Goal: Task Accomplishment & Management: Manage account settings

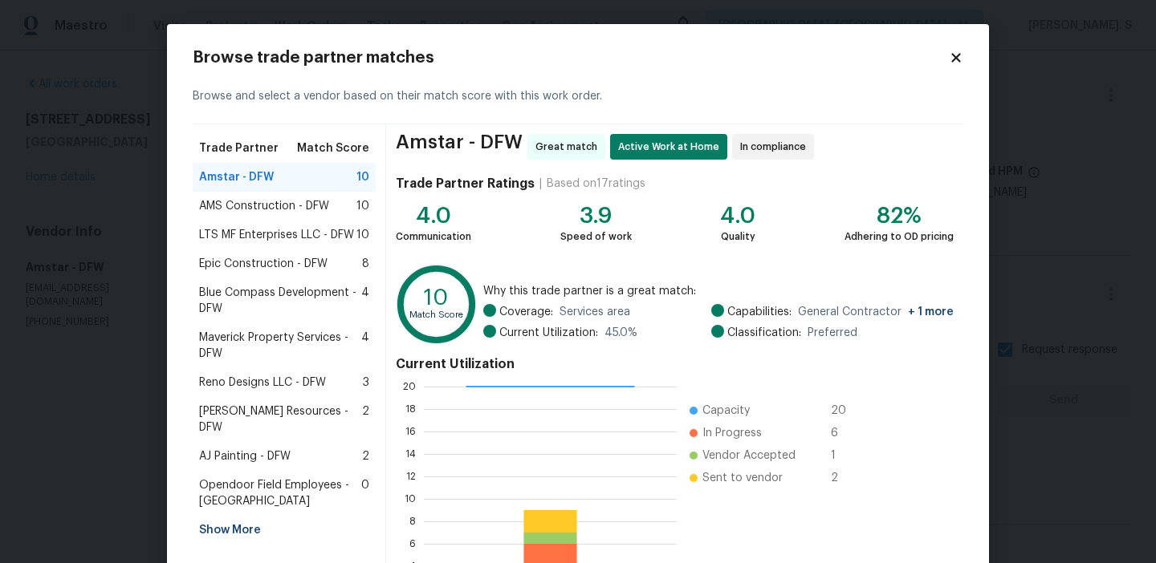
scroll to position [225, 253]
click at [339, 209] on div "AMS Construction - DFW 10" at bounding box center [284, 206] width 170 height 16
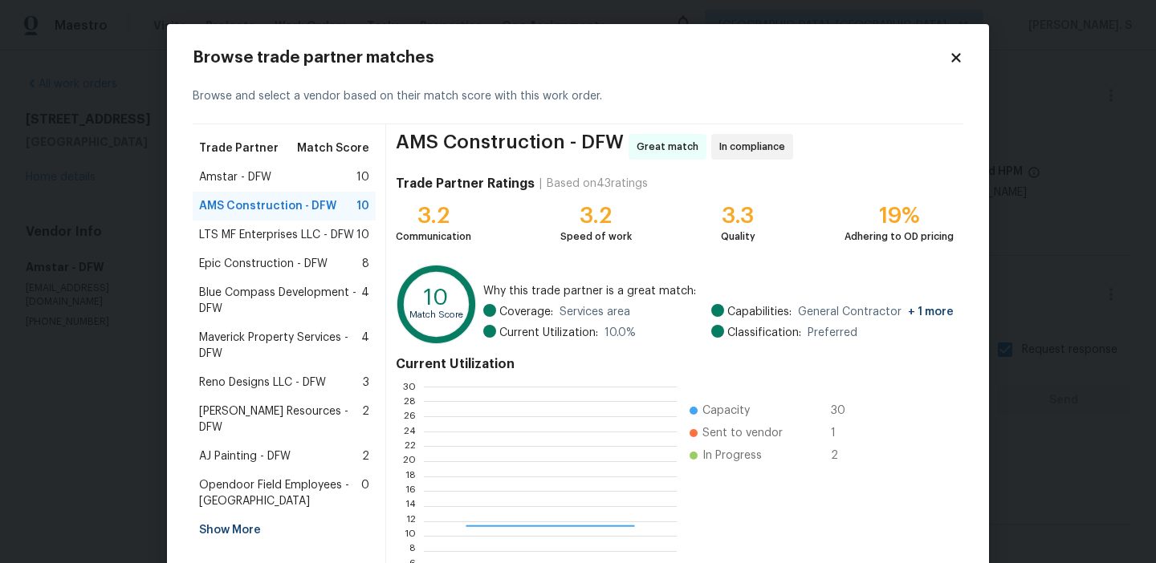
scroll to position [225, 252]
click at [348, 250] on div "Epic Construction - DFW 8" at bounding box center [284, 264] width 183 height 29
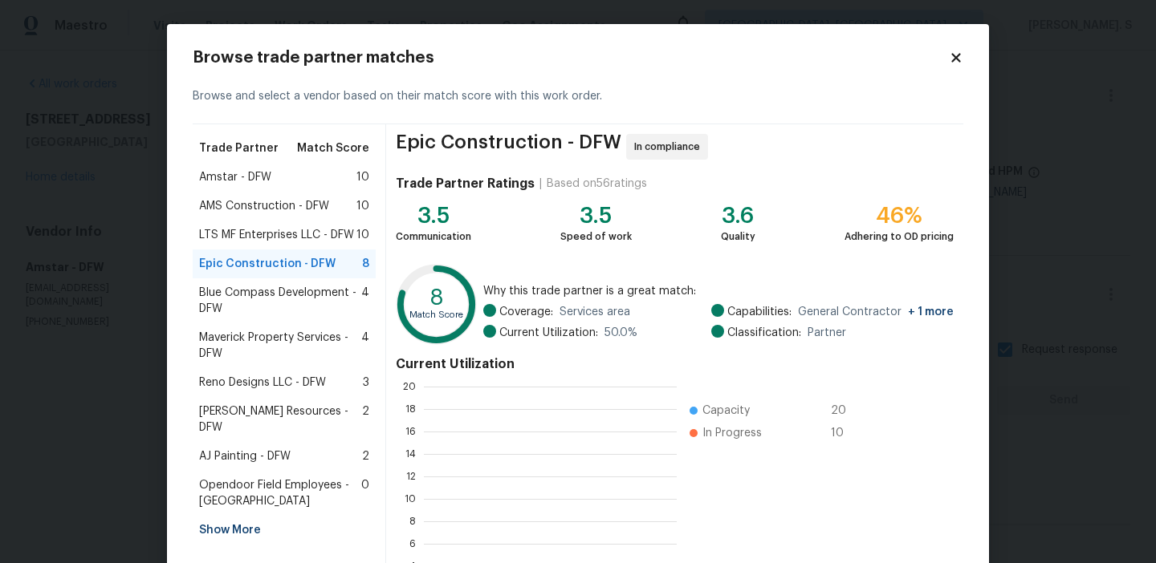
scroll to position [225, 253]
click at [336, 319] on div "Blue Compass Development - DFW 4" at bounding box center [284, 301] width 183 height 45
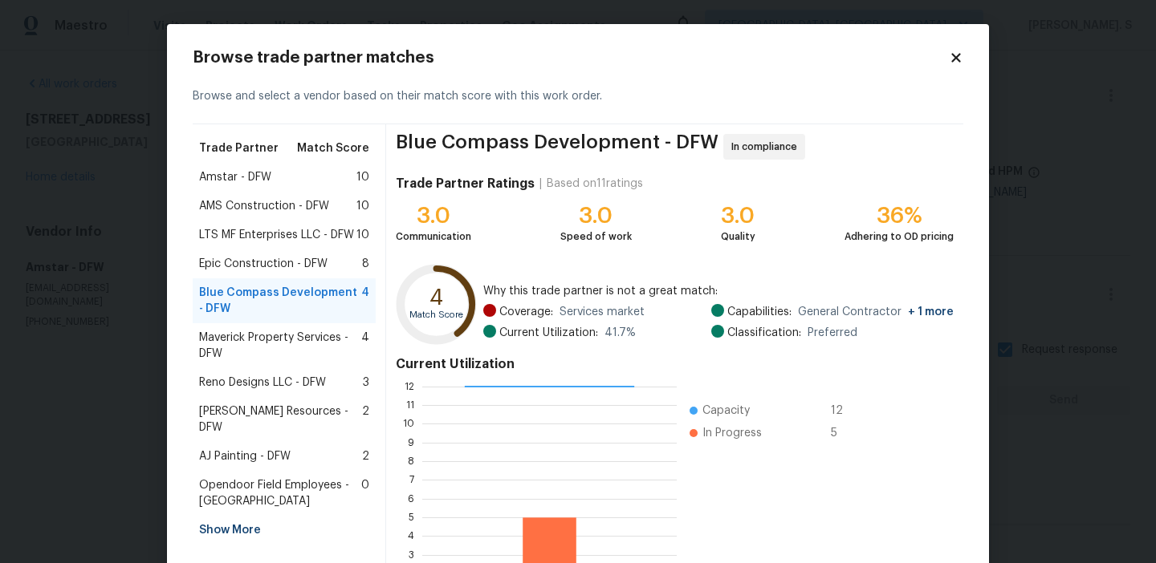
scroll to position [144, 0]
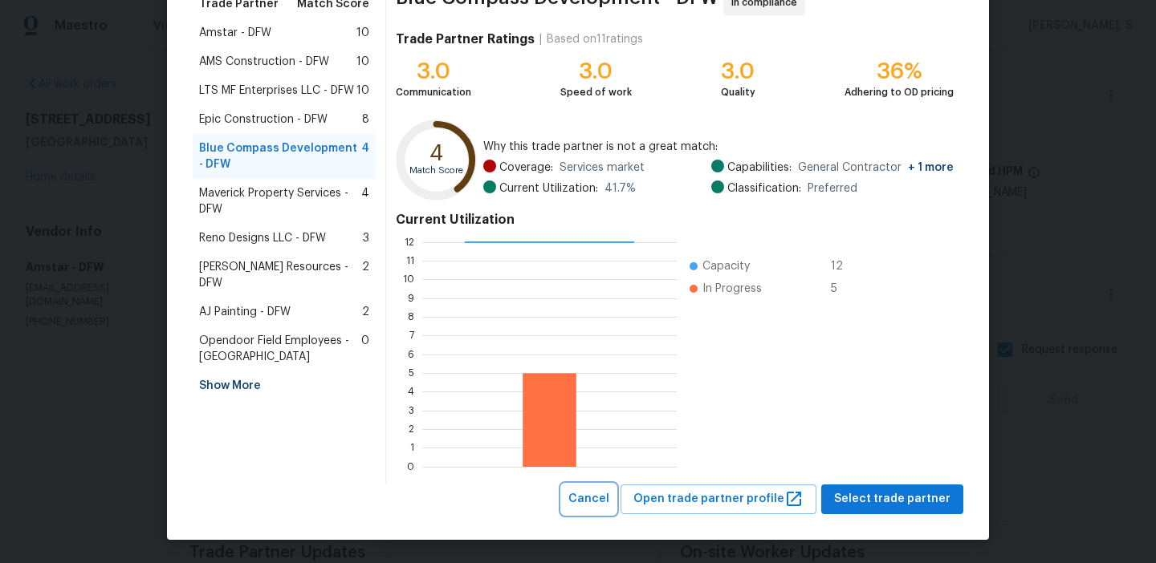
click at [599, 502] on span "Cancel" at bounding box center [588, 500] width 41 height 20
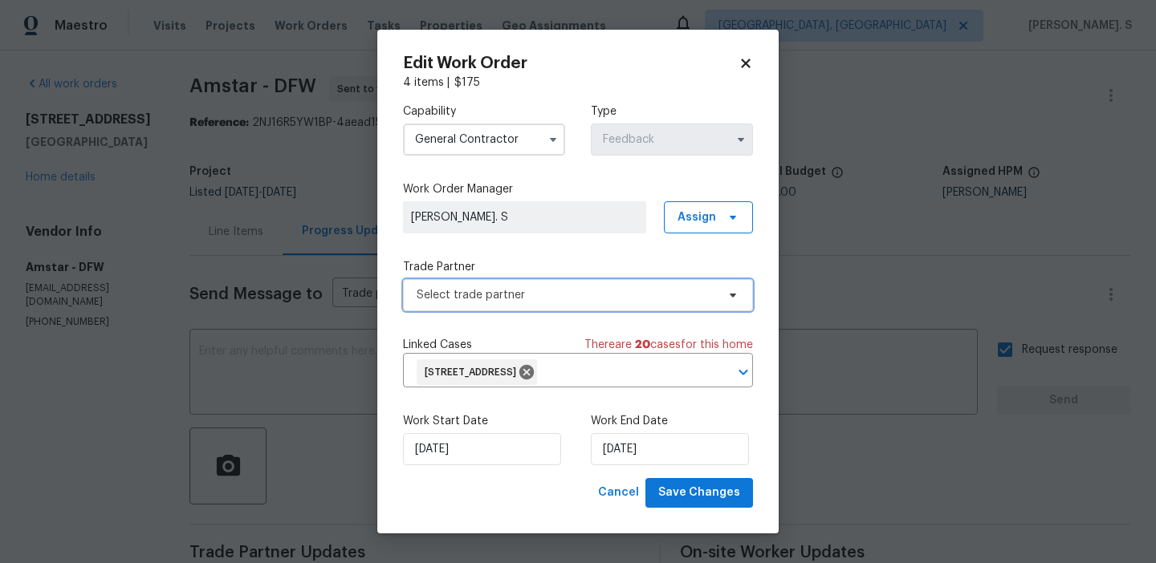
scroll to position [0, 0]
click at [445, 115] on label "Capability" at bounding box center [484, 112] width 162 height 16
click at [449, 128] on input "General Contractor" at bounding box center [484, 140] width 162 height 32
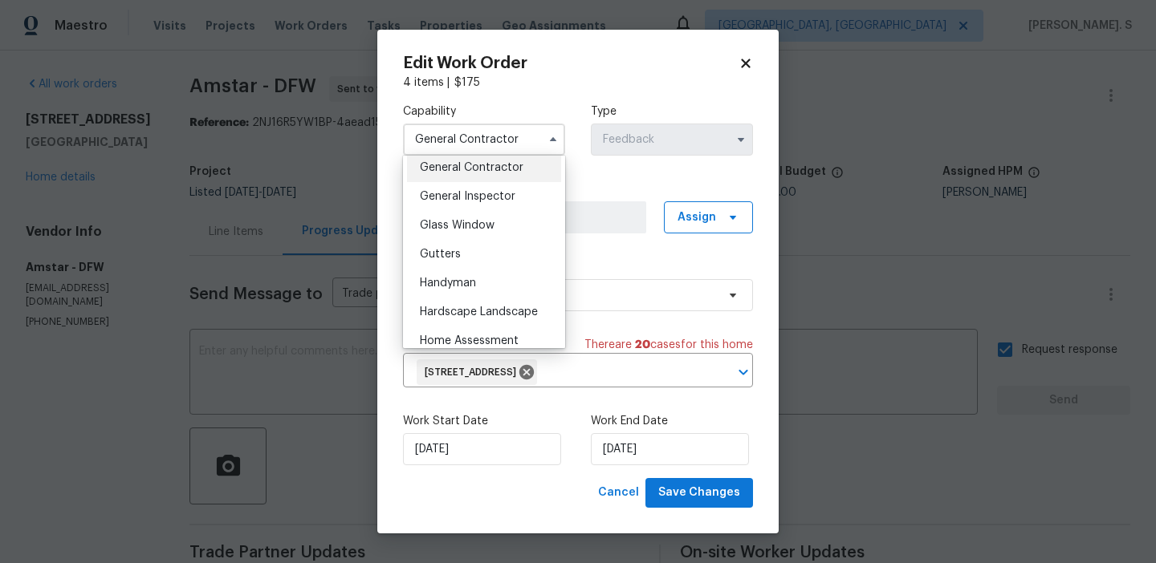
scroll to position [803, 0]
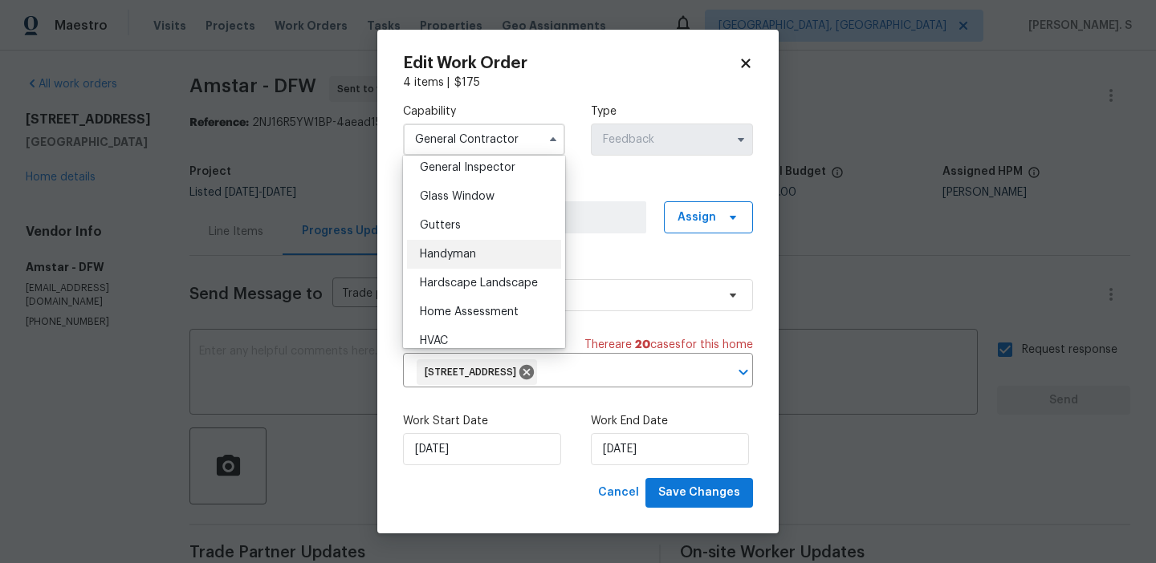
click at [466, 250] on span "Handyman" at bounding box center [448, 254] width 56 height 11
type input "Handyman"
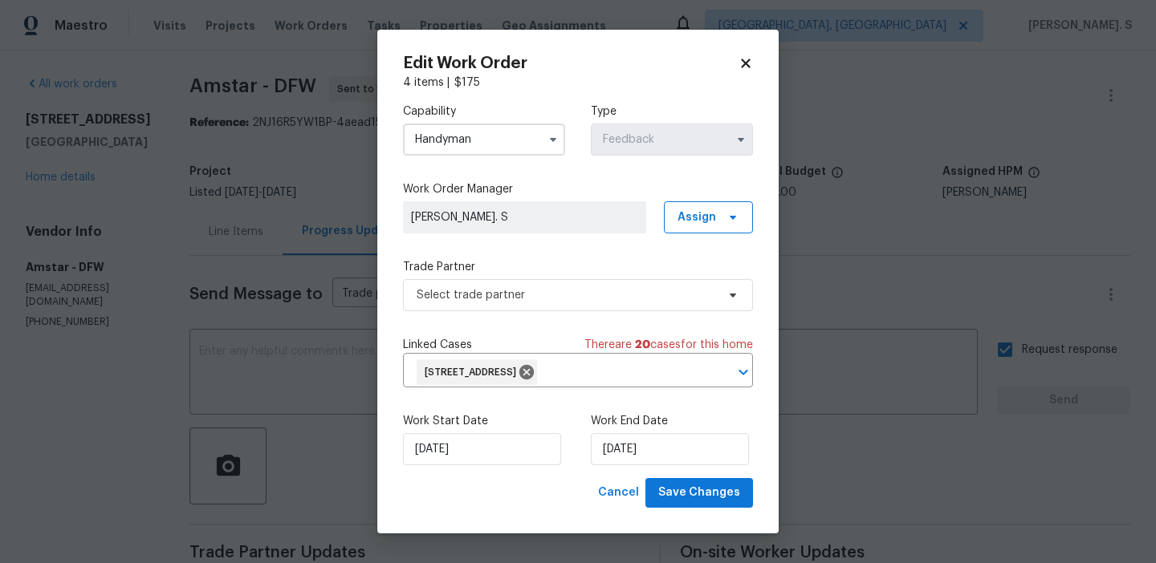
click at [636, 279] on div "Trade Partner Select trade partner" at bounding box center [578, 285] width 350 height 52
click at [636, 287] on span "Select trade partner" at bounding box center [566, 295] width 299 height 16
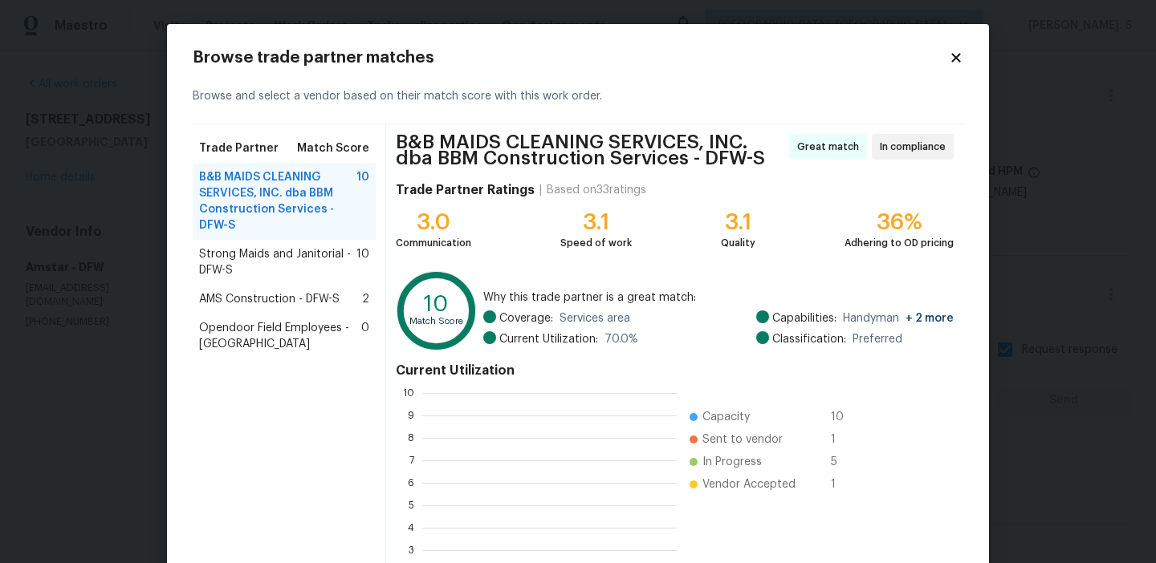
scroll to position [225, 254]
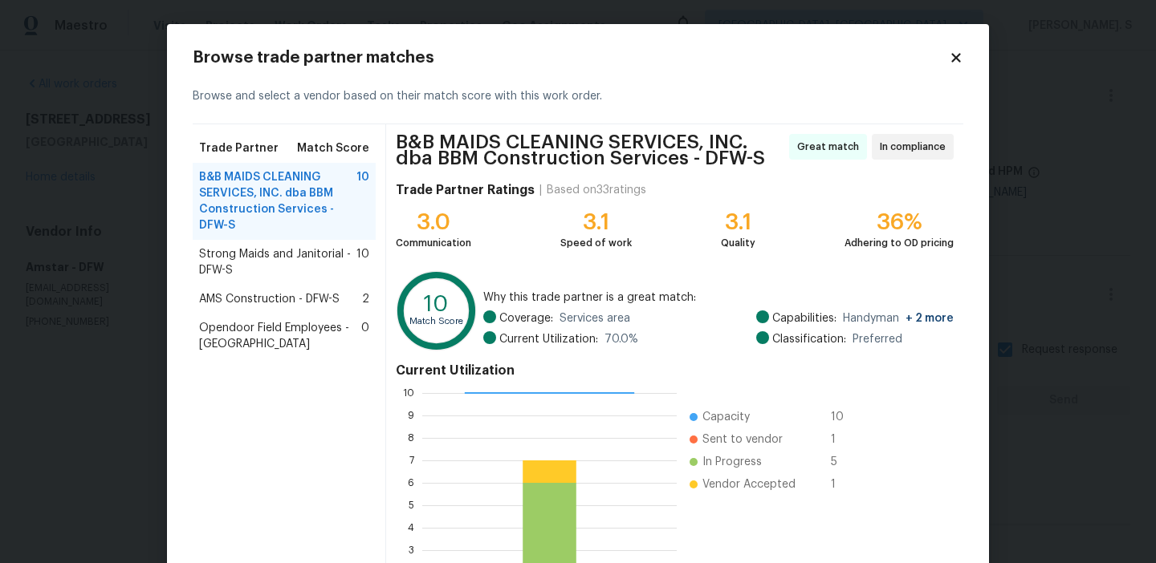
click at [316, 270] on span "Strong Maids and Janitorial - DFW-S" at bounding box center [277, 262] width 157 height 32
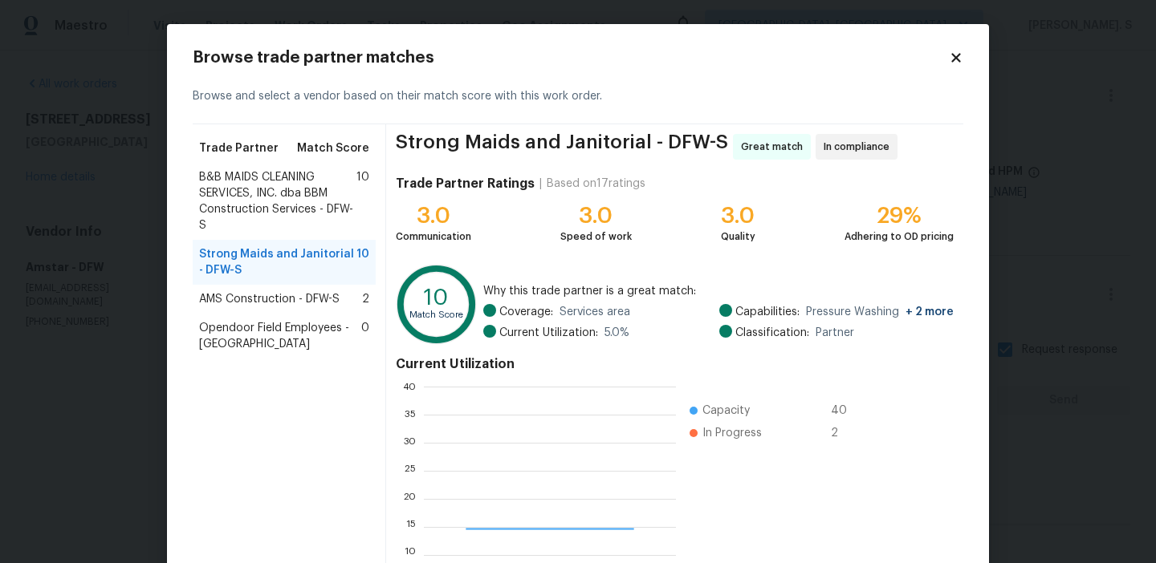
scroll to position [225, 252]
click at [357, 299] on div "AMS Construction - DFW-S 2" at bounding box center [284, 299] width 170 height 16
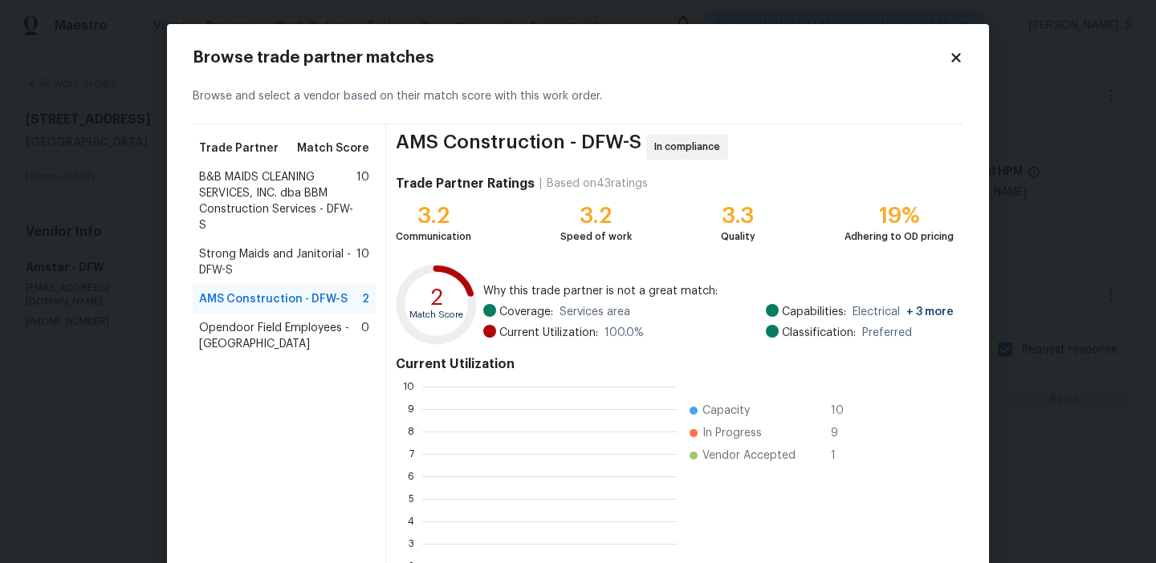
scroll to position [225, 254]
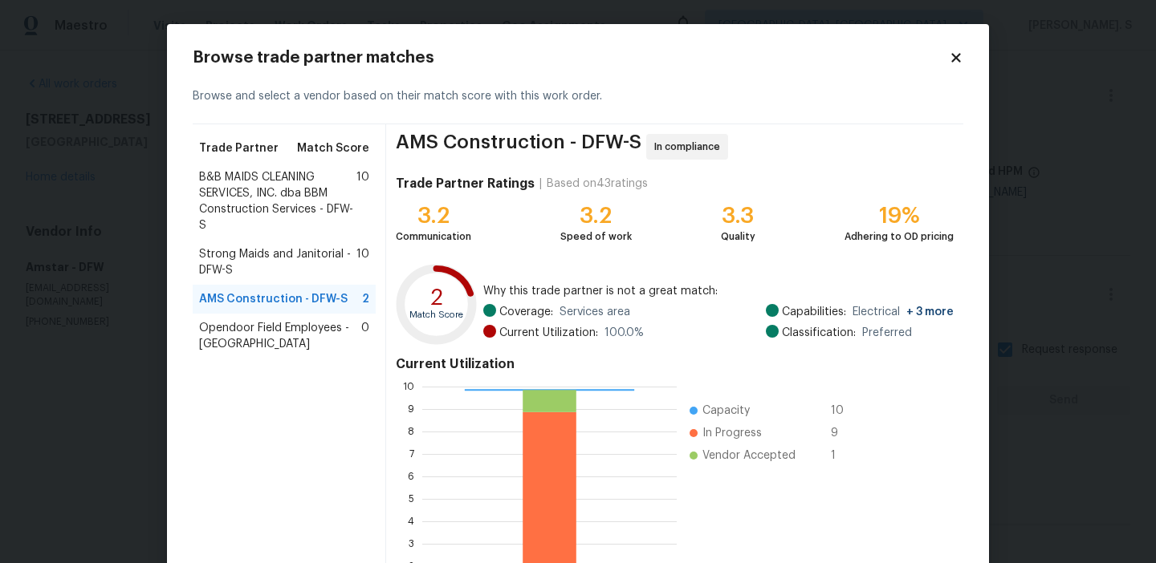
click at [319, 201] on span "B&B MAIDS CLEANING SERVICES, INC. dba BBM Construction Services - DFW-S" at bounding box center [277, 201] width 157 height 64
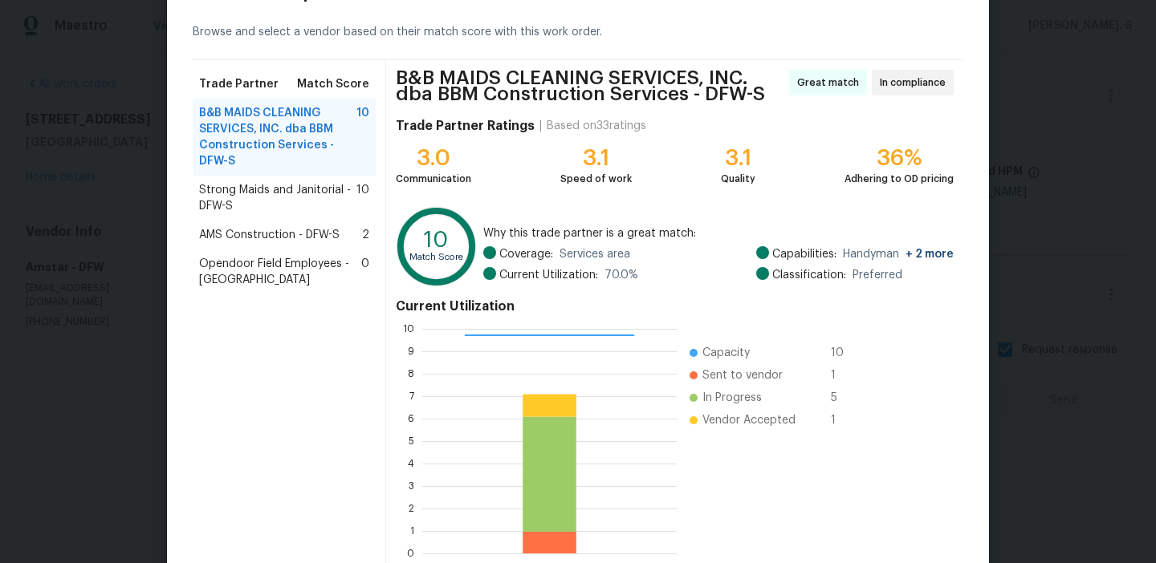
scroll to position [151, 0]
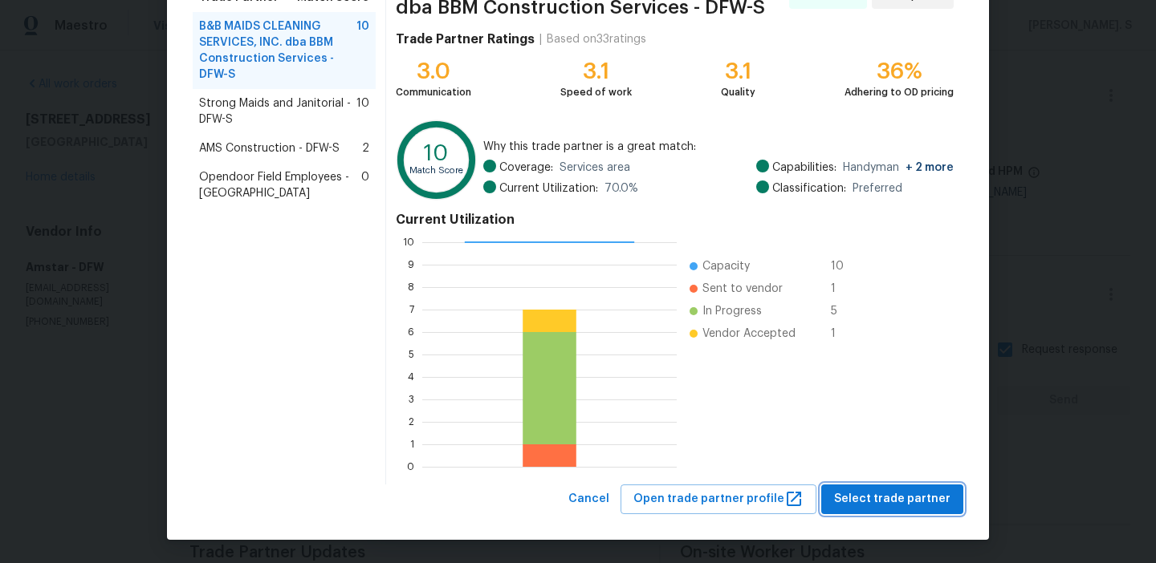
click at [911, 485] on button "Select trade partner" at bounding box center [892, 500] width 142 height 30
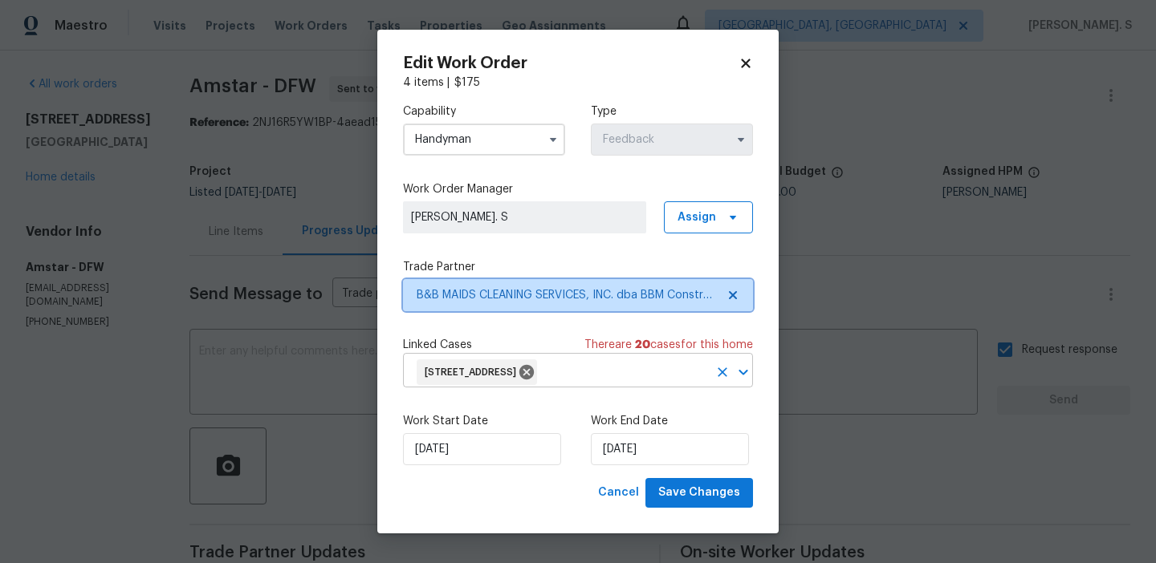
scroll to position [0, 0]
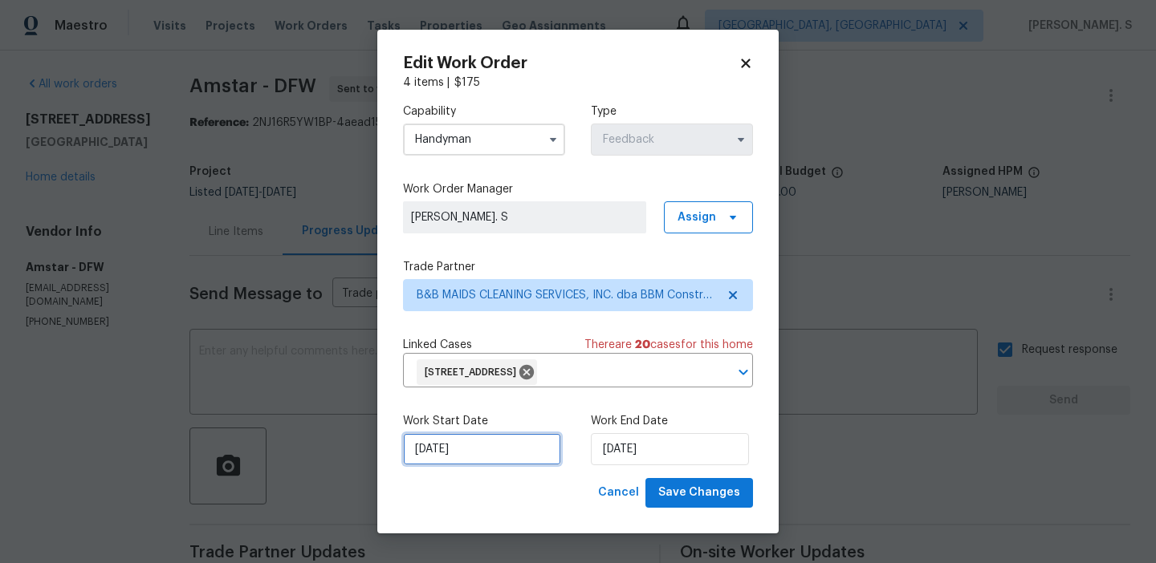
click at [529, 443] on input "[DATE]" at bounding box center [482, 449] width 158 height 32
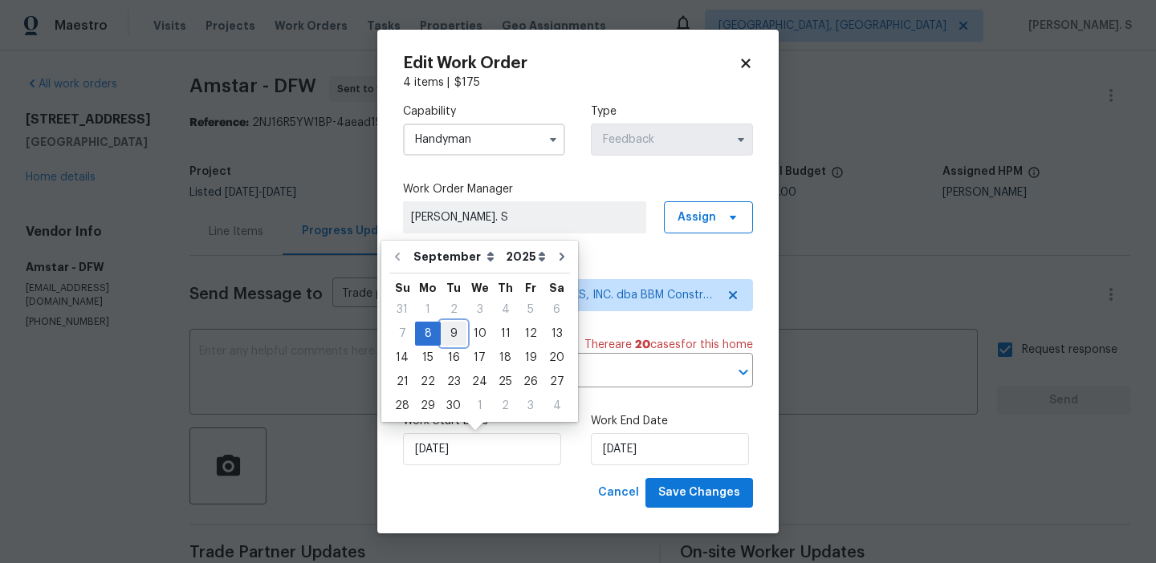
click at [451, 326] on div "9" at bounding box center [454, 334] width 26 height 22
type input "9/9/2025"
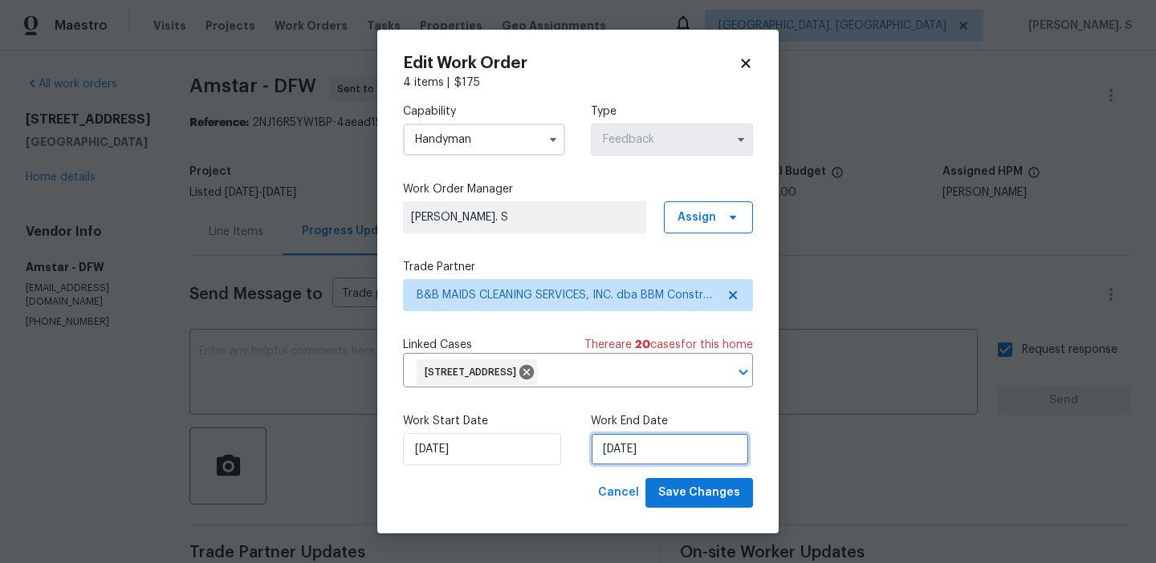
click at [659, 436] on input "[DATE]" at bounding box center [670, 449] width 158 height 32
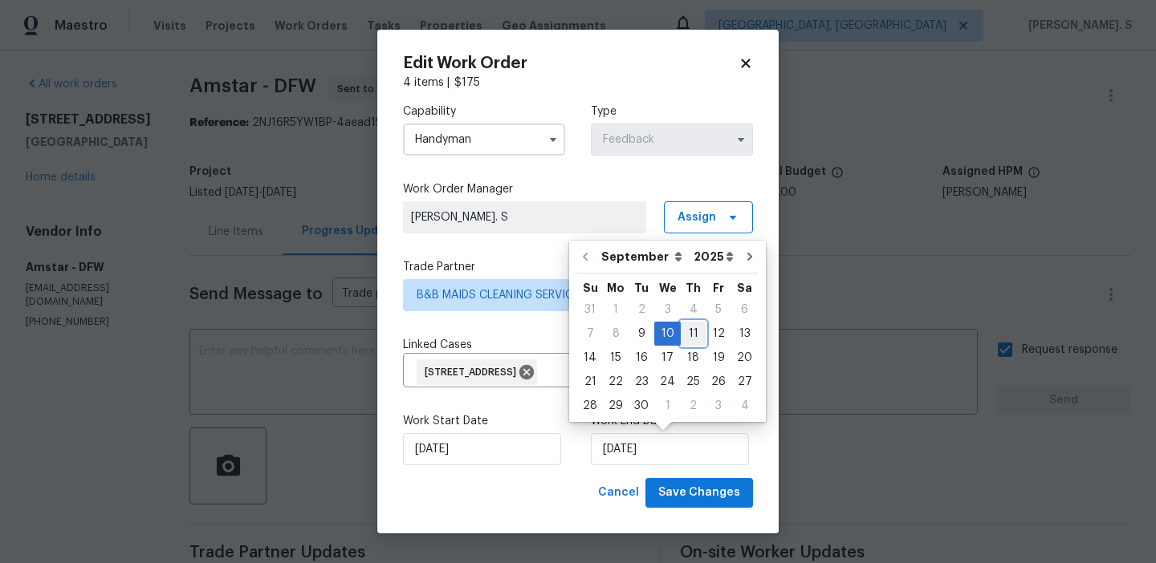
click at [684, 331] on div "11" at bounding box center [693, 334] width 25 height 22
type input "9/11/2025"
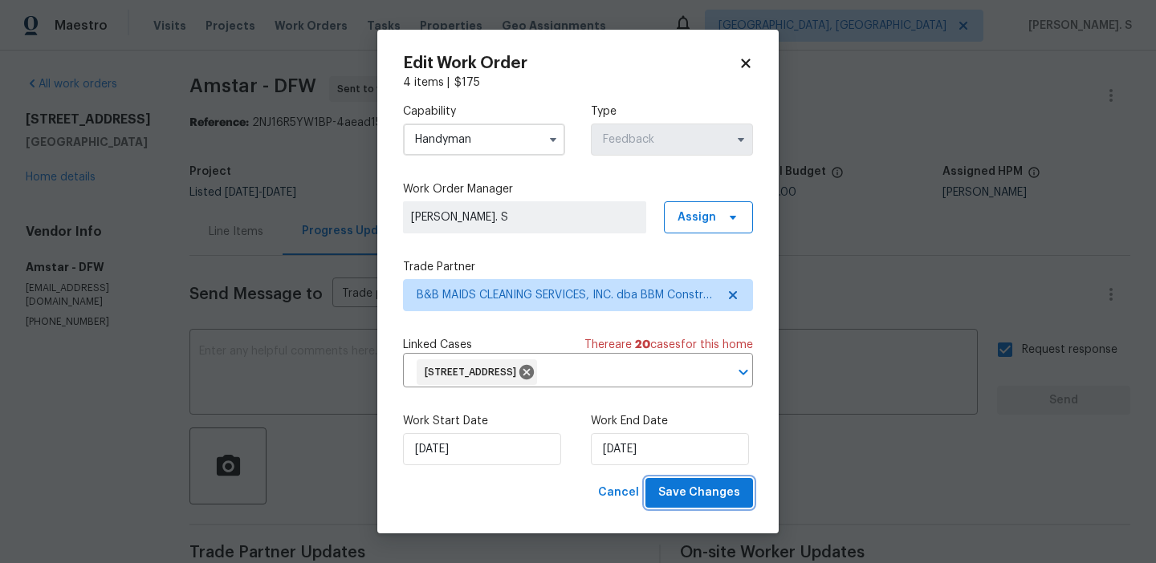
click at [667, 493] on span "Save Changes" at bounding box center [699, 493] width 82 height 20
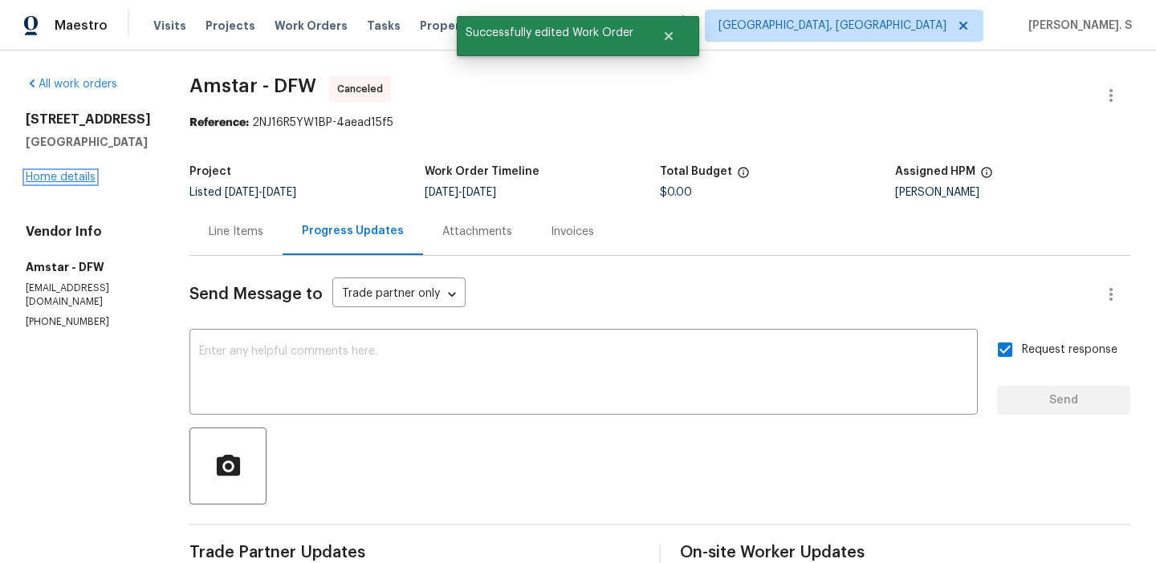
click at [80, 178] on link "Home details" at bounding box center [61, 177] width 70 height 11
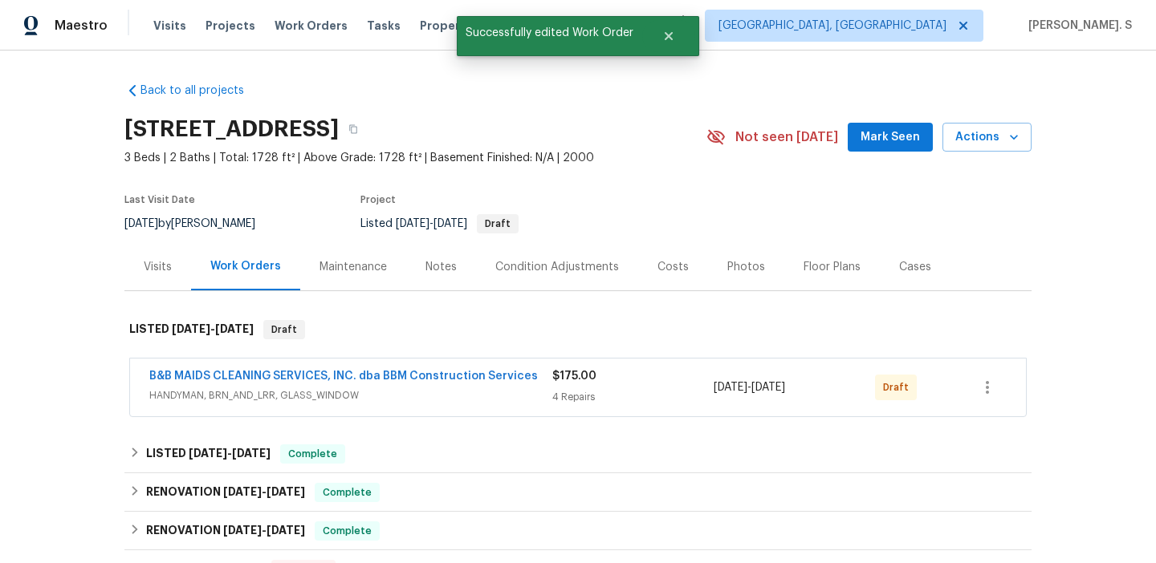
click at [250, 369] on span "B&B MAIDS CLEANING SERVICES, INC. dba BBM Construction Services" at bounding box center [343, 376] width 388 height 16
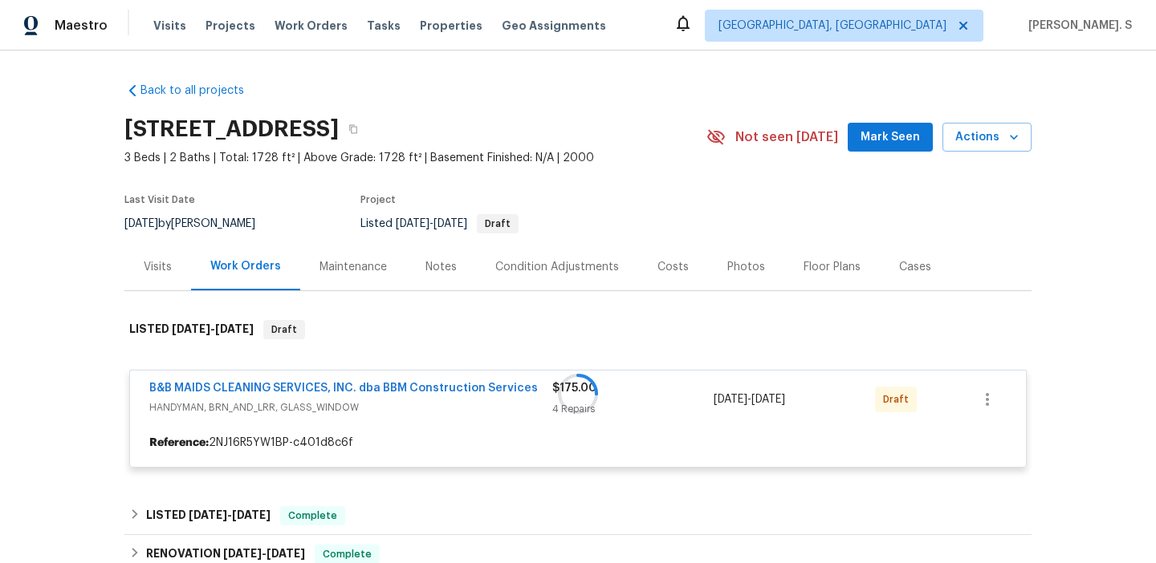
click at [294, 388] on div at bounding box center [577, 394] width 907 height 180
click at [258, 375] on div at bounding box center [577, 394] width 907 height 180
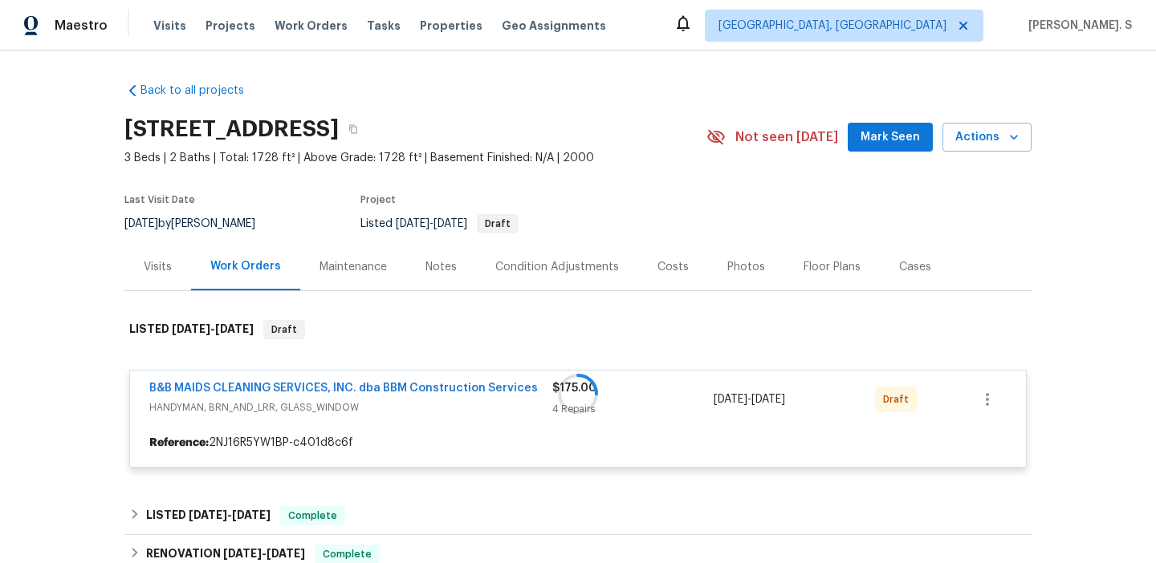
click at [256, 392] on div at bounding box center [577, 394] width 907 height 180
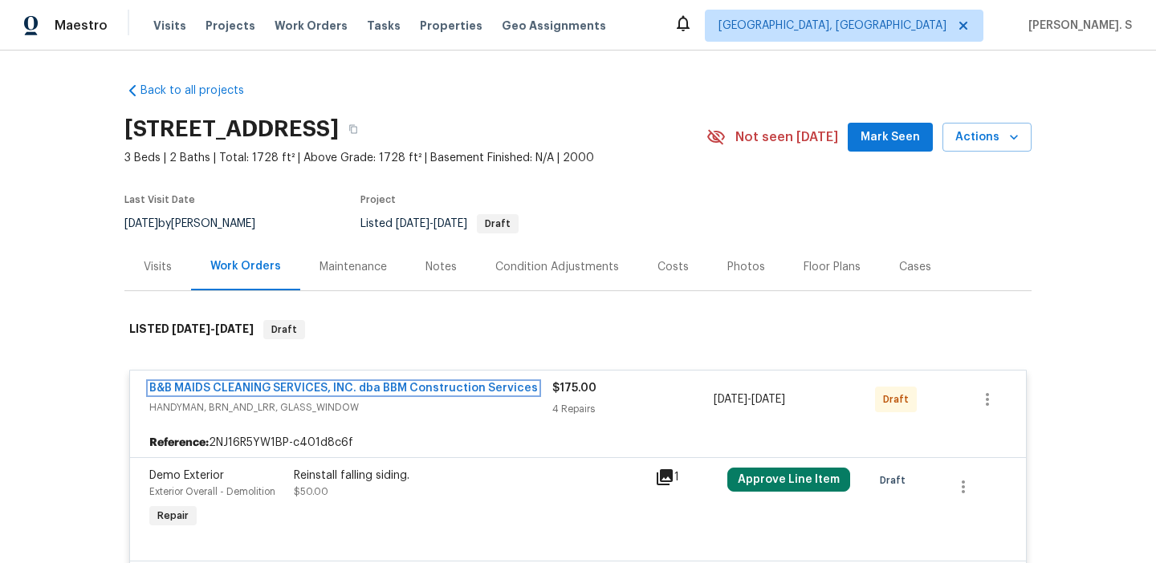
click at [273, 385] on link "B&B MAIDS CLEANING SERVICES, INC. dba BBM Construction Services" at bounding box center [343, 388] width 388 height 11
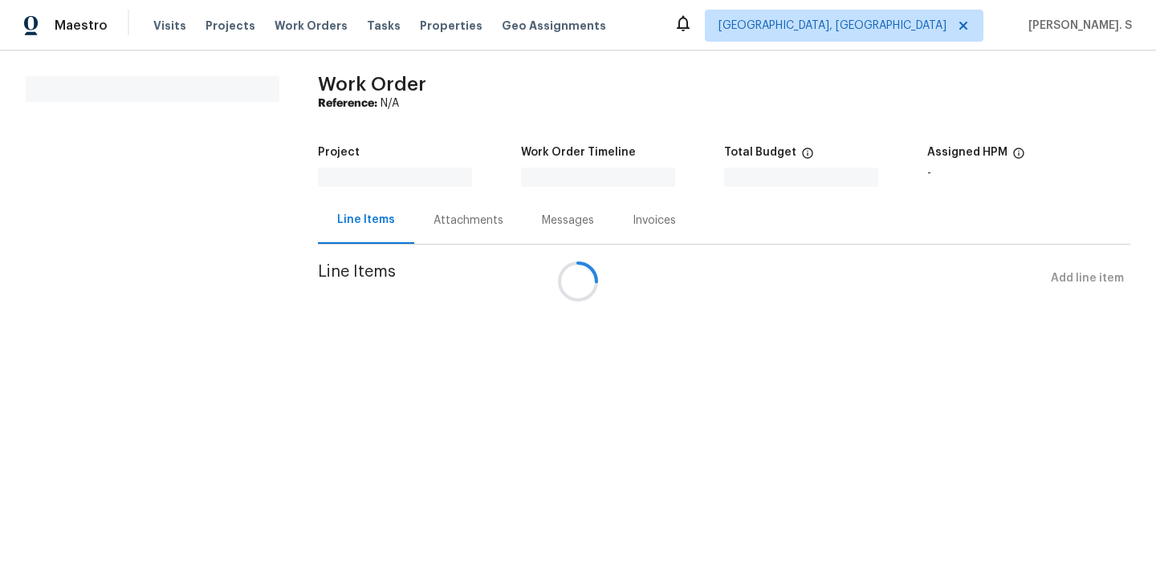
click at [273, 385] on div at bounding box center [578, 281] width 1156 height 563
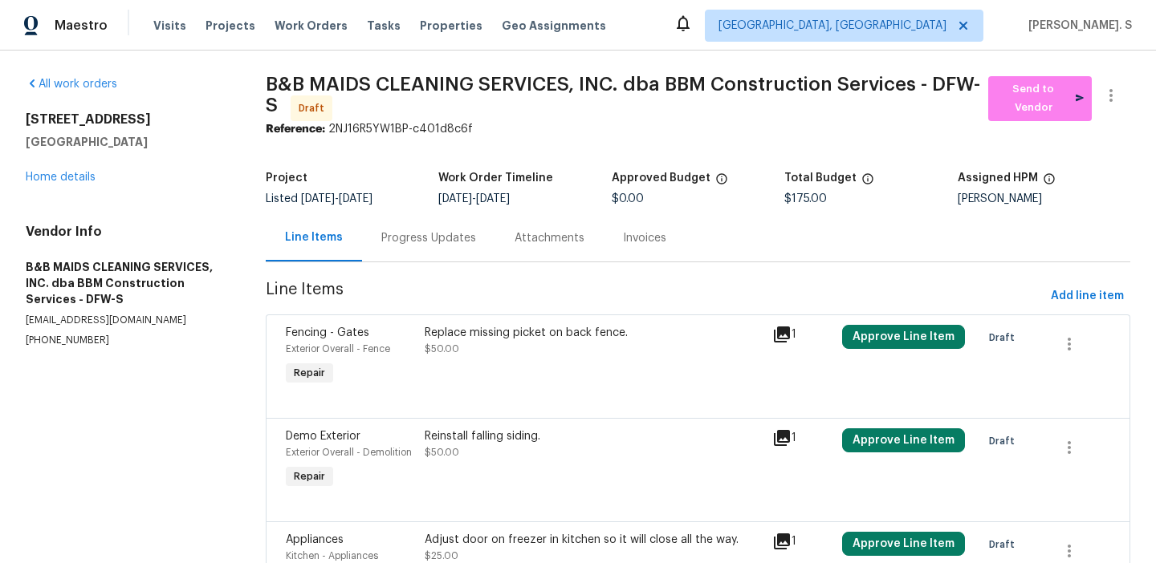
click at [495, 337] on div "Replace missing picket on back fence." at bounding box center [594, 333] width 338 height 16
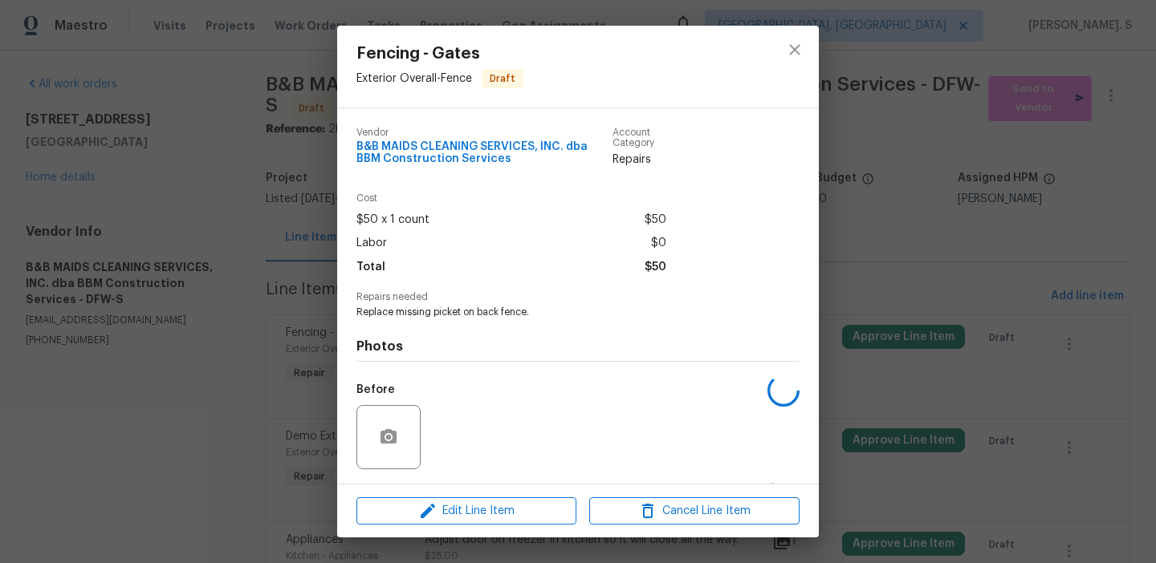
scroll to position [106, 0]
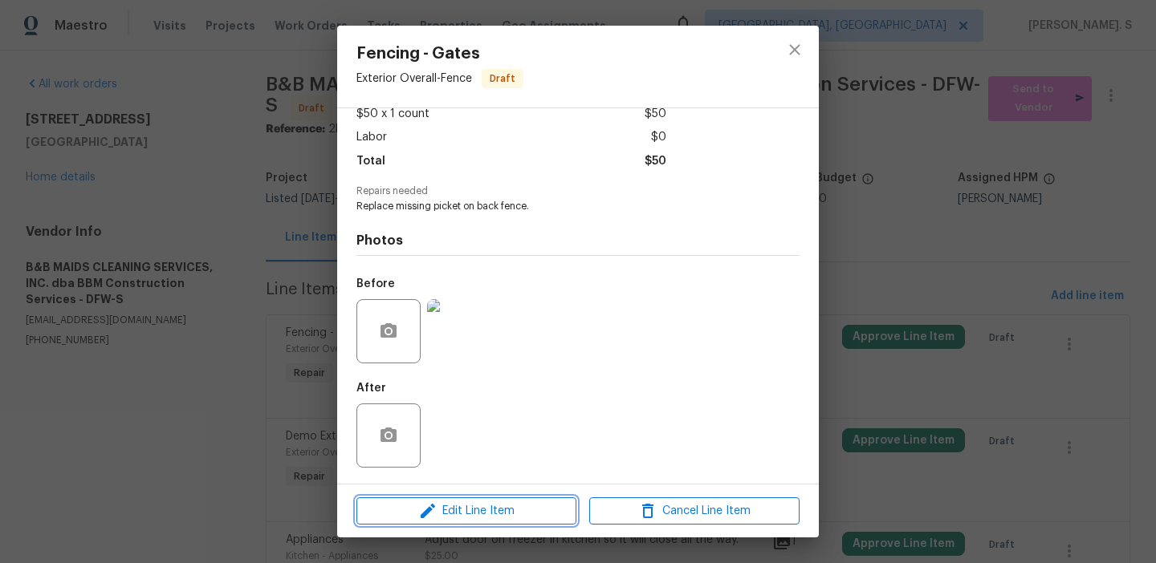
click at [456, 502] on span "Edit Line Item" at bounding box center [466, 512] width 210 height 20
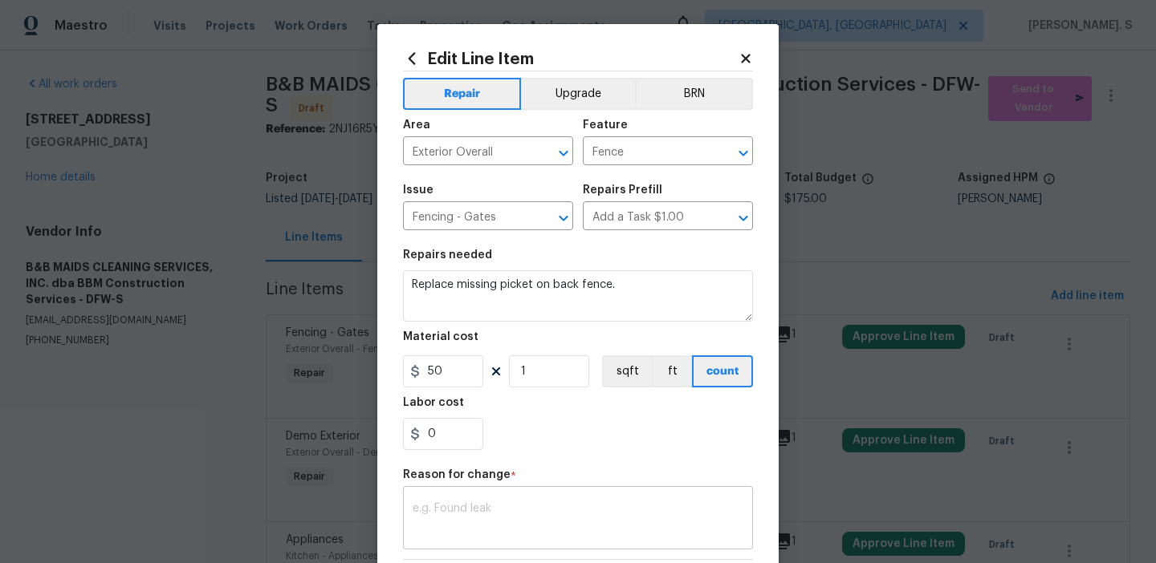
click at [482, 502] on div "x ​" at bounding box center [578, 519] width 350 height 59
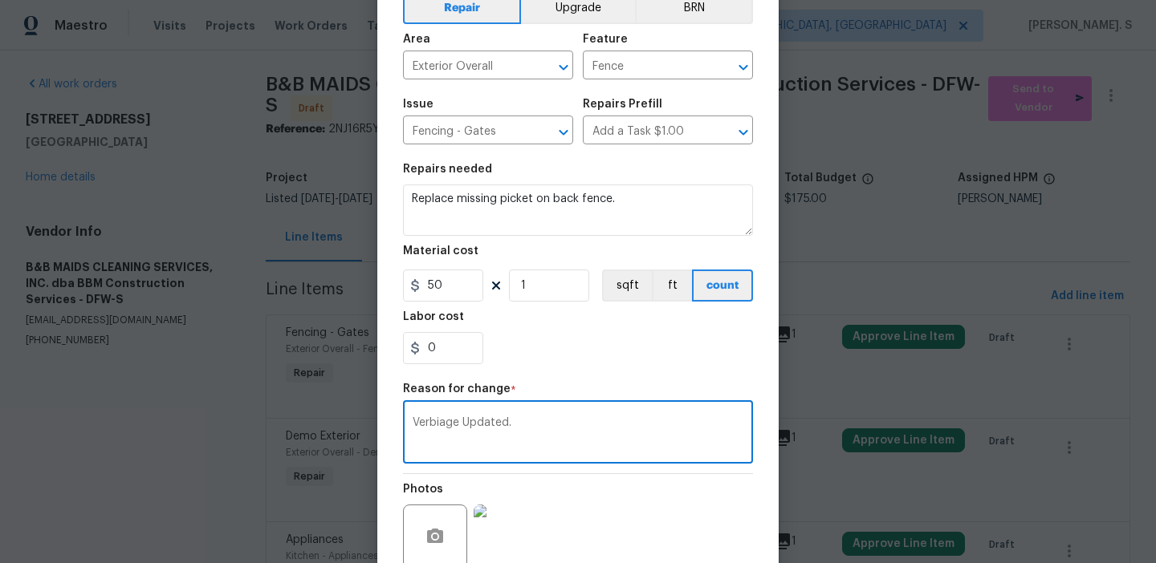
scroll to position [228, 0]
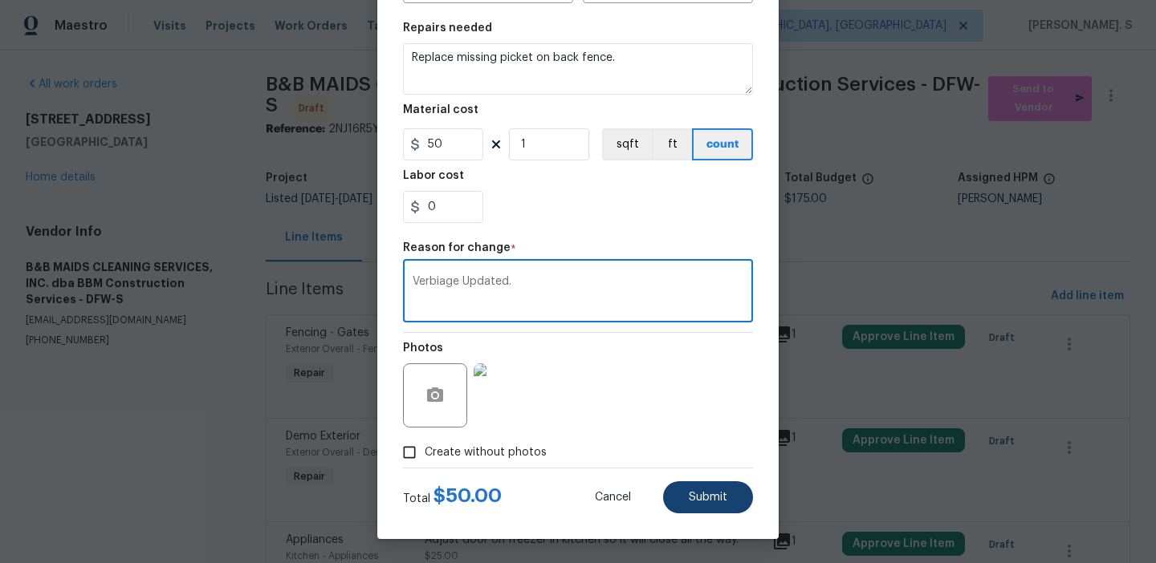
type textarea "Verbiage Updated."
click at [687, 505] on button "Submit" at bounding box center [708, 498] width 90 height 32
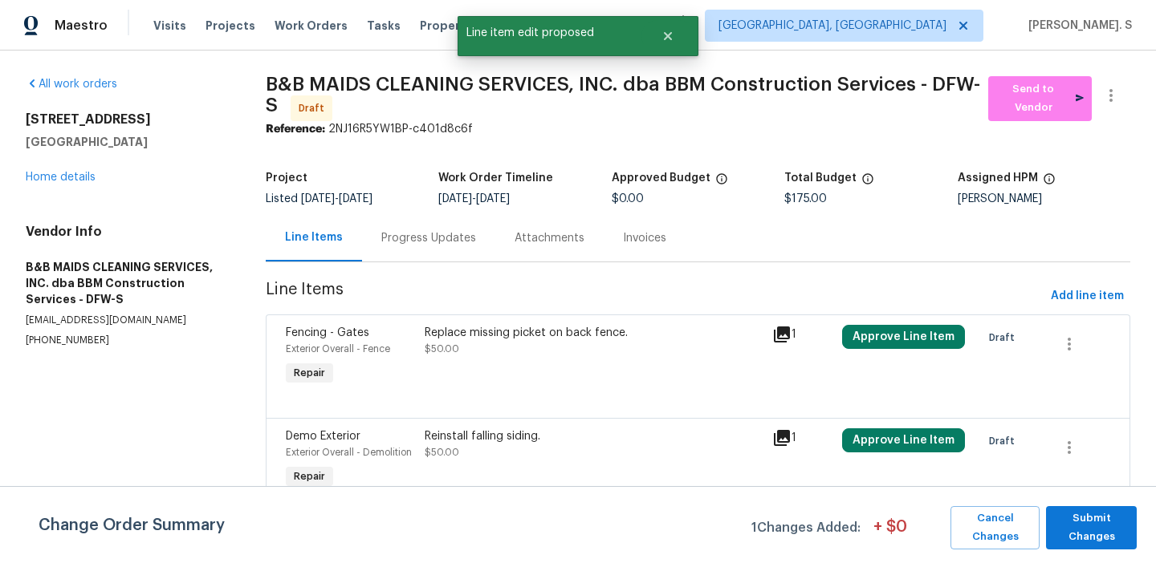
scroll to position [0, 0]
click at [486, 432] on div "Reinstall falling siding." at bounding box center [594, 437] width 338 height 16
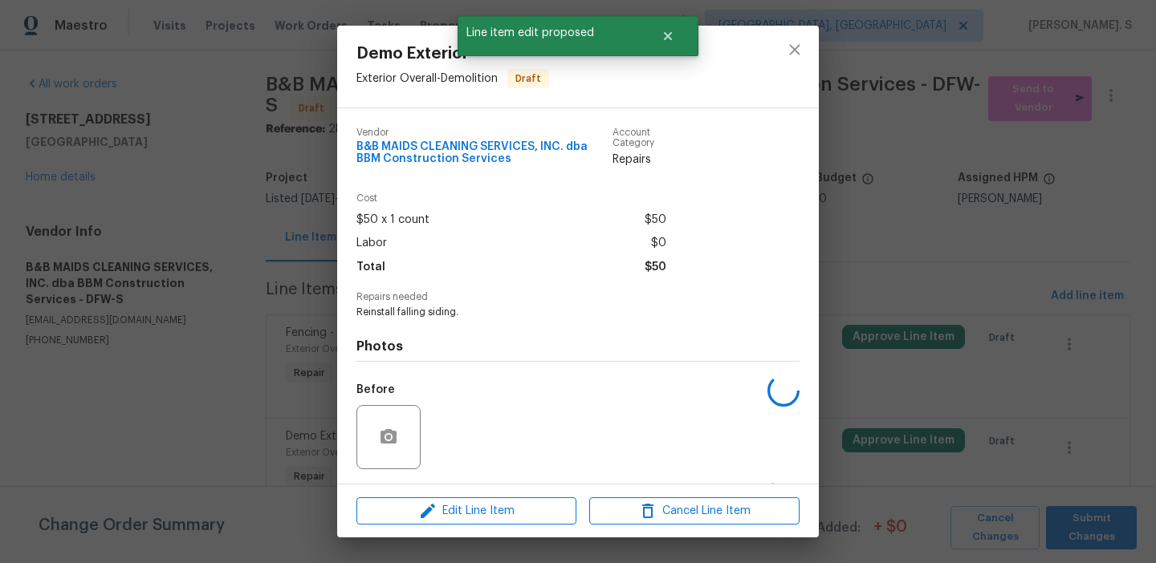
scroll to position [106, 0]
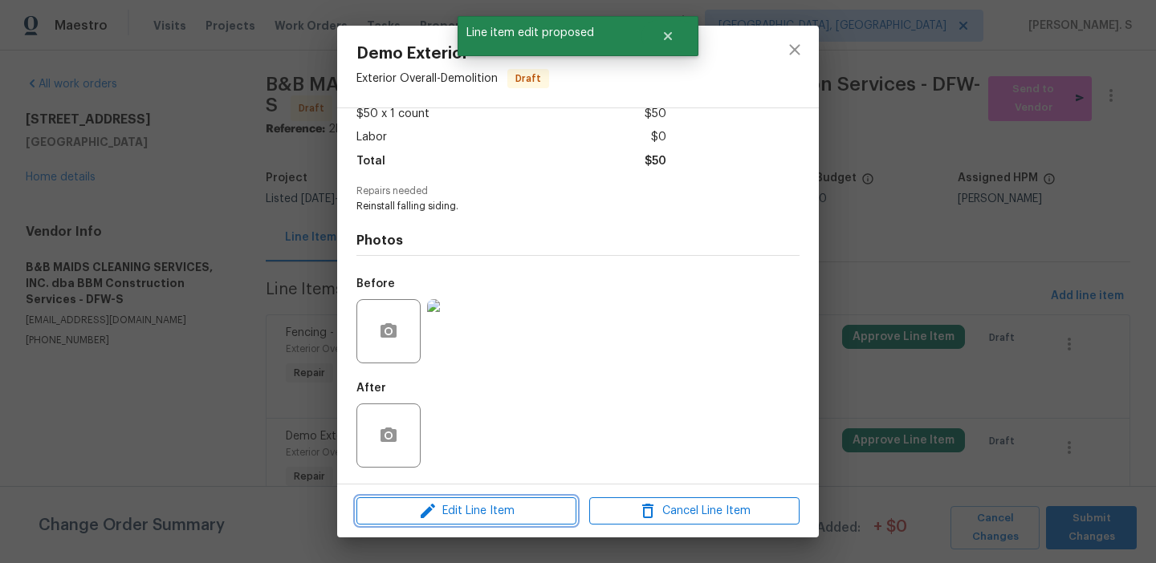
click at [486, 503] on span "Edit Line Item" at bounding box center [466, 512] width 210 height 20
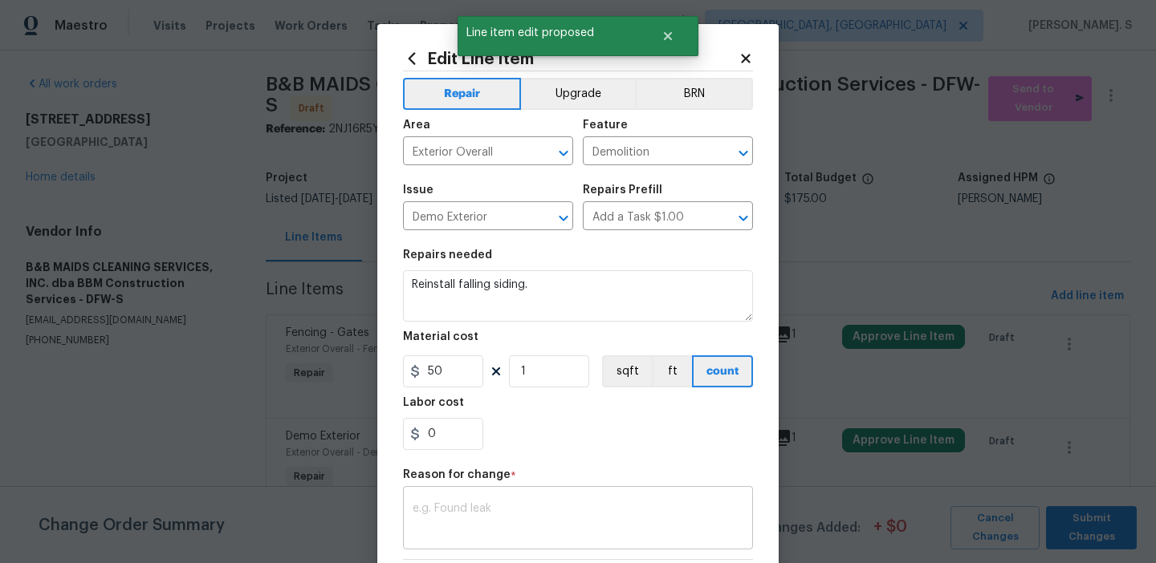
click at [476, 527] on textarea at bounding box center [578, 520] width 331 height 34
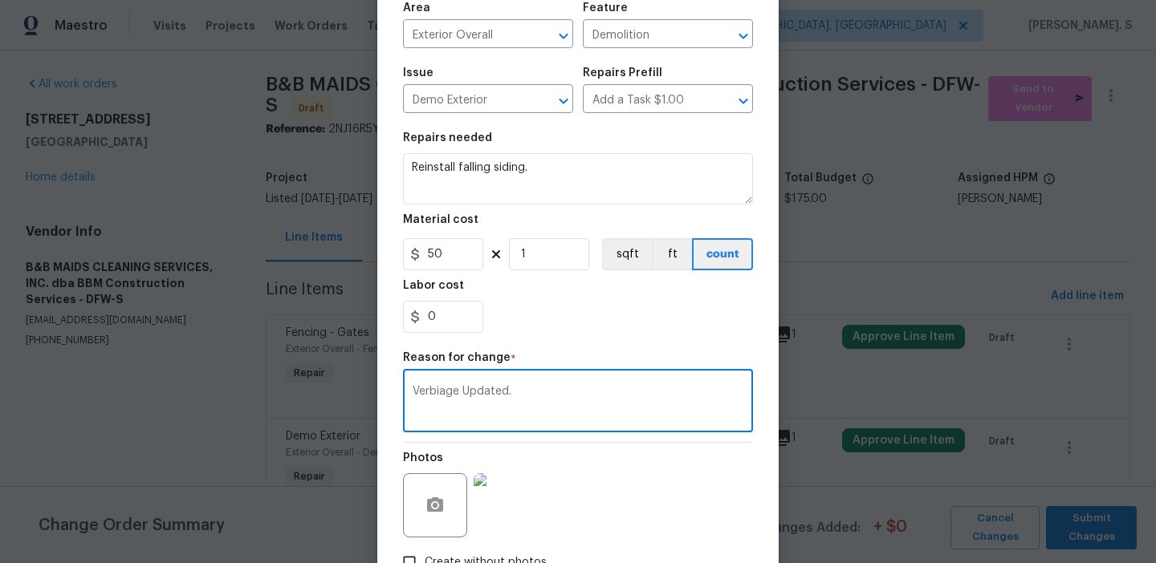
scroll to position [228, 0]
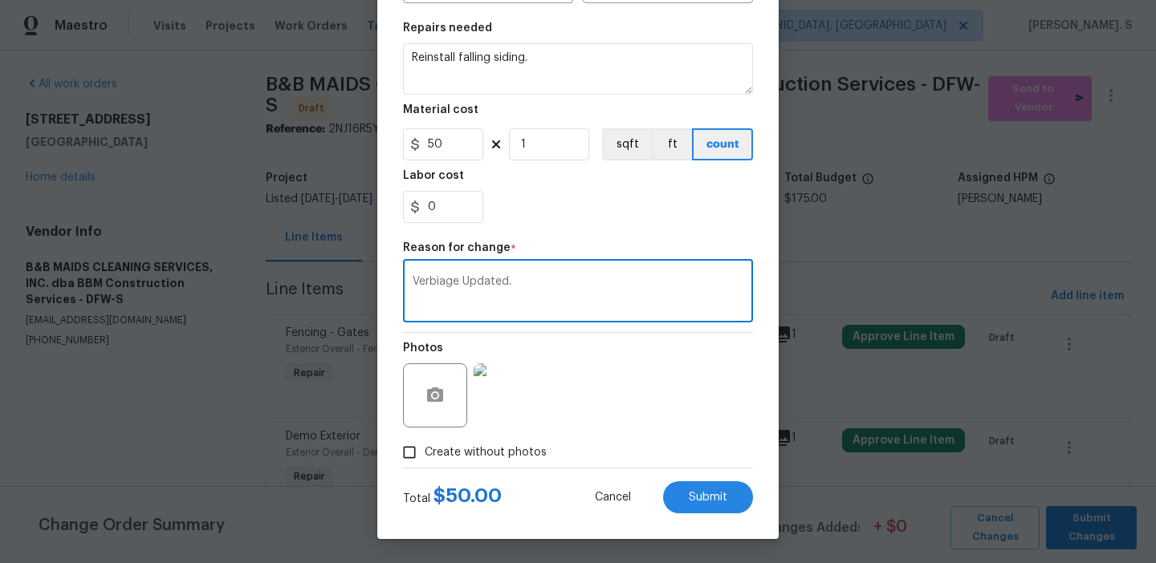
type textarea "Verbiage Updated."
click at [681, 516] on div "Edit Line Item Repair Upgrade BRN Area Exterior Overall ​ Feature Demolition ​ …" at bounding box center [577, 168] width 401 height 742
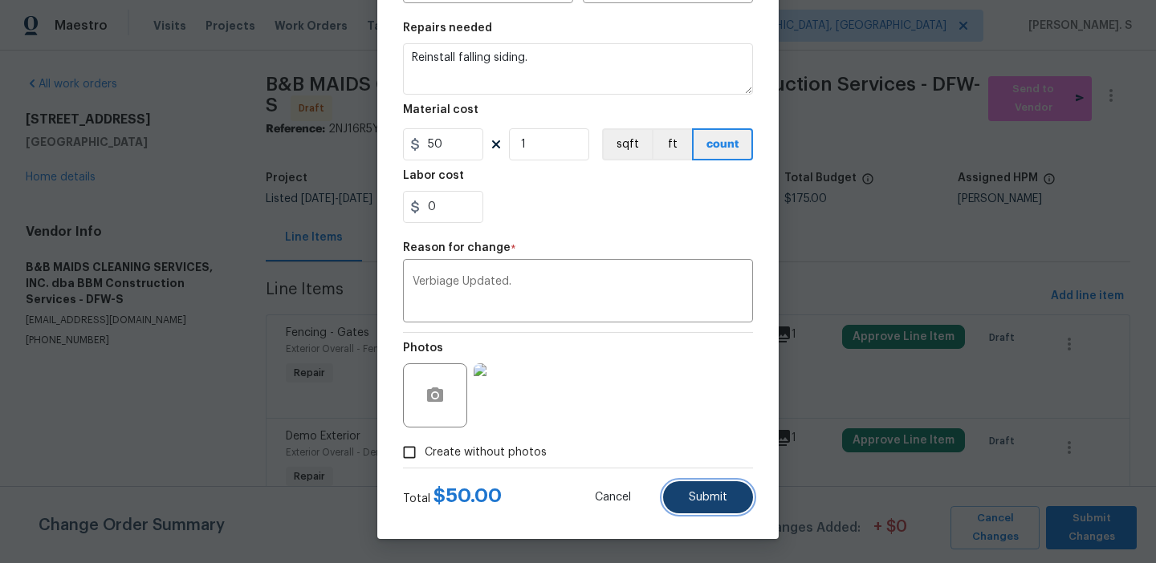
click at [695, 505] on button "Submit" at bounding box center [708, 498] width 90 height 32
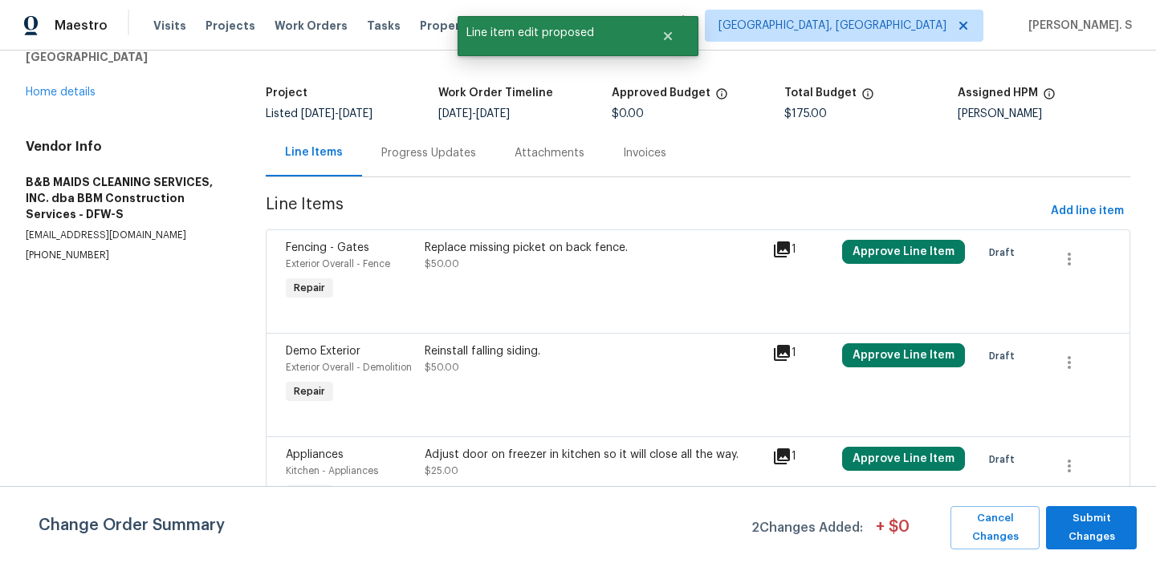
scroll to position [212, 0]
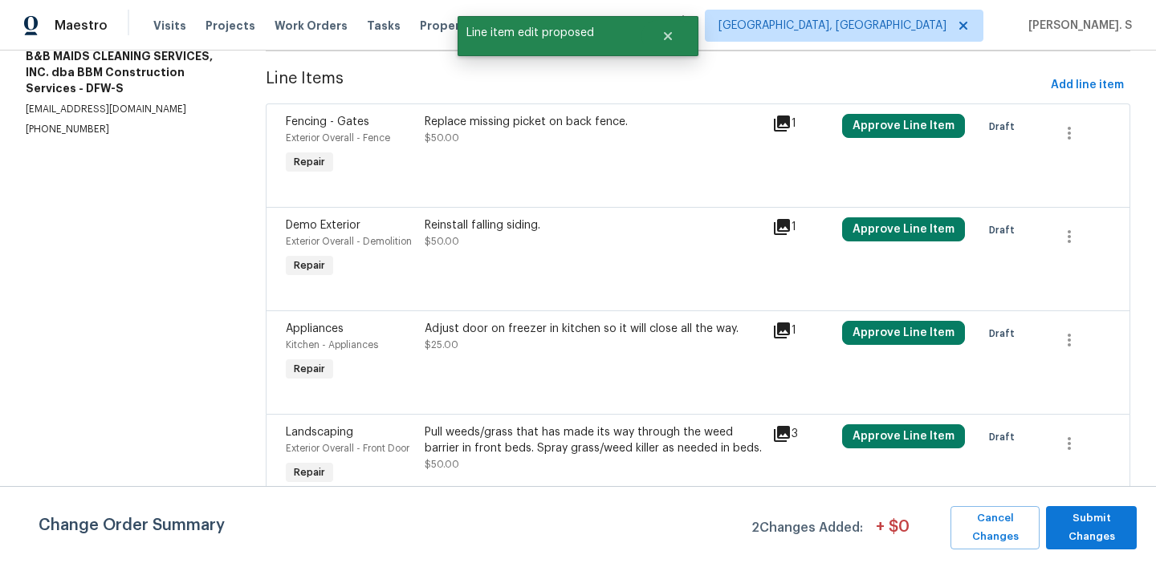
click at [506, 336] on div "Adjust door on freezer in kitchen so it will close all the way. $25.00" at bounding box center [594, 337] width 338 height 32
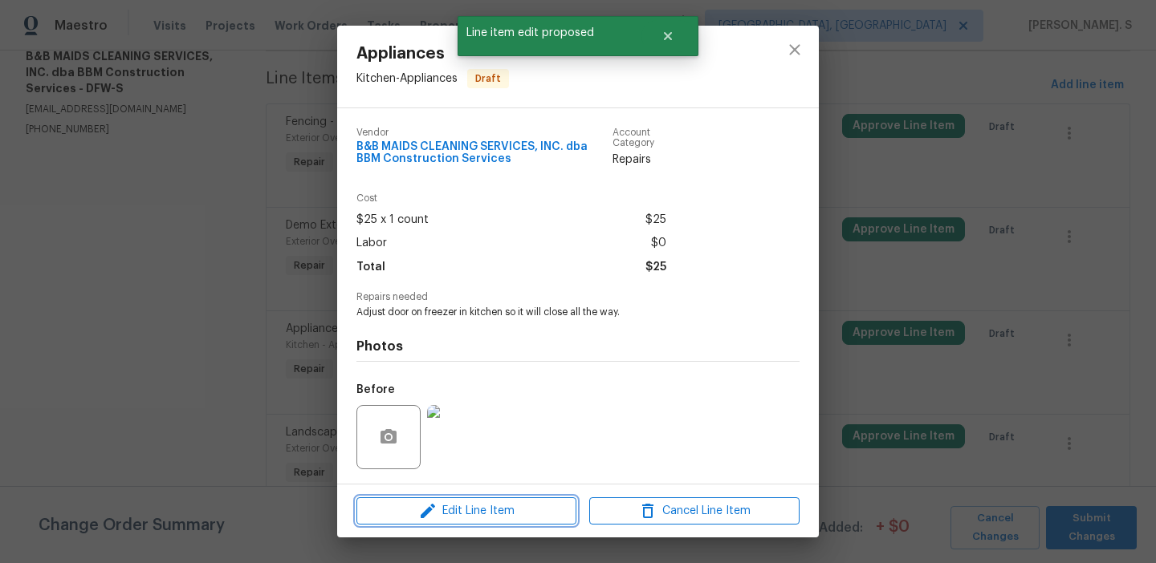
click at [491, 510] on span "Edit Line Item" at bounding box center [466, 512] width 210 height 20
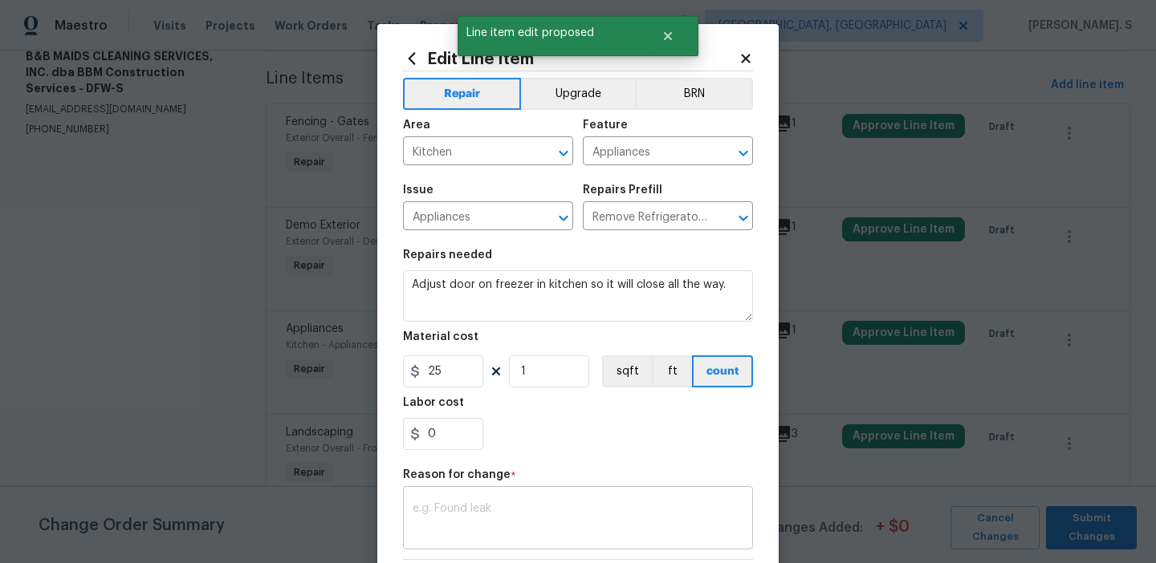
click at [478, 524] on textarea at bounding box center [578, 520] width 331 height 34
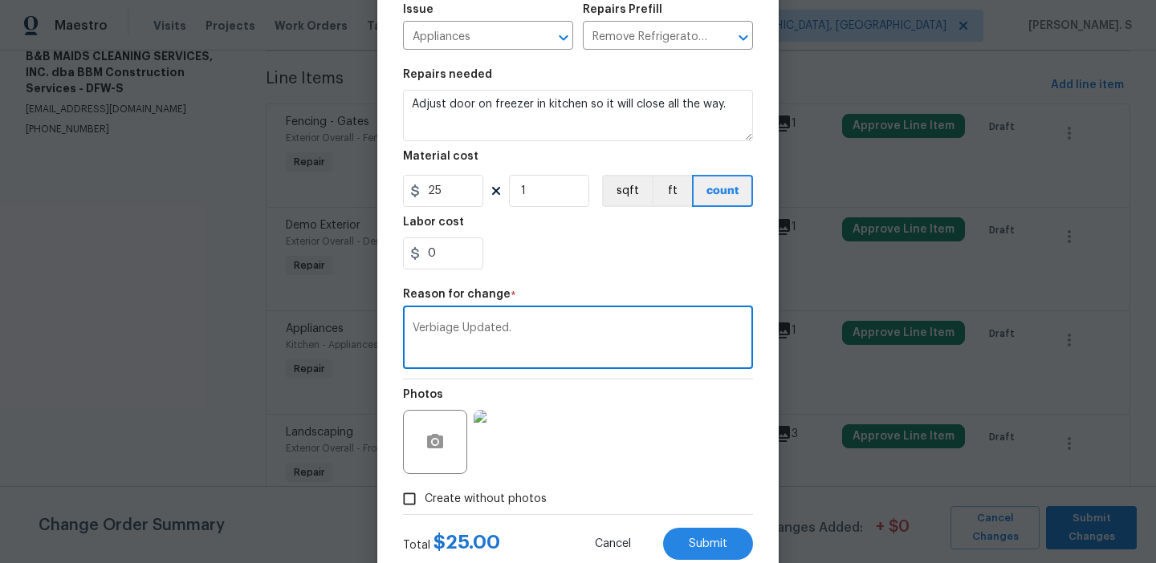
scroll to position [207, 0]
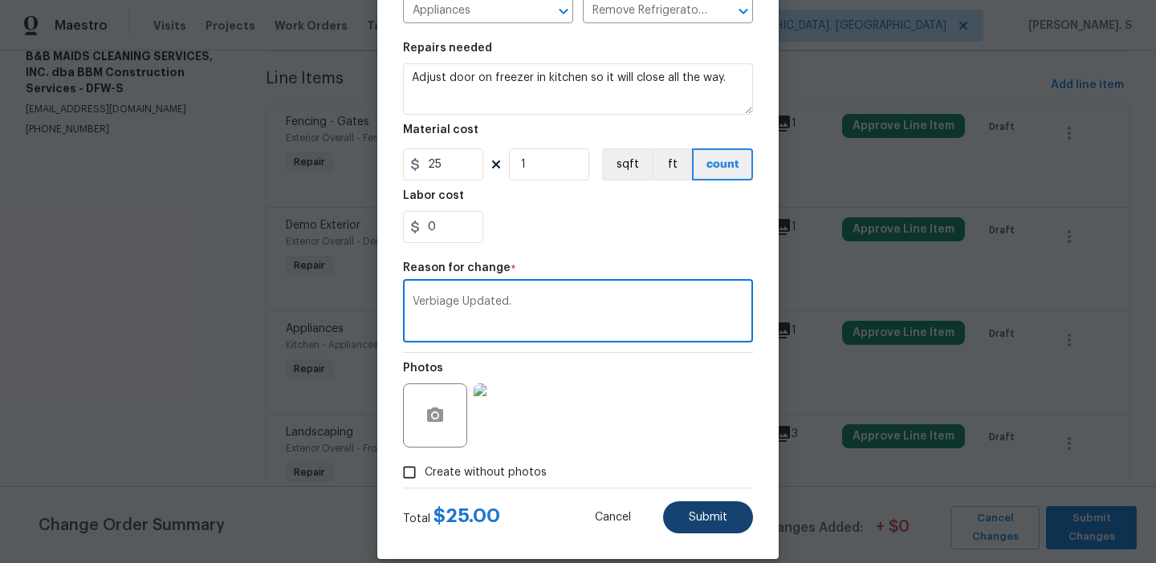
type textarea "Verbiage Updated."
click at [701, 518] on span "Submit" at bounding box center [708, 518] width 39 height 12
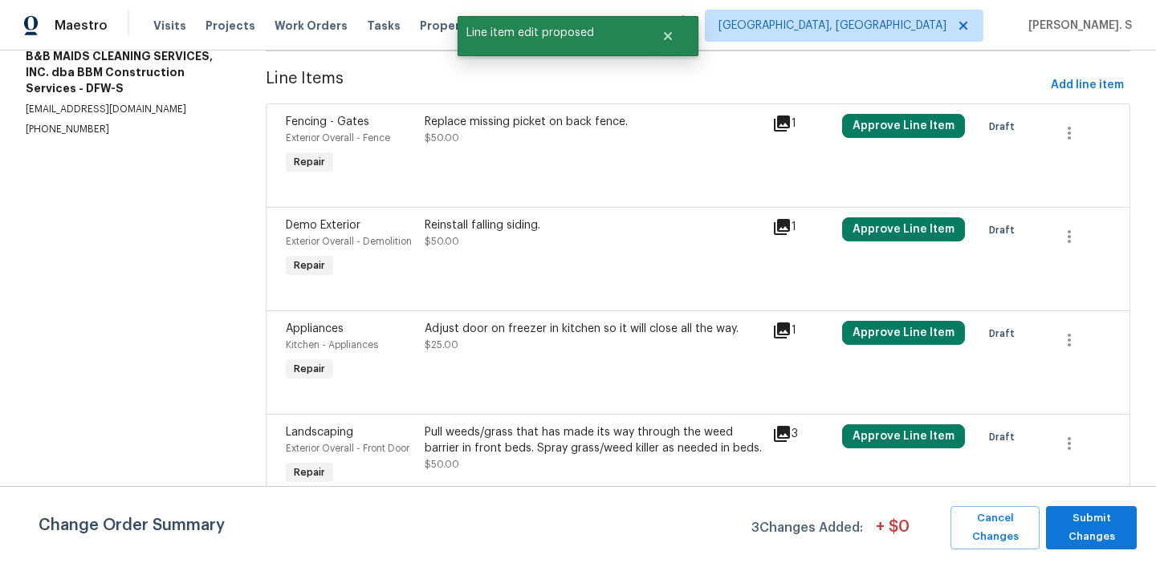
scroll to position [0, 0]
click at [1073, 448] on icon "button" at bounding box center [1068, 443] width 19 height 19
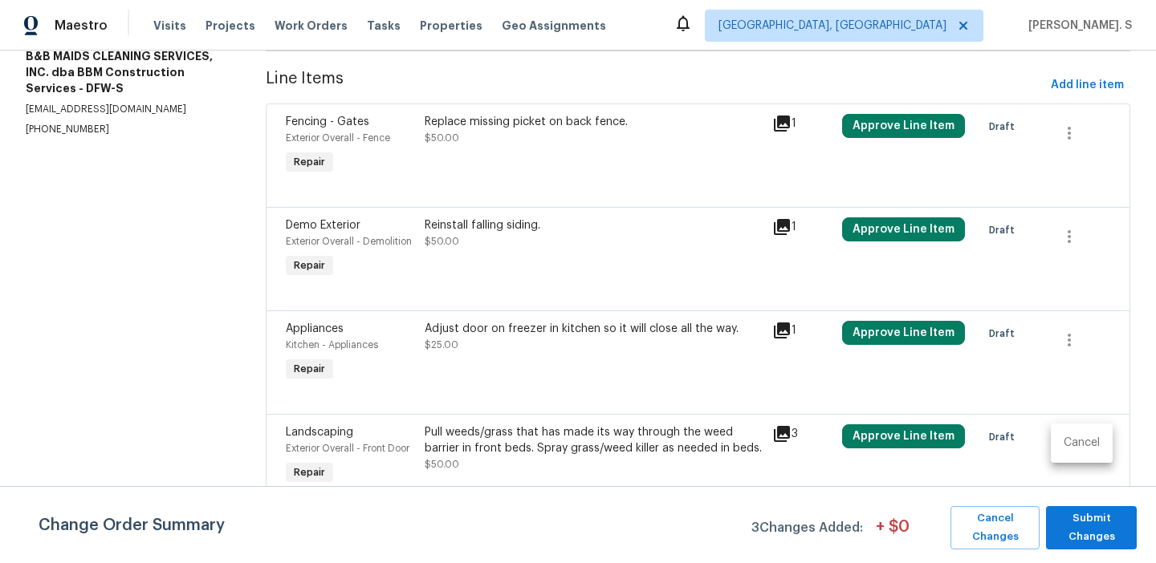
click at [1080, 447] on li "Cancel" at bounding box center [1082, 443] width 62 height 26
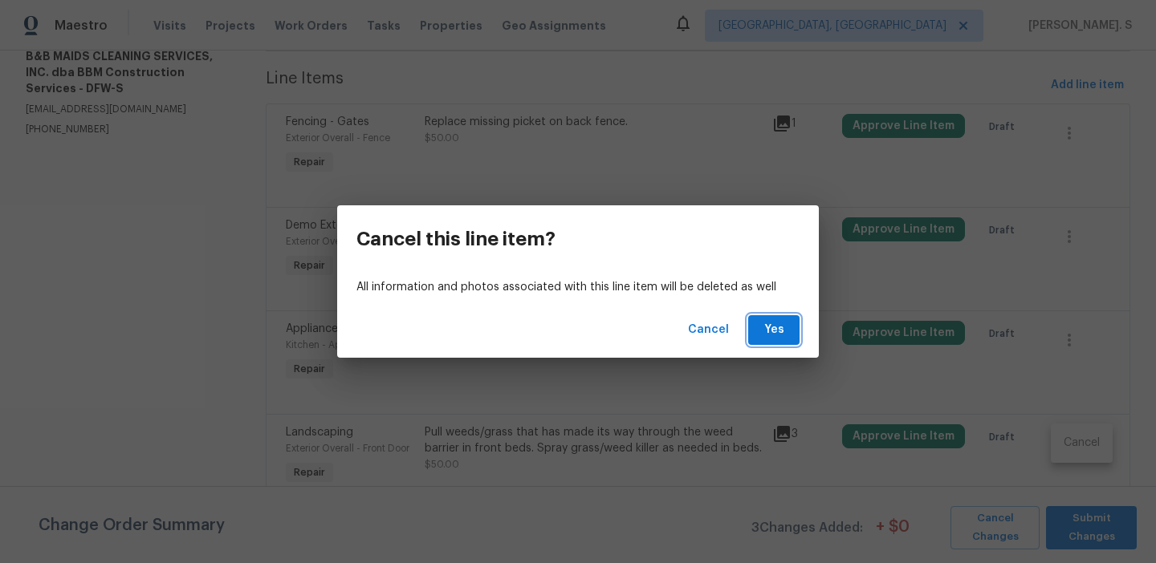
click at [775, 324] on span "Yes" at bounding box center [774, 330] width 26 height 20
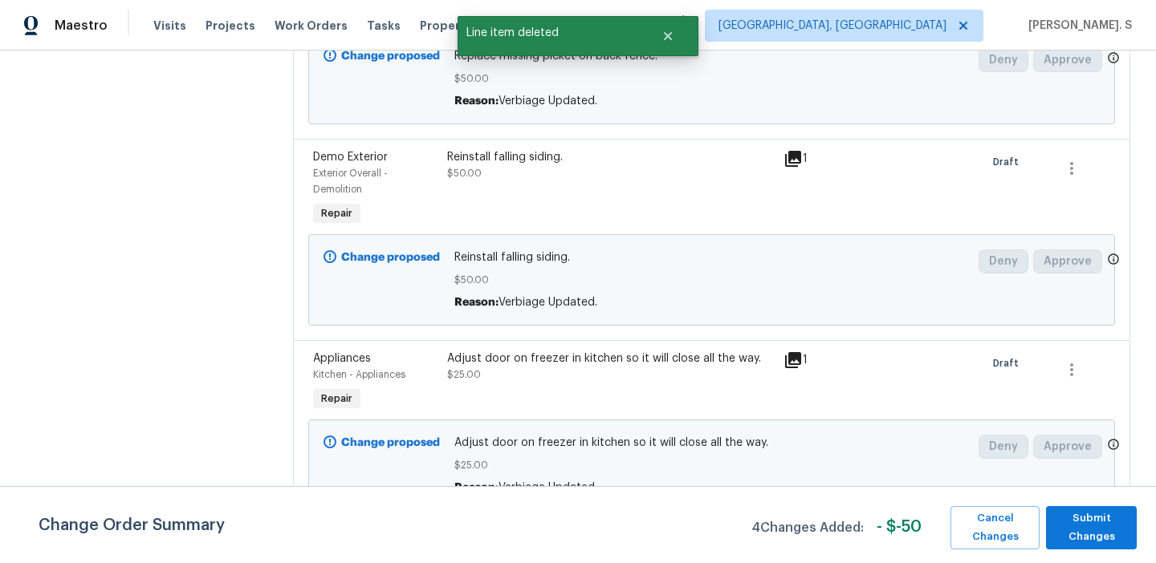
scroll to position [371, 0]
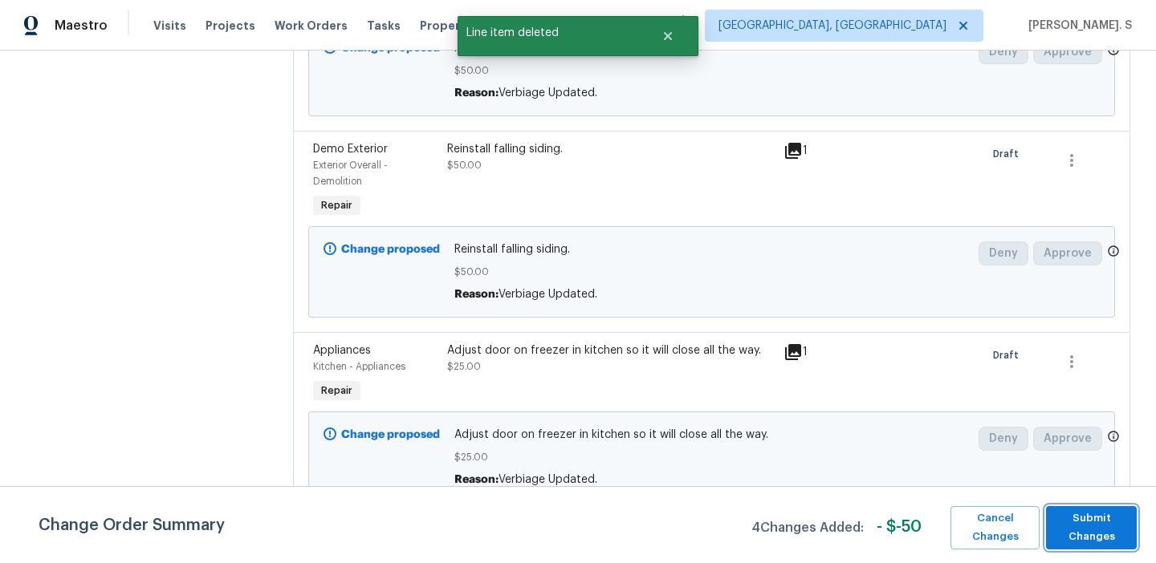
click at [1094, 531] on span "Submit Changes" at bounding box center [1091, 528] width 75 height 37
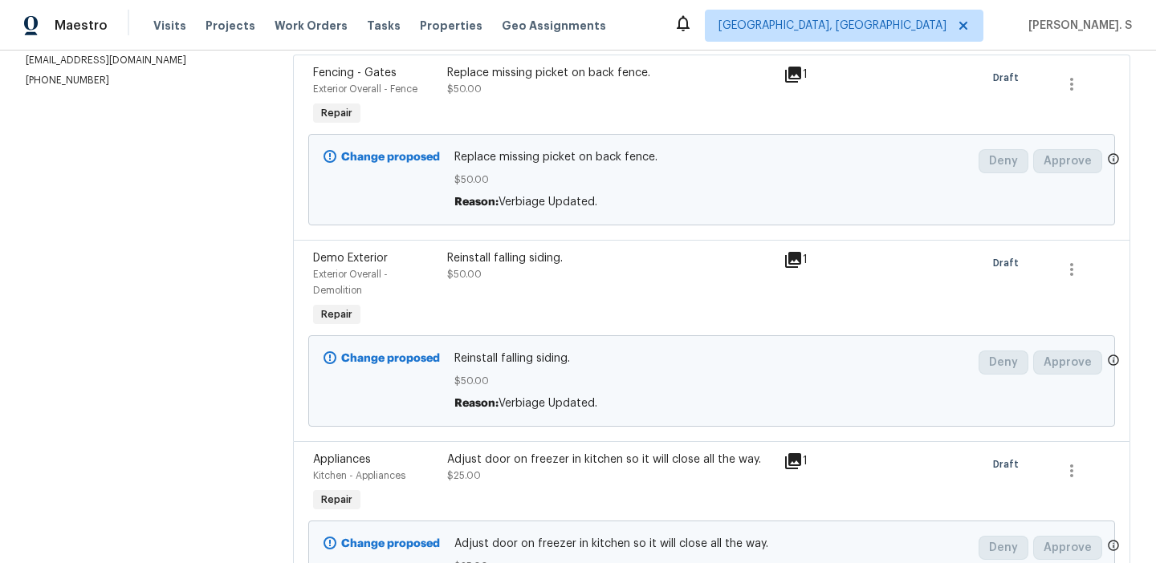
scroll to position [0, 0]
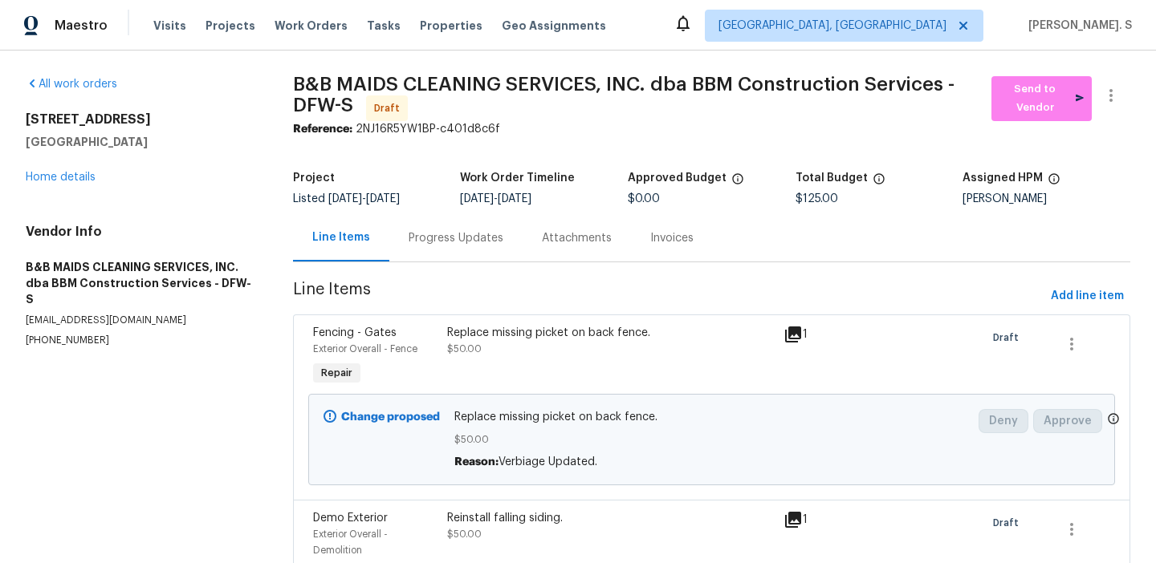
click at [449, 254] on div "Progress Updates" at bounding box center [455, 237] width 133 height 47
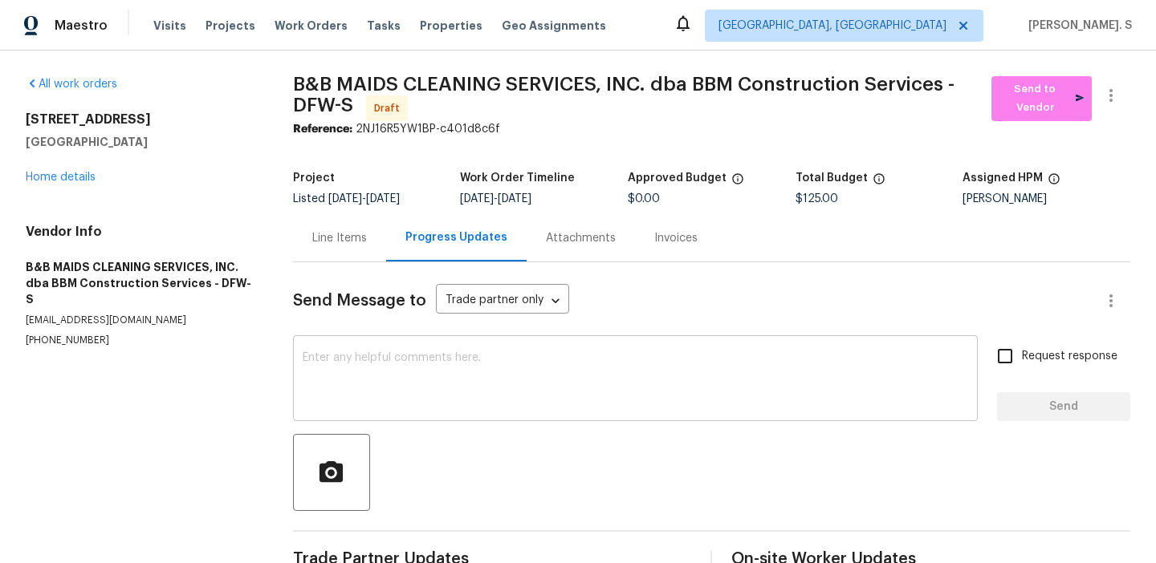
click at [410, 368] on textarea at bounding box center [636, 380] width 666 height 56
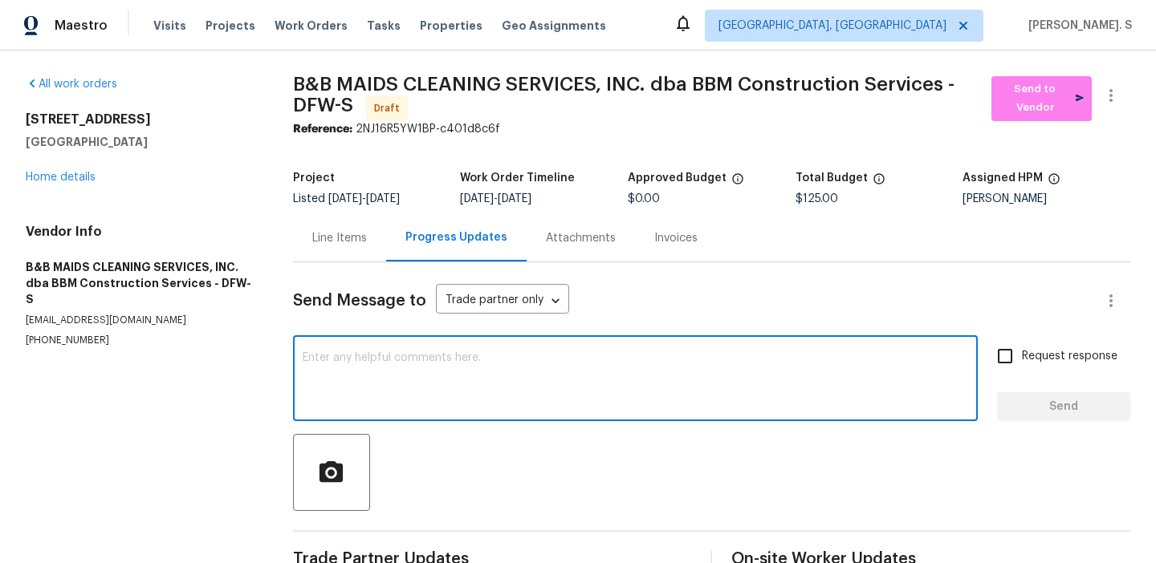
paste textarea "Hi this is Glory with Opendoor. I’m confirming you received the WO for the prop…"
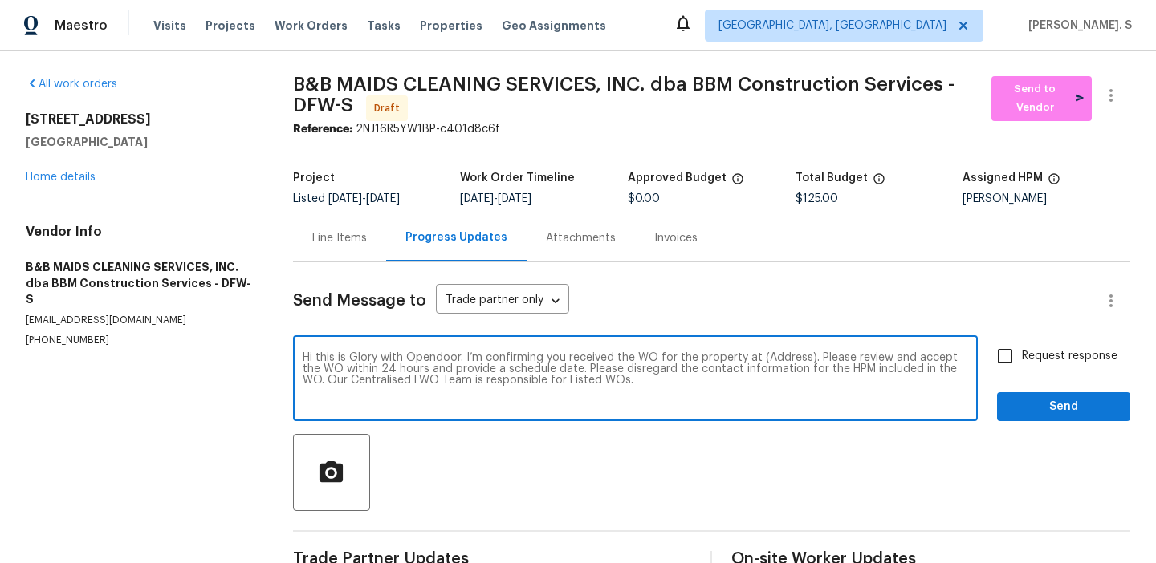
click at [790, 360] on textarea "Hi this is Glory with Opendoor. I’m confirming you received the WO for the prop…" at bounding box center [636, 380] width 666 height 56
paste textarea "4925 Prestwick Dr, Fort Worth, TX 76135"
type textarea "Hi this is Glory with Opendoor. I’m confirming you received the WO for the prop…"
click at [1112, 93] on icon "button" at bounding box center [1110, 95] width 19 height 19
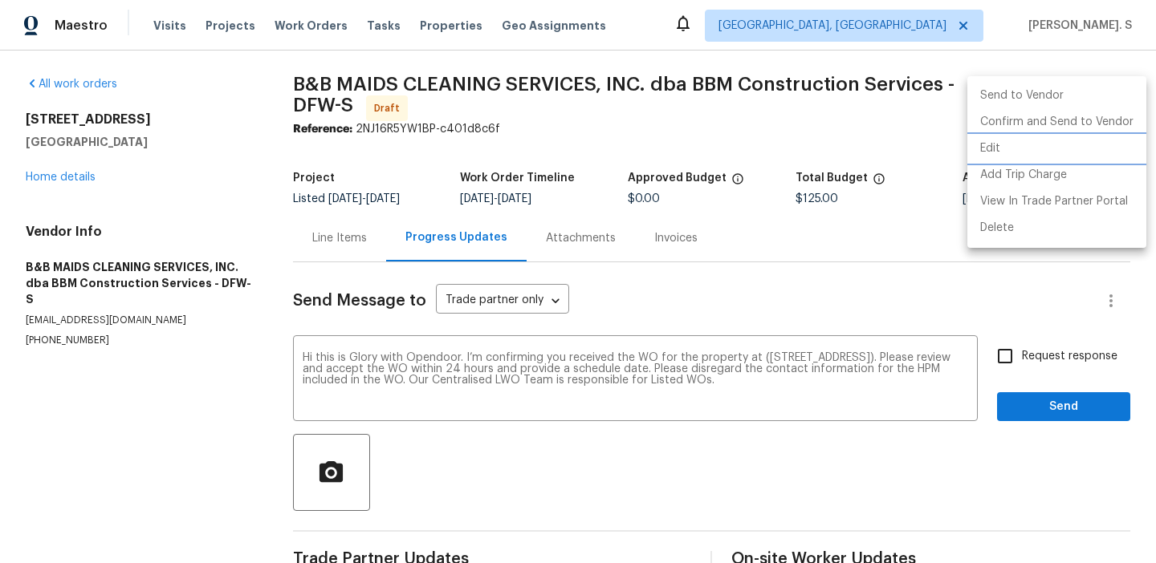
click at [1011, 137] on li "Edit" at bounding box center [1056, 149] width 179 height 26
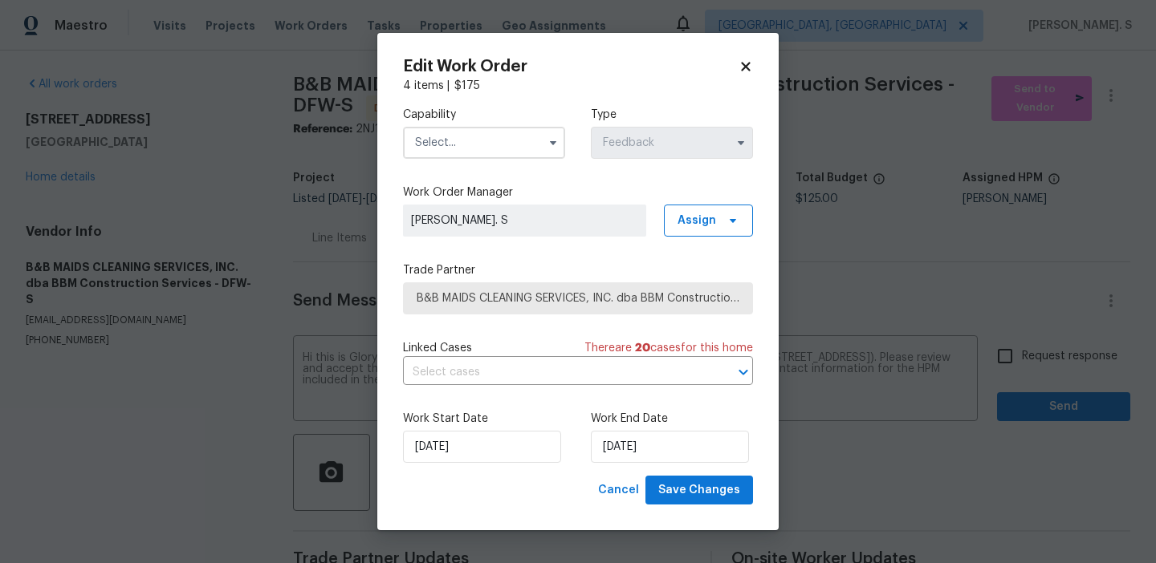
click at [494, 129] on input "text" at bounding box center [484, 143] width 162 height 32
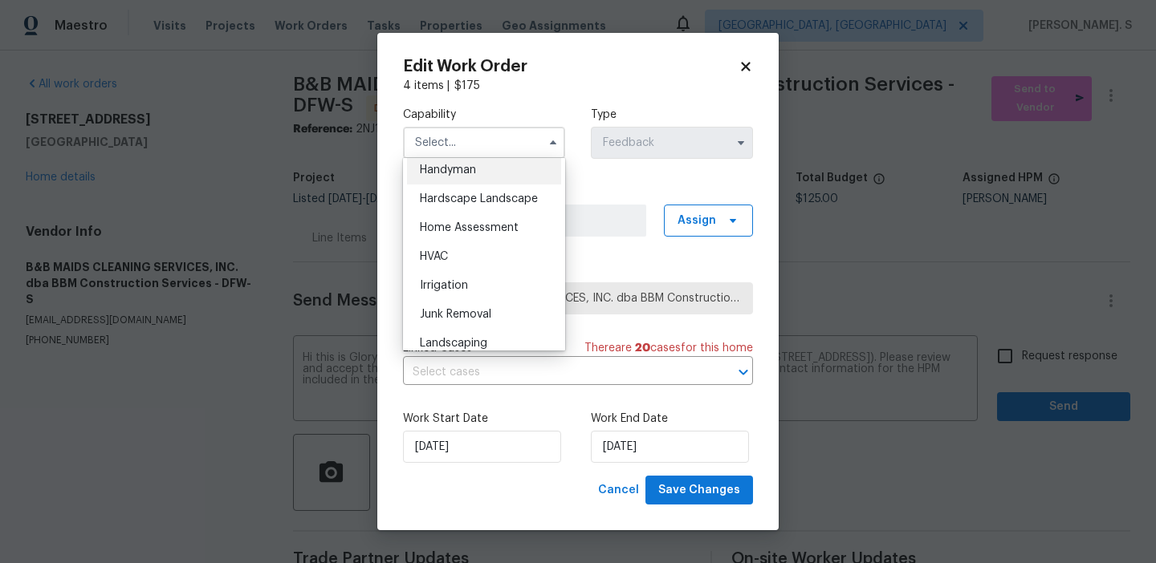
click at [466, 177] on div "Handyman" at bounding box center [484, 170] width 154 height 29
type input "Handyman"
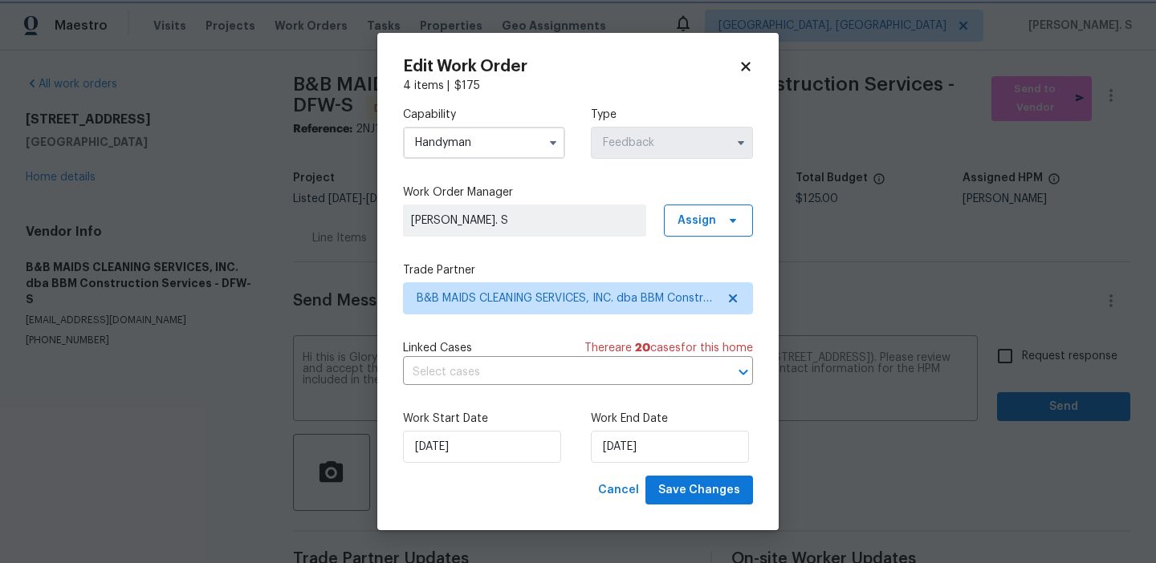
scroll to position [854, 0]
click at [525, 372] on input "text" at bounding box center [555, 372] width 305 height 25
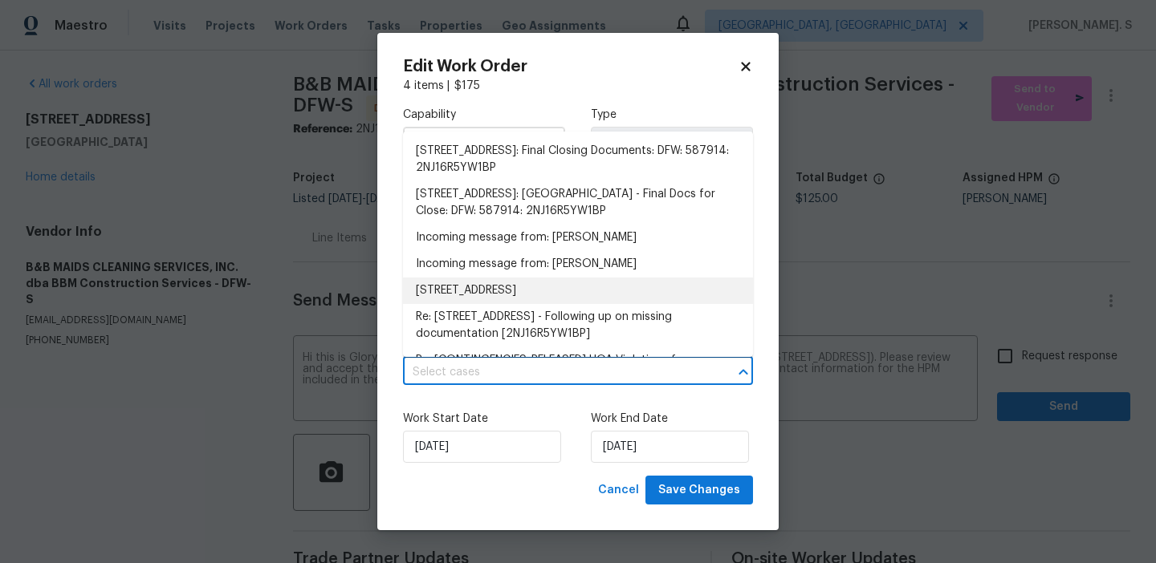
click at [524, 285] on li "4925 Prestwick Dr, Fort Worth, TX 76135" at bounding box center [578, 291] width 350 height 26
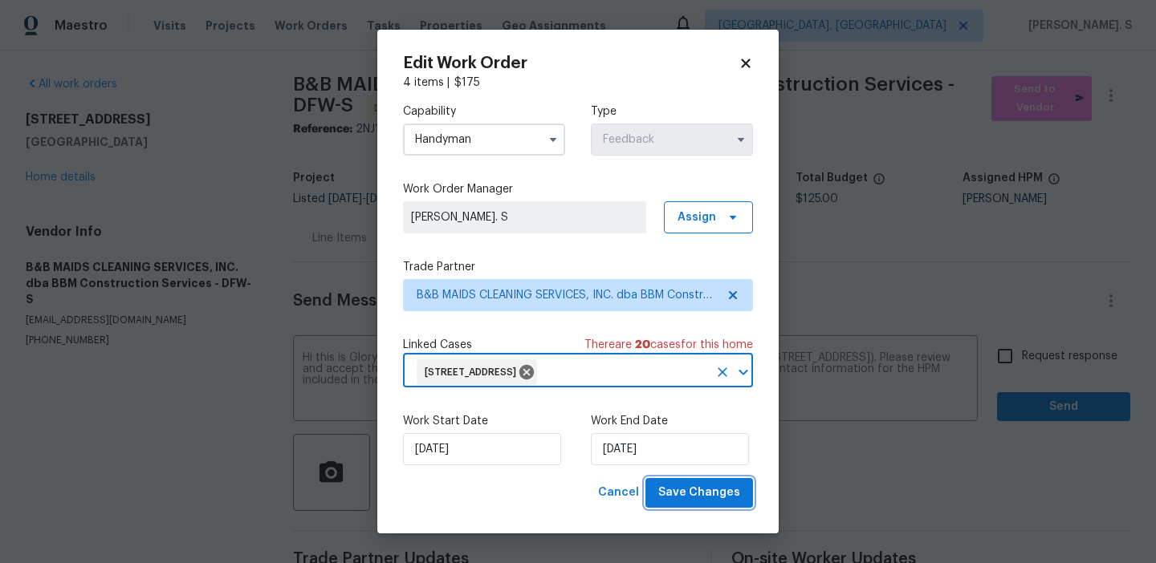
click at [682, 491] on span "Save Changes" at bounding box center [699, 493] width 82 height 20
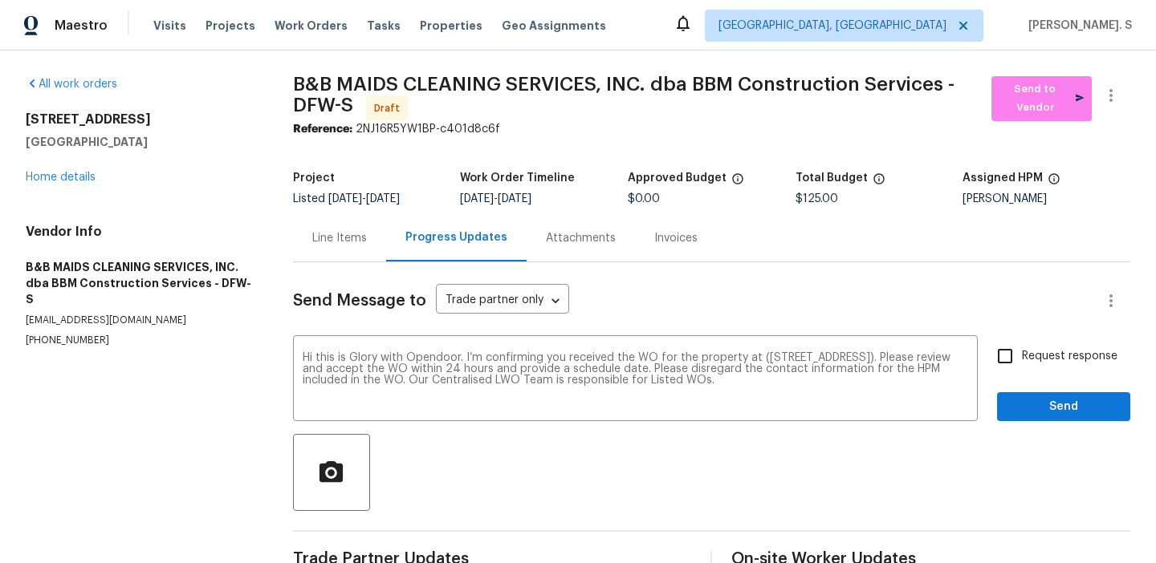
click at [1051, 360] on span "Request response" at bounding box center [1070, 356] width 96 height 17
click at [1022, 360] on input "Request response" at bounding box center [1005, 357] width 34 height 34
checkbox input "true"
click at [1038, 401] on span "Send" at bounding box center [1064, 407] width 108 height 20
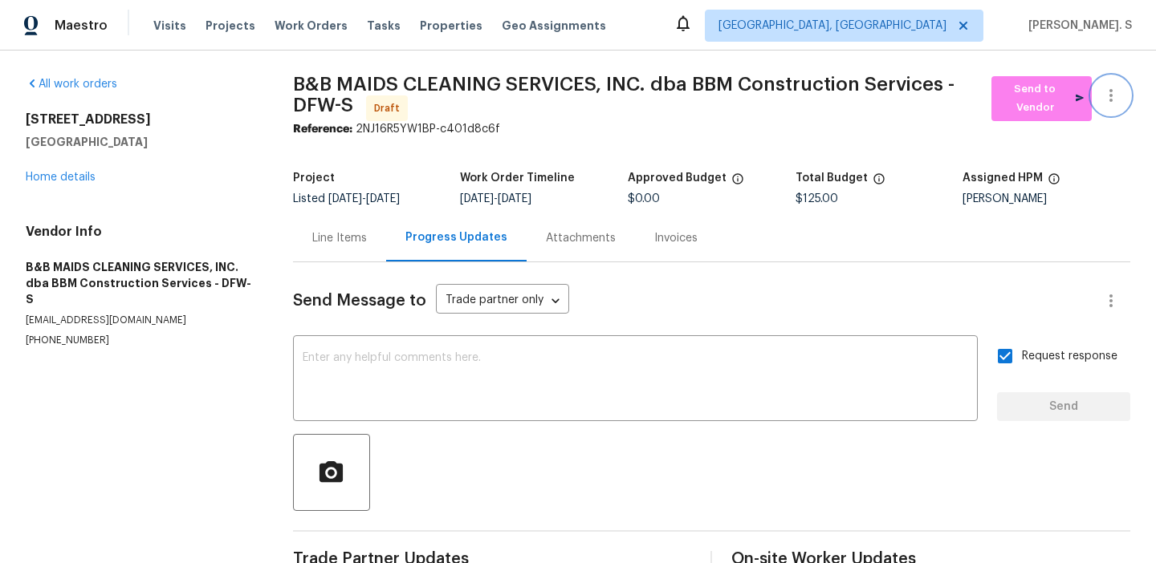
click at [1110, 96] on icon "button" at bounding box center [1110, 95] width 19 height 19
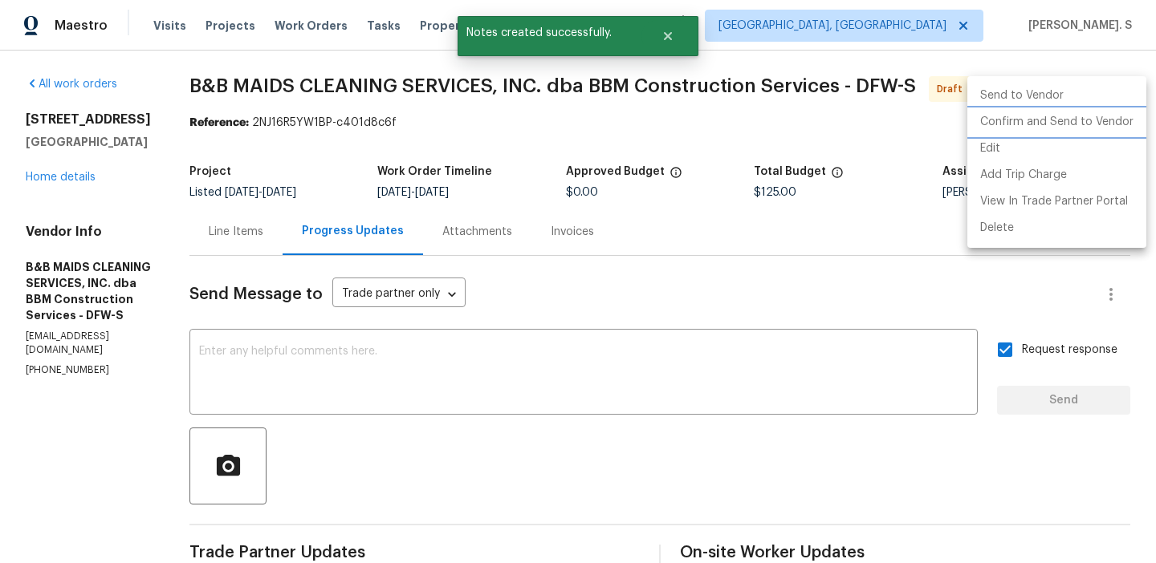
click at [1047, 121] on li "Confirm and Send to Vendor" at bounding box center [1056, 122] width 179 height 26
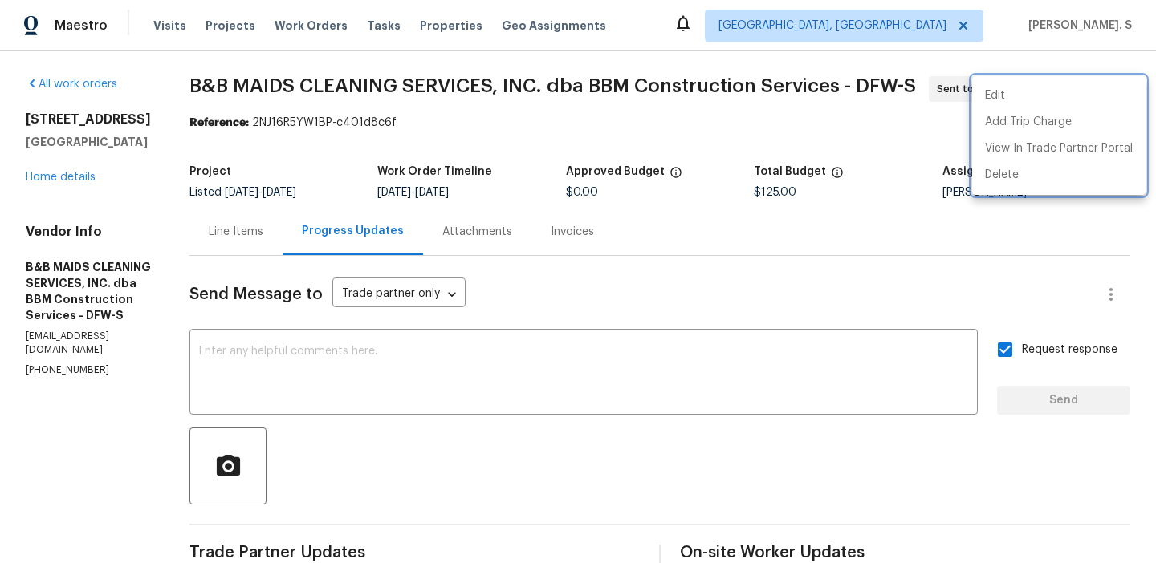
click at [589, 406] on div at bounding box center [578, 281] width 1156 height 563
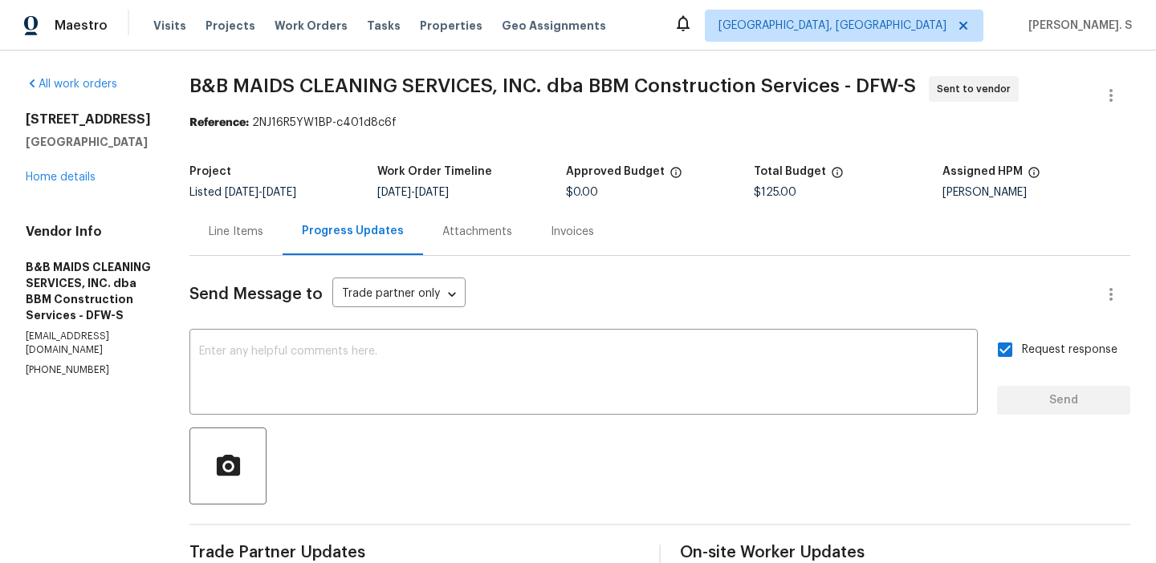
click at [588, 379] on textarea at bounding box center [583, 374] width 769 height 56
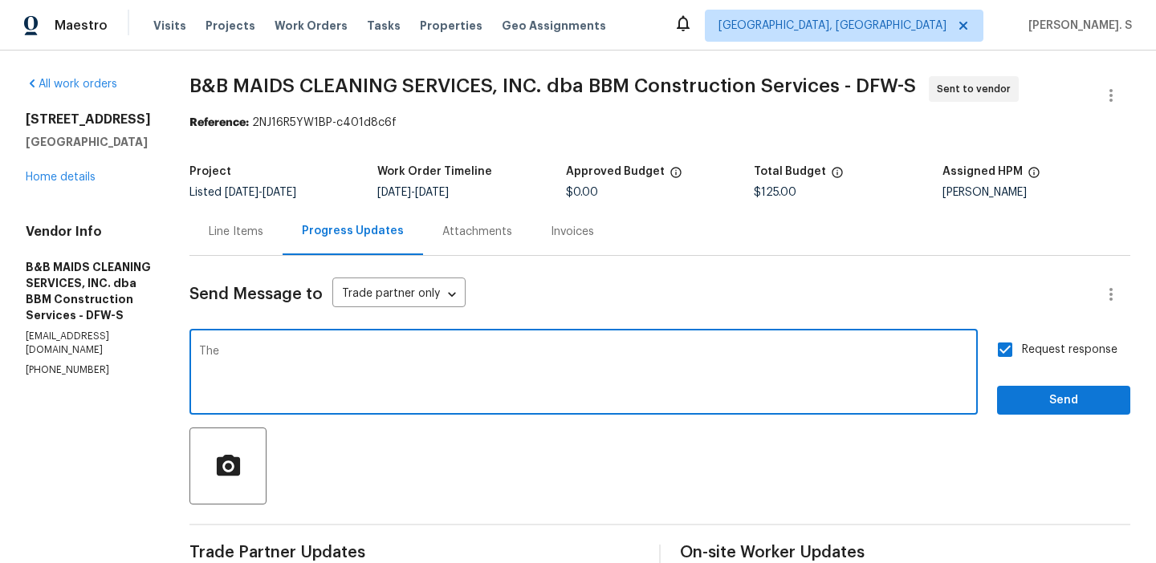
paste textarea "Orders must include before-photos (both close-up and wide-angle) and a complete…"
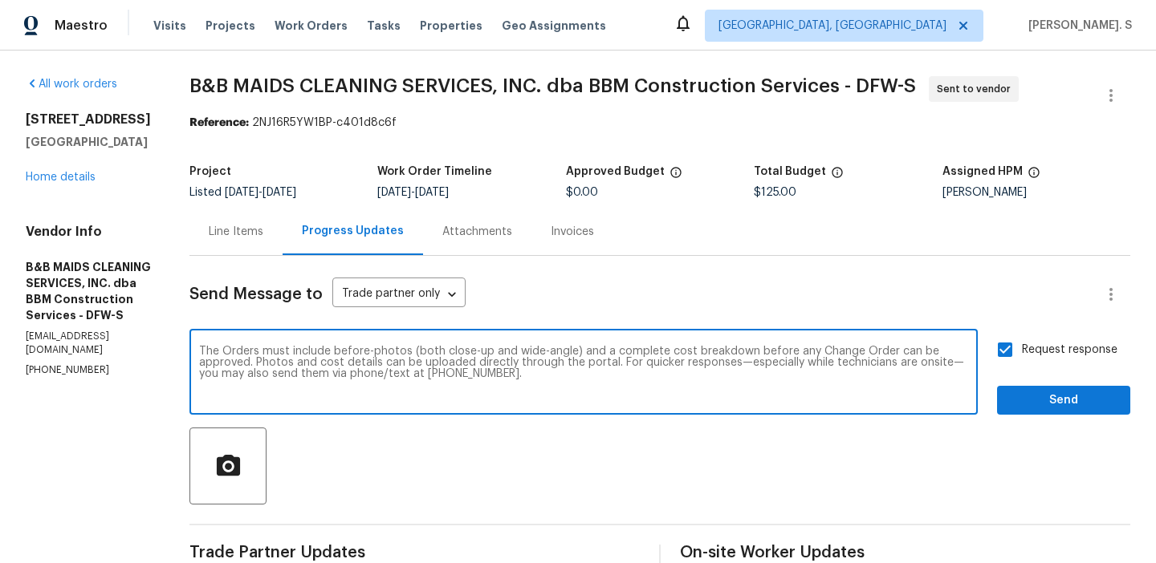
click at [283, 348] on textarea "The Orders must include before-photos (both close-up and wide-angle) and a comp…" at bounding box center [583, 374] width 769 height 56
type textarea "The work orders must include before-photos (both close-up and wide-angle) and a…"
click at [1043, 402] on span "Send" at bounding box center [1064, 401] width 108 height 20
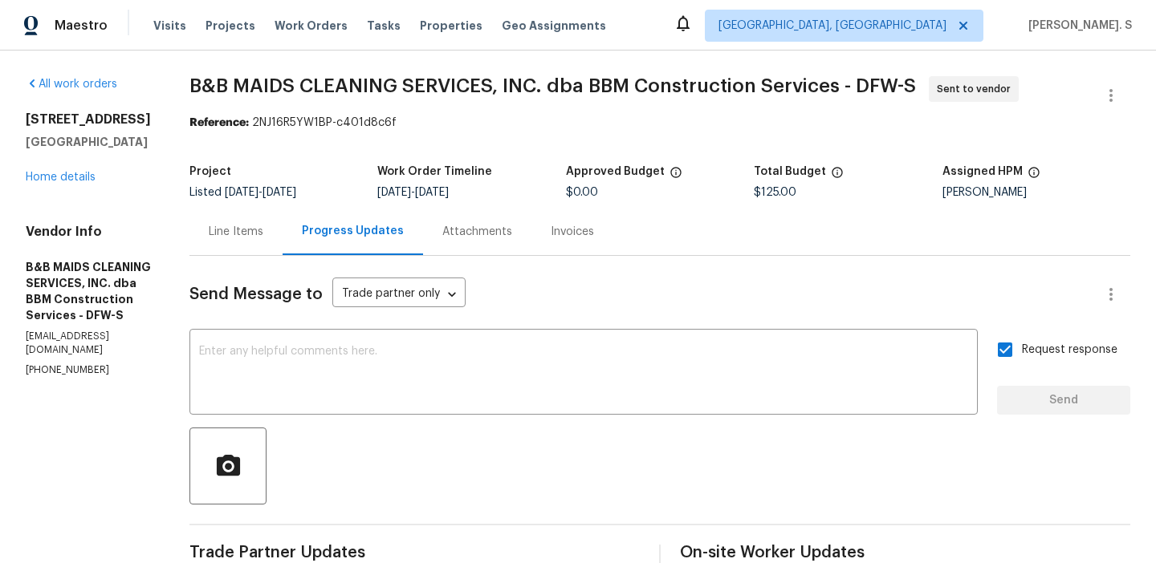
click at [445, 91] on span "B&B MAIDS CLEANING SERVICES, INC. dba BBM Construction Services - DFW-S" at bounding box center [552, 85] width 726 height 19
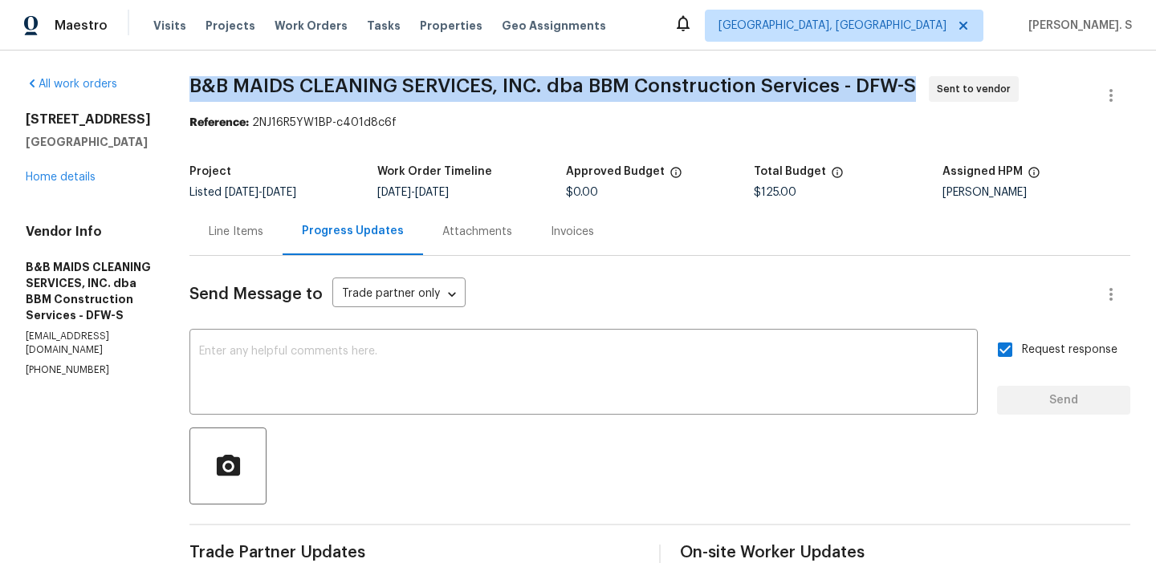
copy span "B&B MAIDS CLEANING SERVICES, INC. dba BBM Construction Services - DFW-S"
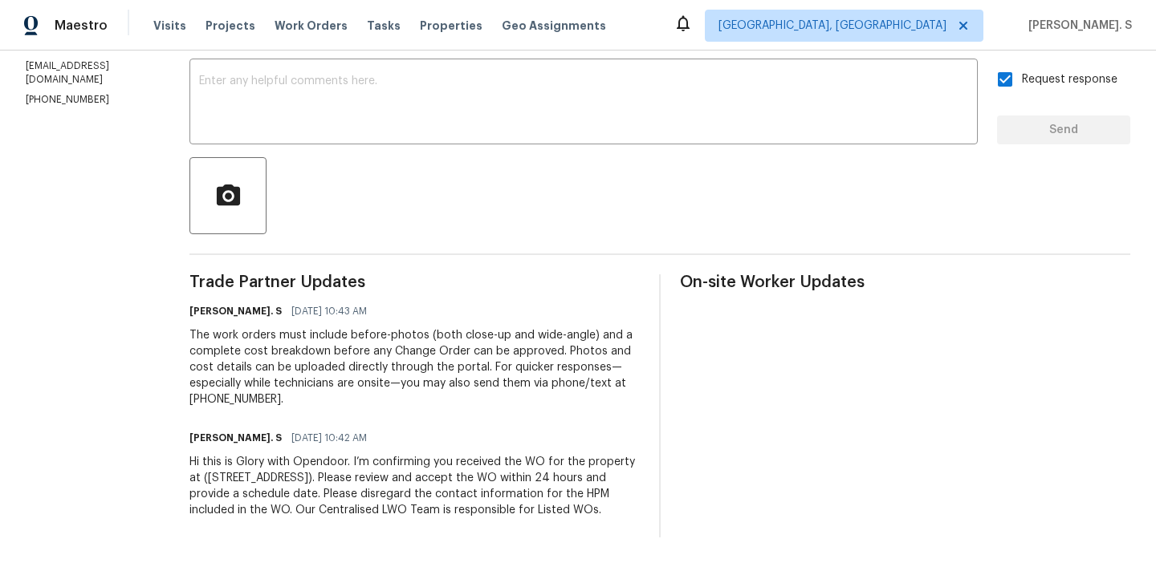
scroll to position [0, 0]
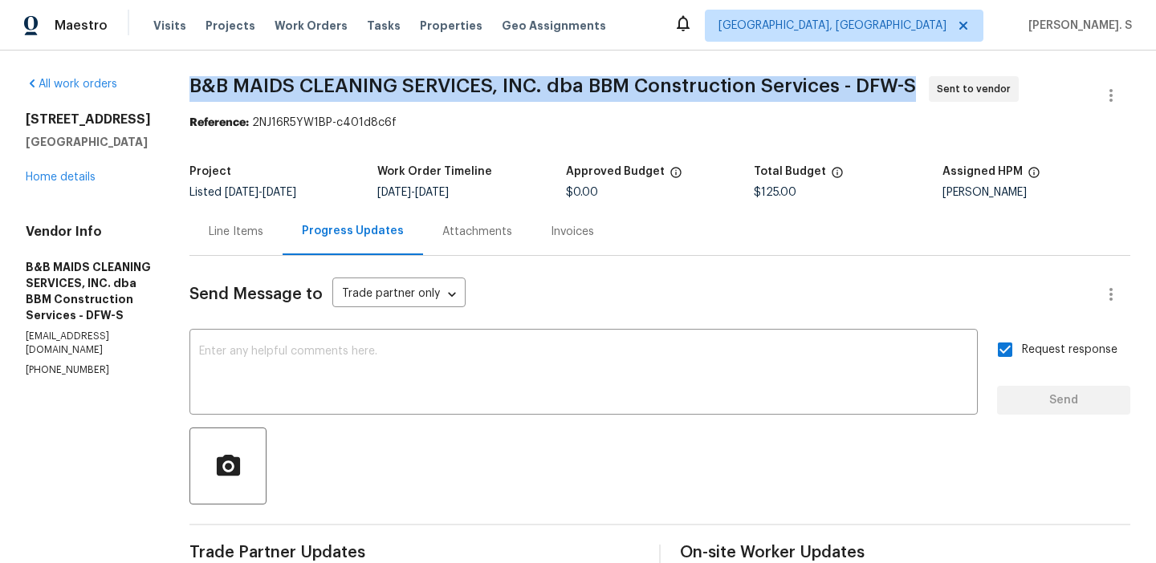
click at [59, 171] on div "4925 Prestwick Dr Fort Worth, TX 76135 Home details" at bounding box center [88, 149] width 125 height 74
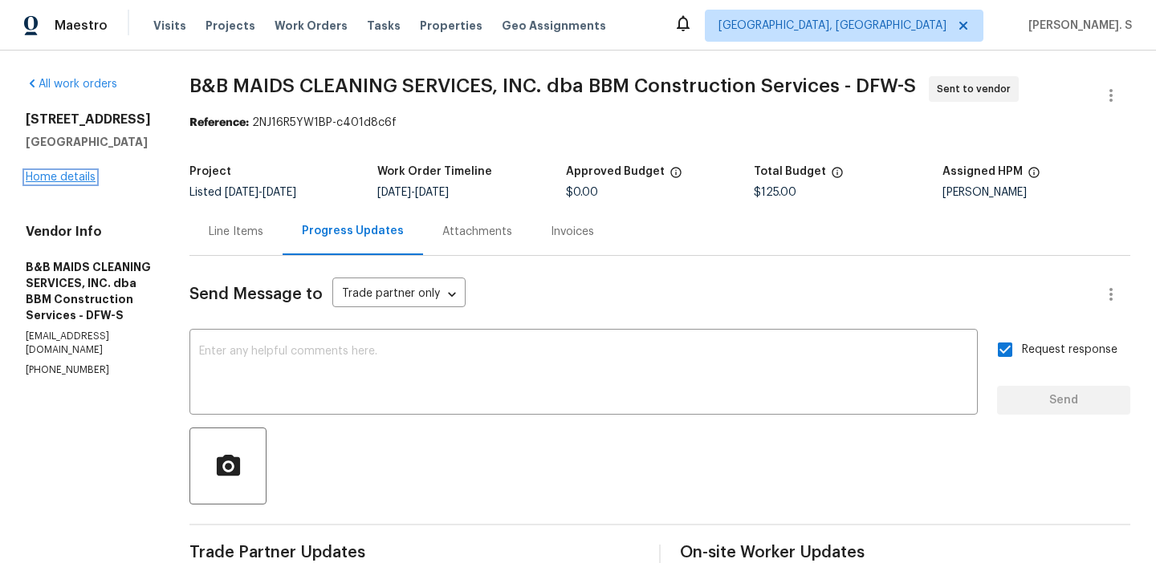
click at [59, 174] on link "Home details" at bounding box center [61, 177] width 70 height 11
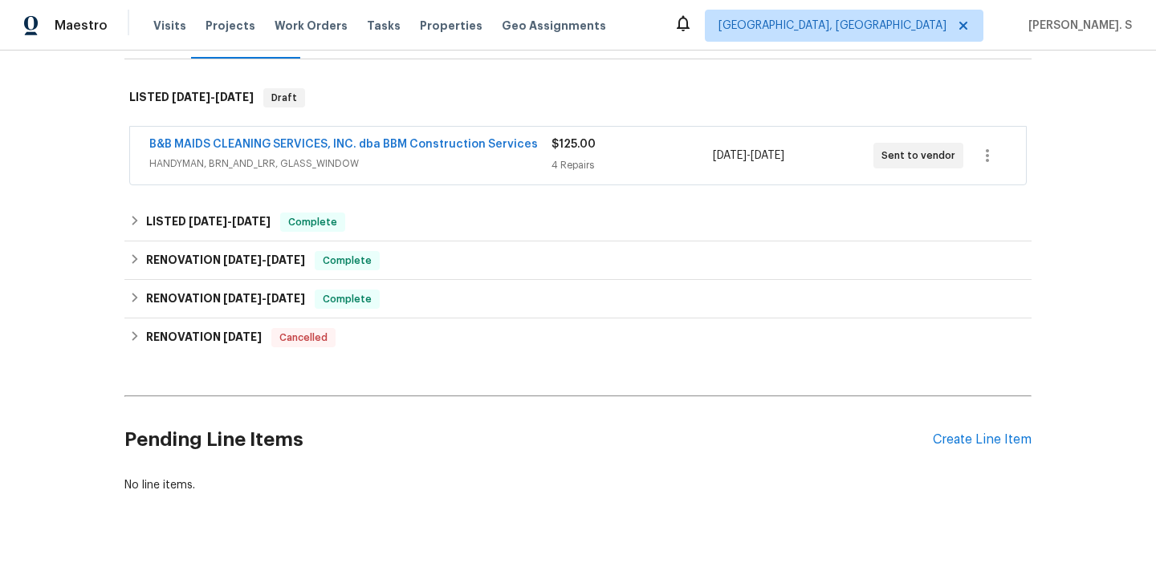
scroll to position [271, 0]
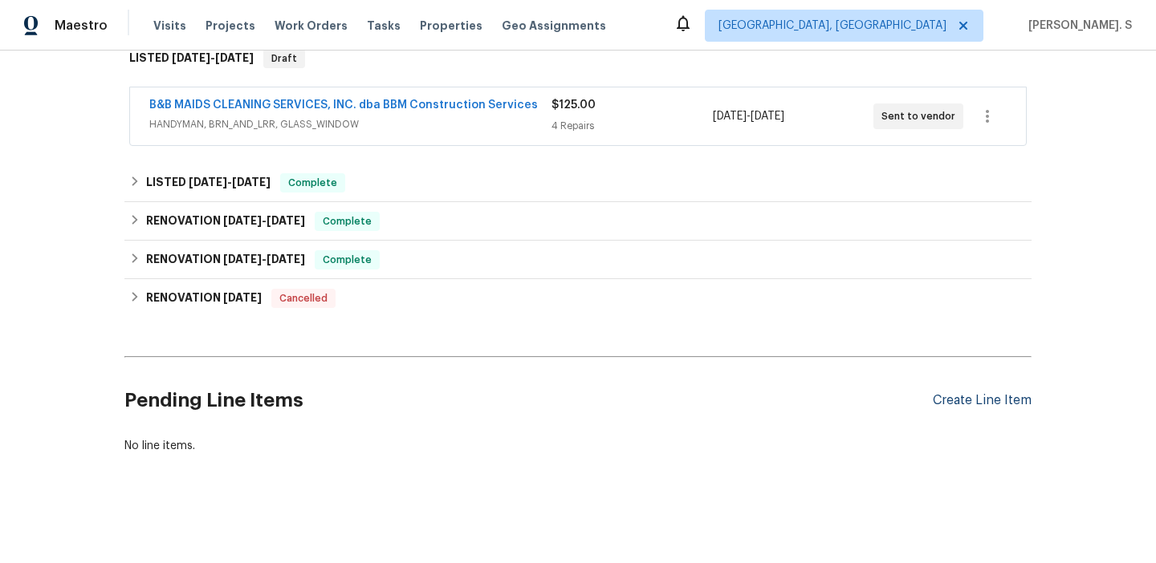
click at [956, 396] on div "Create Line Item" at bounding box center [982, 400] width 99 height 15
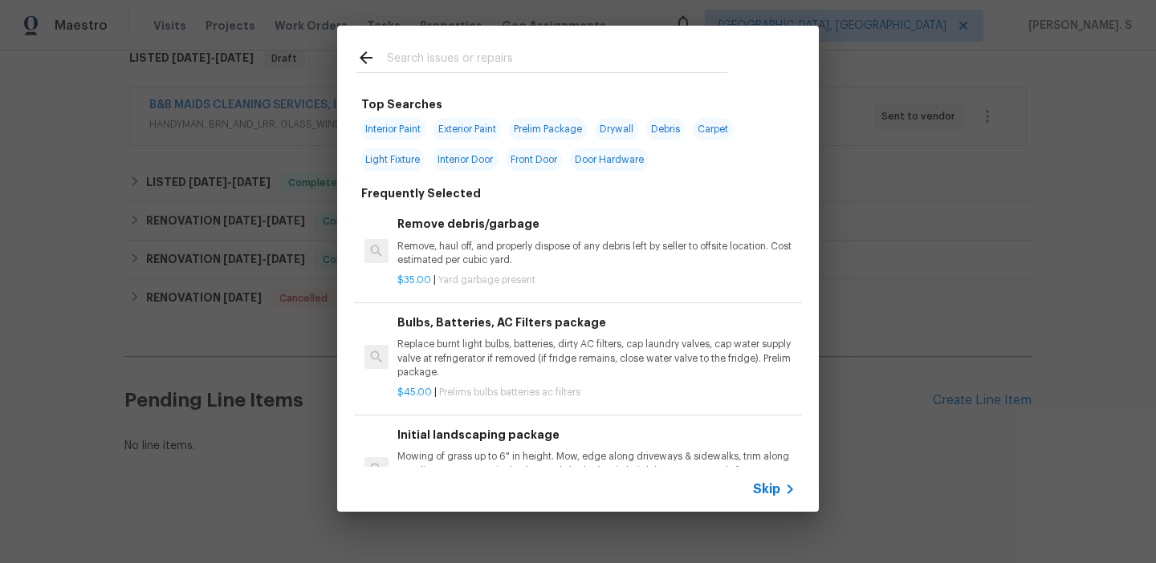
click at [505, 222] on h6 "Remove debris/garbage" at bounding box center [596, 224] width 398 height 18
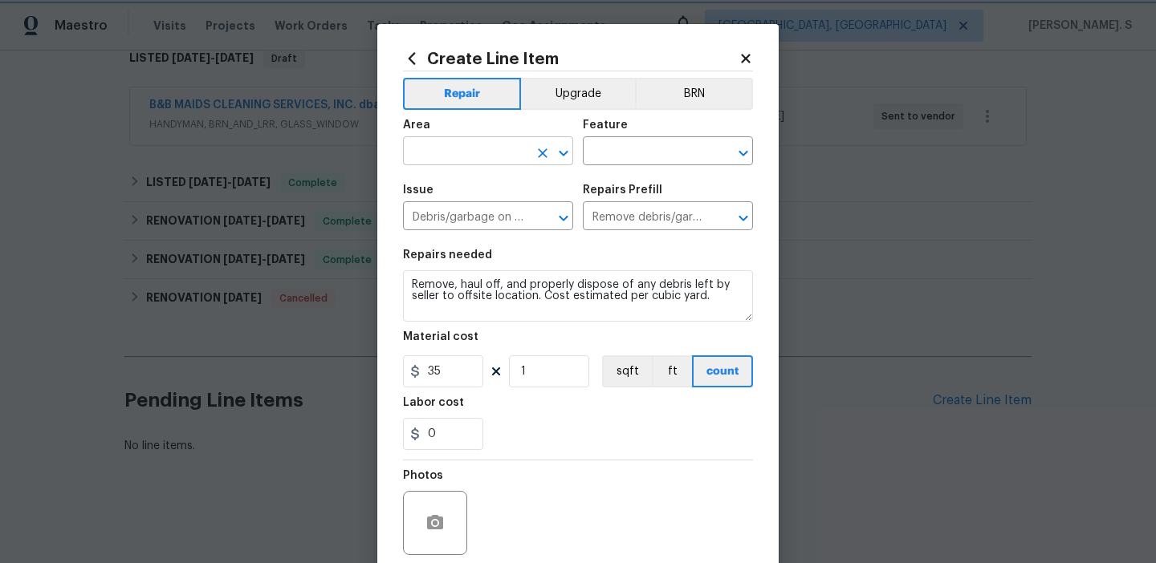
click at [567, 147] on icon "Open" at bounding box center [563, 153] width 19 height 19
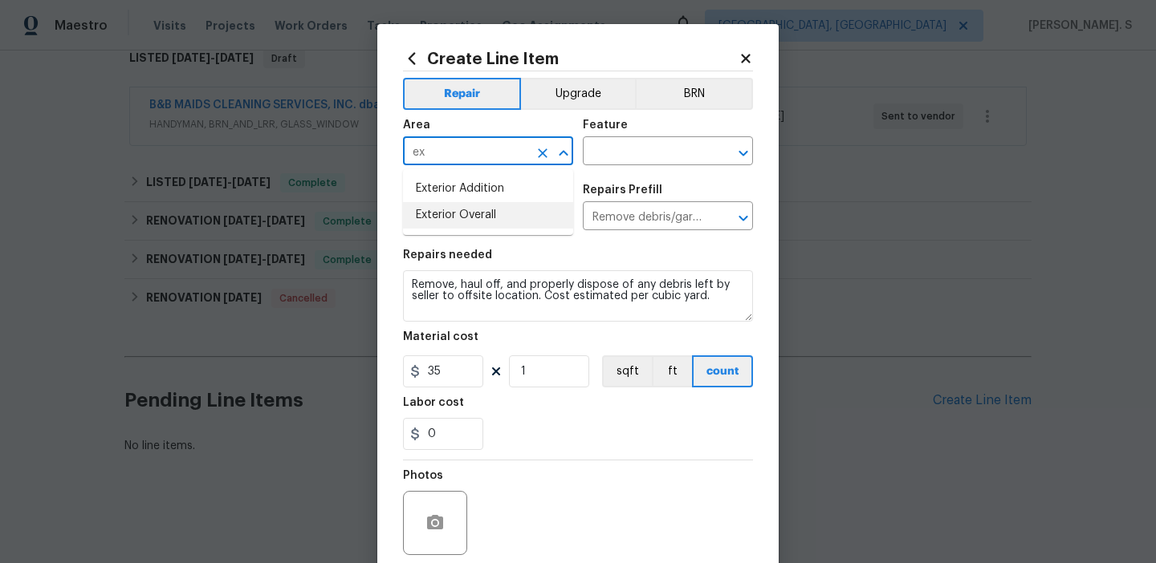
click at [494, 216] on li "Exterior Overall" at bounding box center [488, 215] width 170 height 26
click at [742, 149] on icon "Open" at bounding box center [743, 153] width 19 height 19
type input "Exterior Overall"
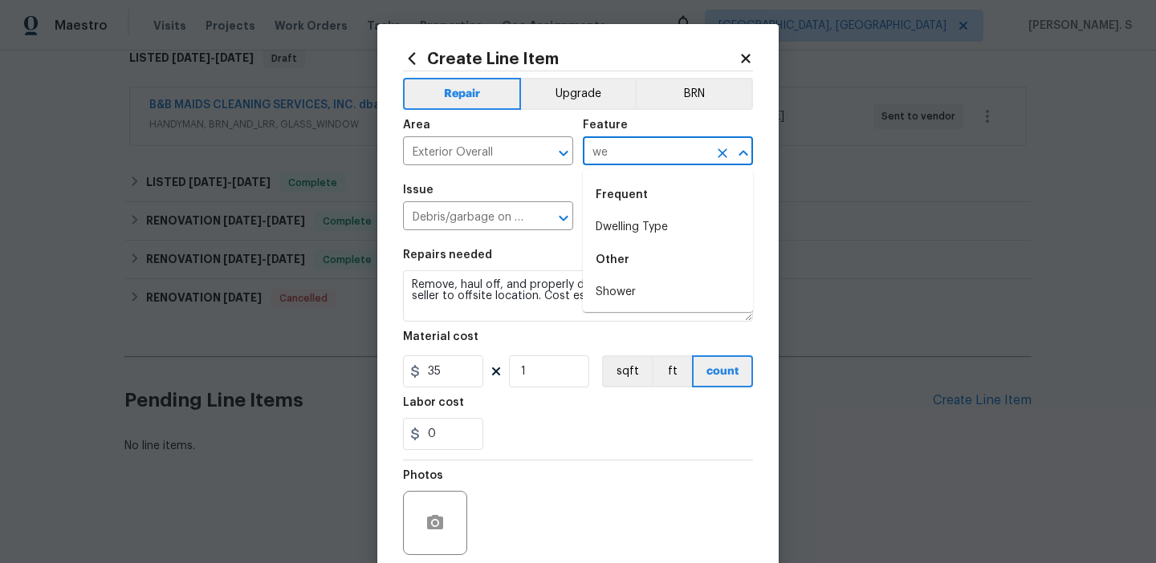
type input "w"
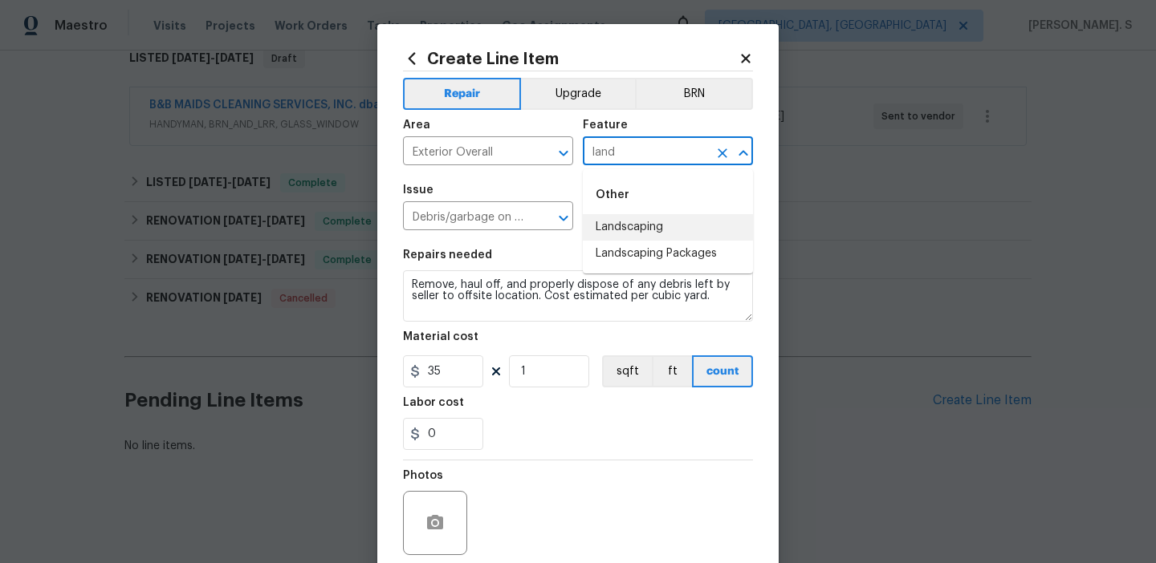
click at [717, 216] on li "Landscaping" at bounding box center [668, 227] width 170 height 26
click at [565, 214] on icon "Open" at bounding box center [563, 218] width 19 height 19
type input "Landscaping"
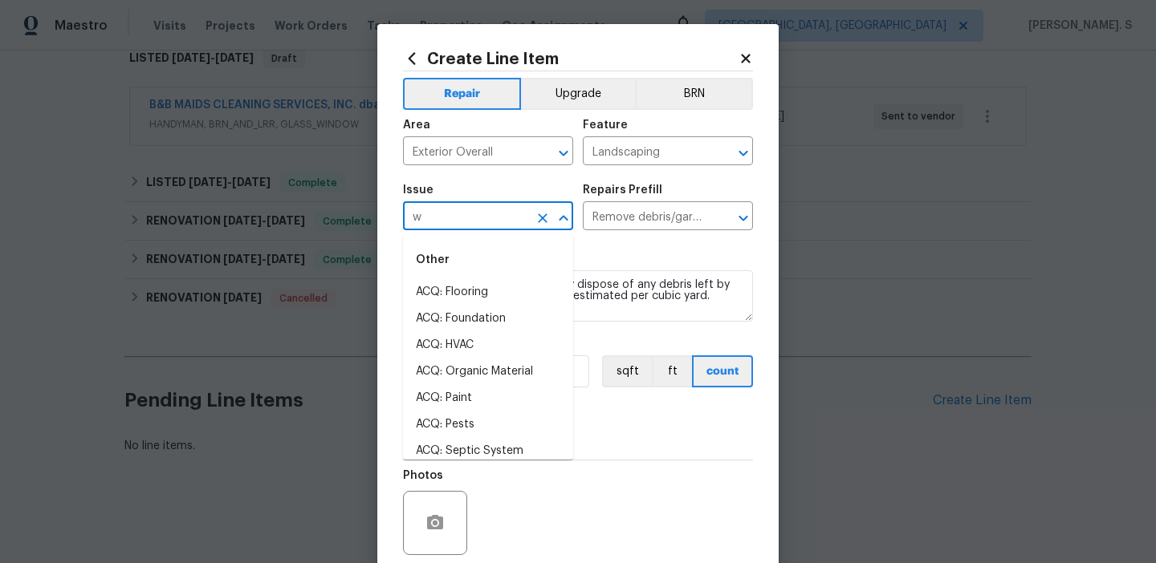
scroll to position [0, 0]
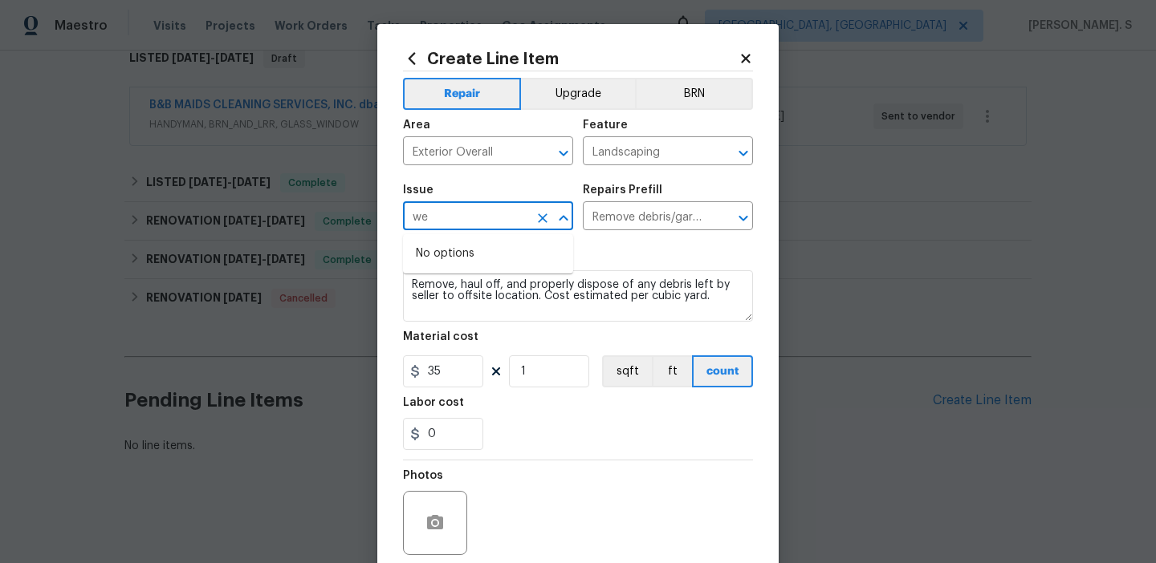
type input "w"
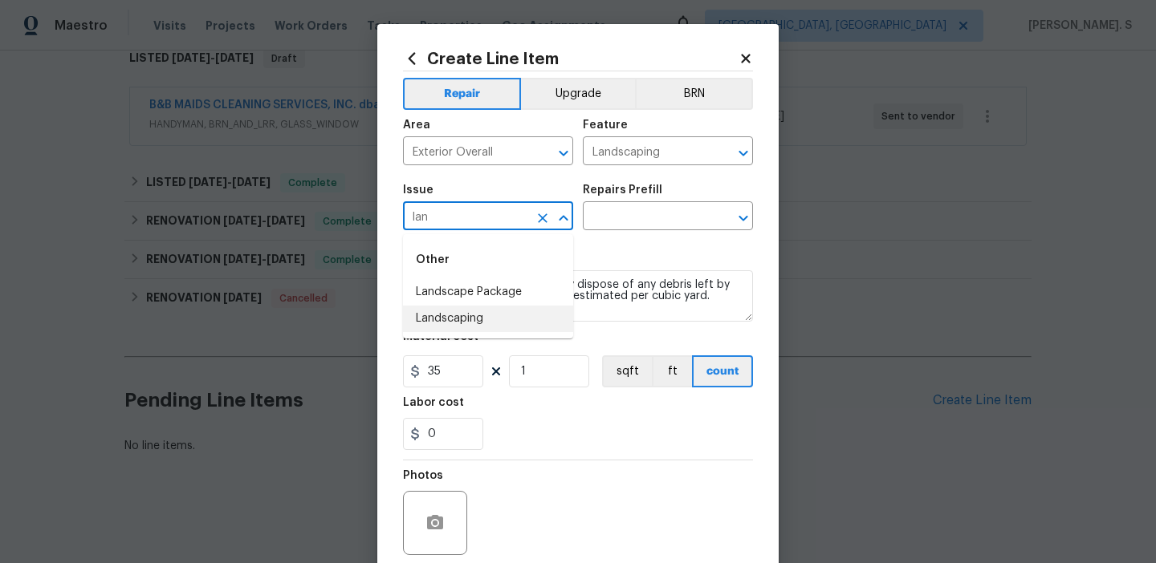
click at [510, 315] on li "Landscaping" at bounding box center [488, 319] width 170 height 26
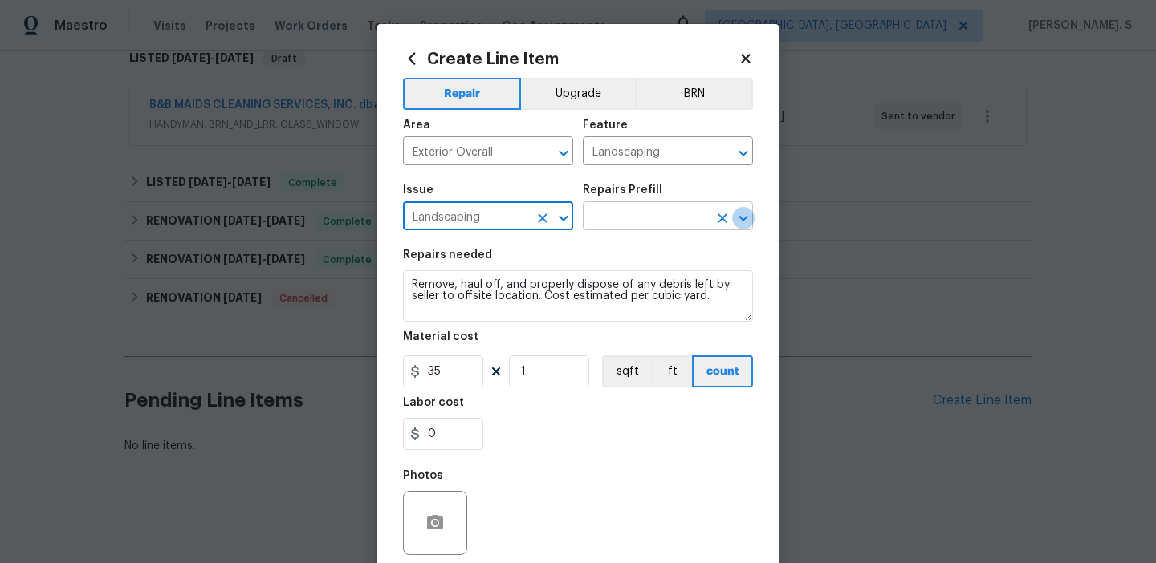
click at [734, 214] on icon "Open" at bounding box center [743, 218] width 19 height 19
type input "Landscaping"
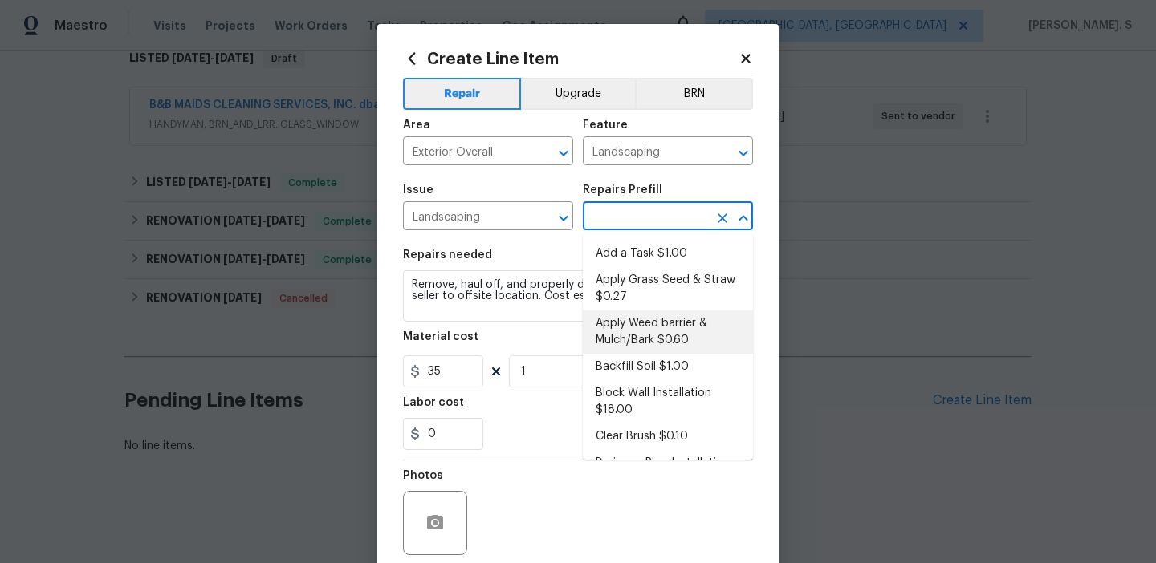
click at [624, 312] on li "Apply Weed barrier & Mulch/Bark $0.60" at bounding box center [668, 332] width 170 height 43
type input "Apply Weed barrier & Mulch/Bark $0.60"
type textarea "Prep the area/ remove all debris and install weed barrier and mulch as directed…"
type input "0.6"
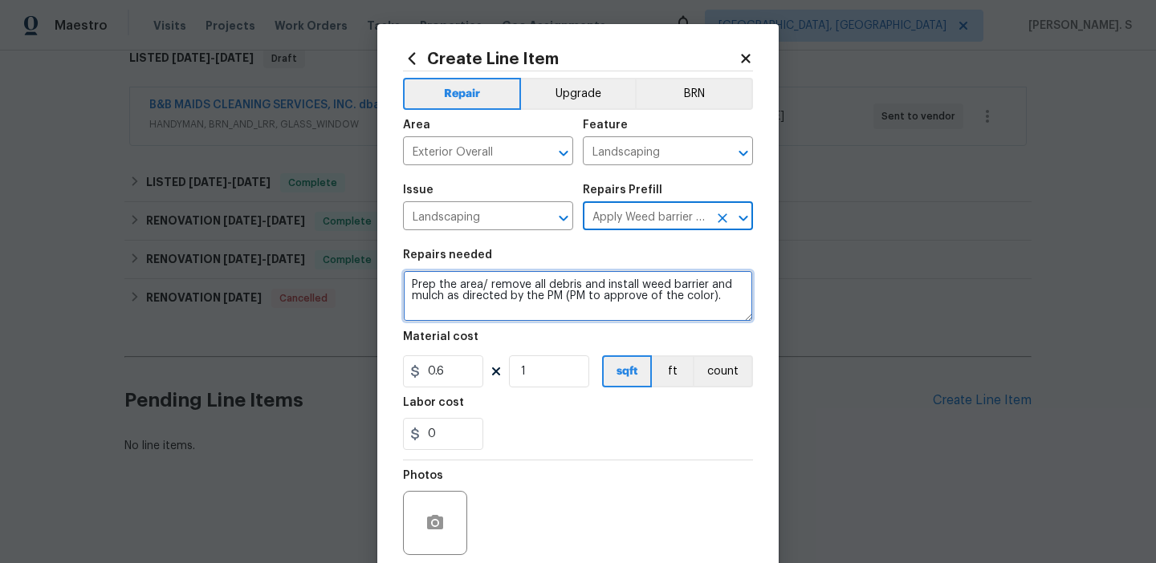
click at [586, 308] on textarea "Prep the area/ remove all debris and install weed barrier and mulch as directed…" at bounding box center [578, 295] width 350 height 51
paste textarea "ull weeds/grass that has made its way through the weed barrier in front beds. S…"
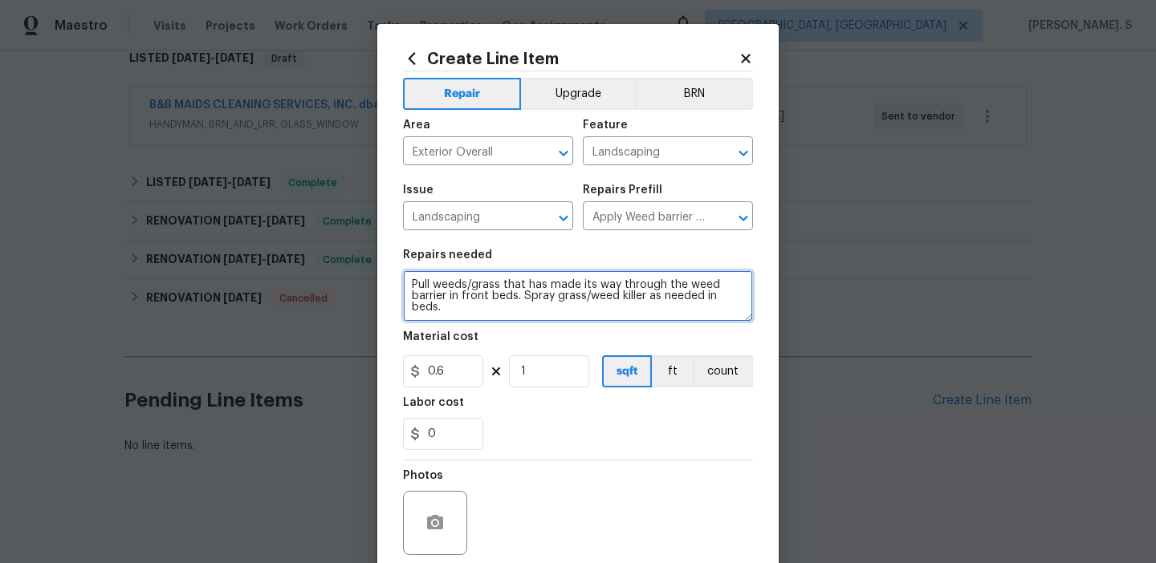
scroll to position [14, 0]
type textarea "Pull weeds/grass that has made its way through the weed barrier in front beds. …"
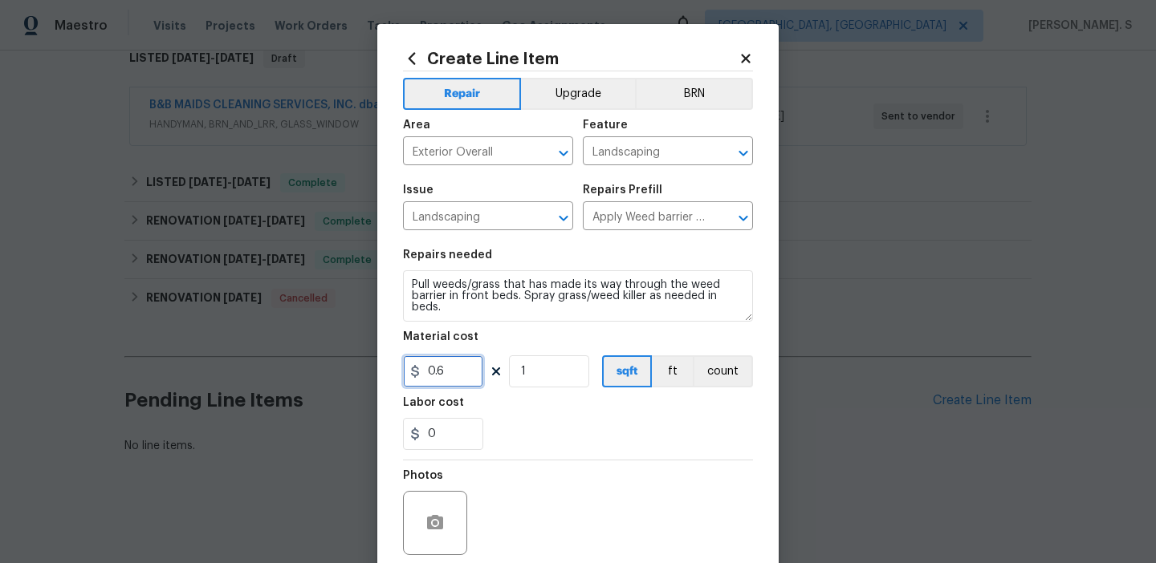
click at [474, 369] on input "0.6" at bounding box center [443, 372] width 80 height 32
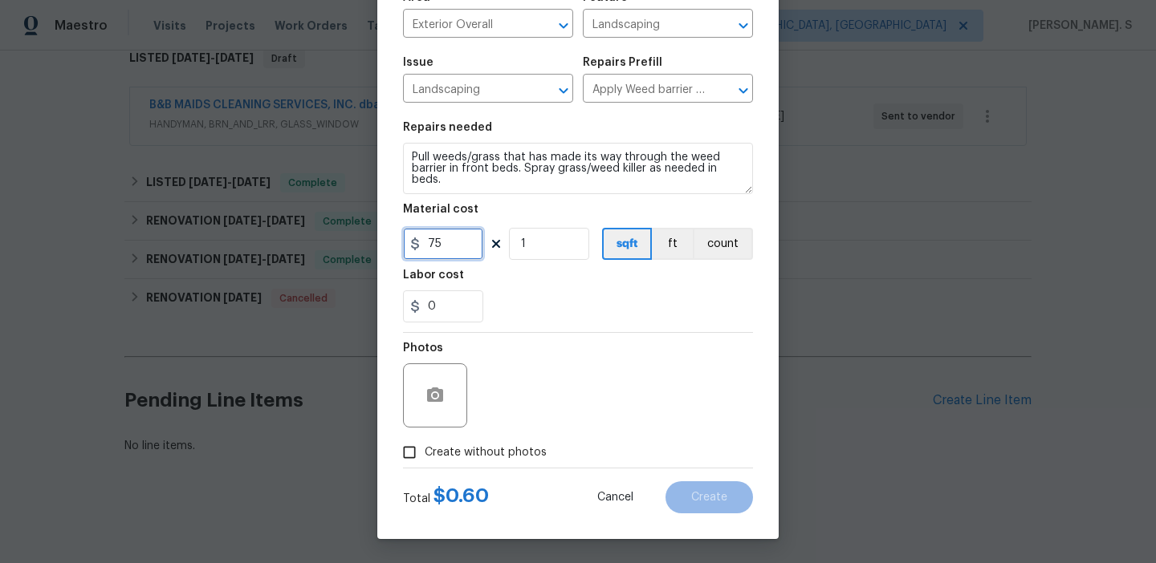
type input "75"
click at [498, 448] on span "Create without photos" at bounding box center [486, 453] width 122 height 17
click at [425, 448] on input "Create without photos" at bounding box center [409, 452] width 30 height 30
click at [460, 447] on span "Create without photos" at bounding box center [486, 453] width 122 height 17
click at [425, 447] on input "Create without photos" at bounding box center [409, 452] width 30 height 30
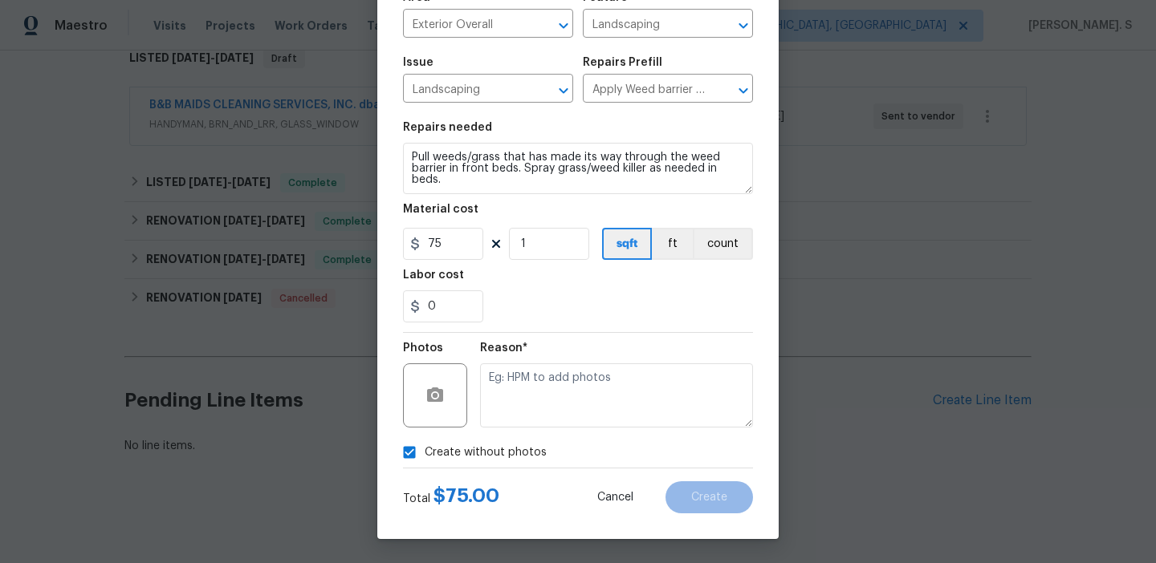
checkbox input "false"
click at [455, 416] on div at bounding box center [435, 396] width 64 height 64
click at [443, 397] on icon "button" at bounding box center [435, 395] width 16 height 14
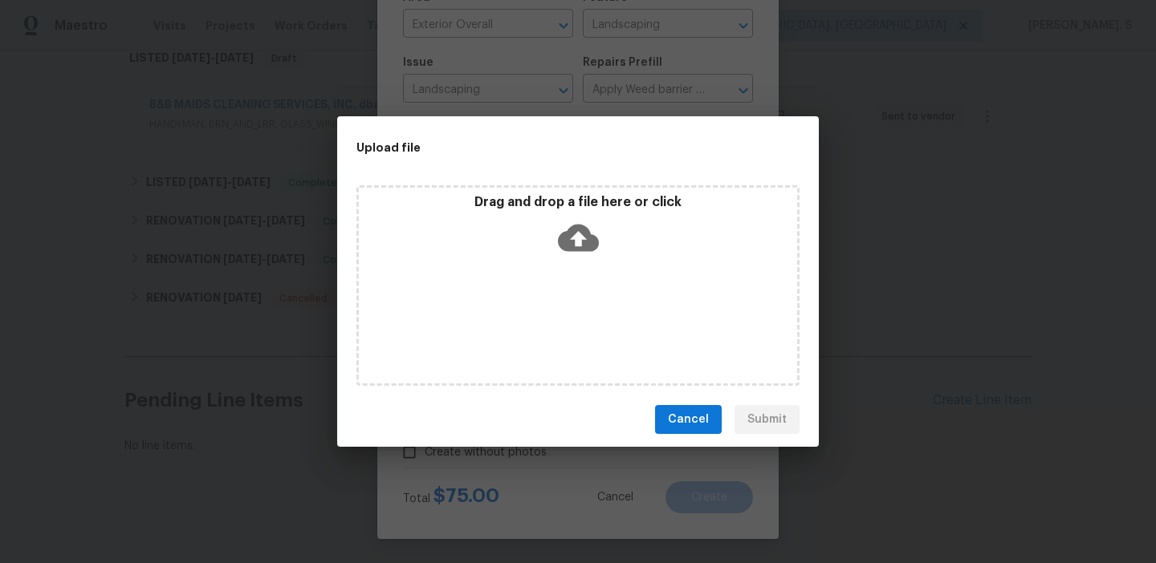
click at [590, 232] on icon at bounding box center [578, 238] width 41 height 27
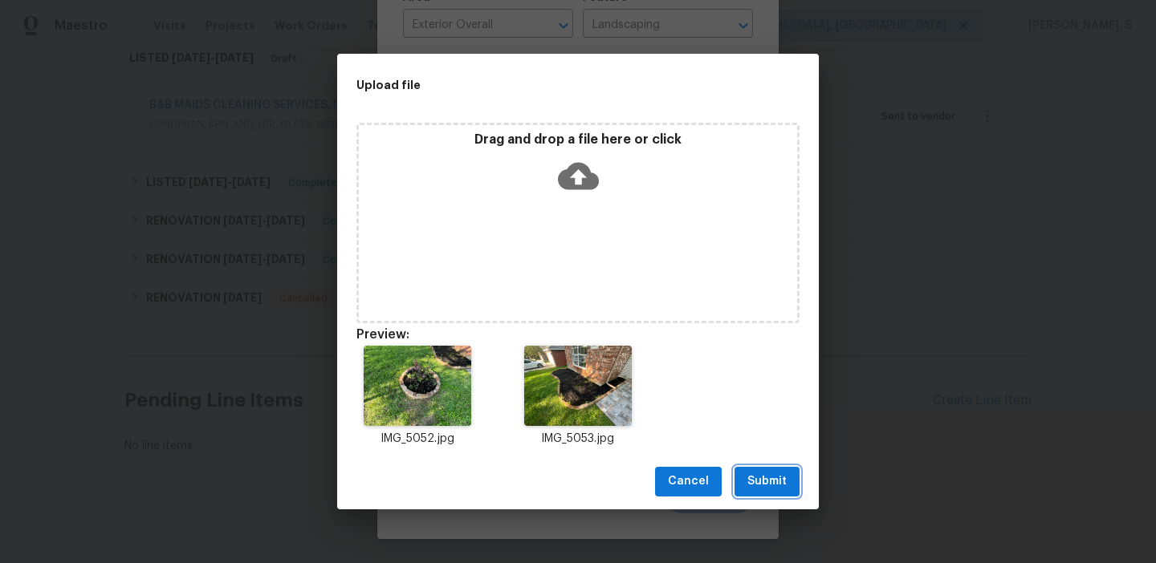
click at [766, 474] on span "Submit" at bounding box center [766, 482] width 39 height 20
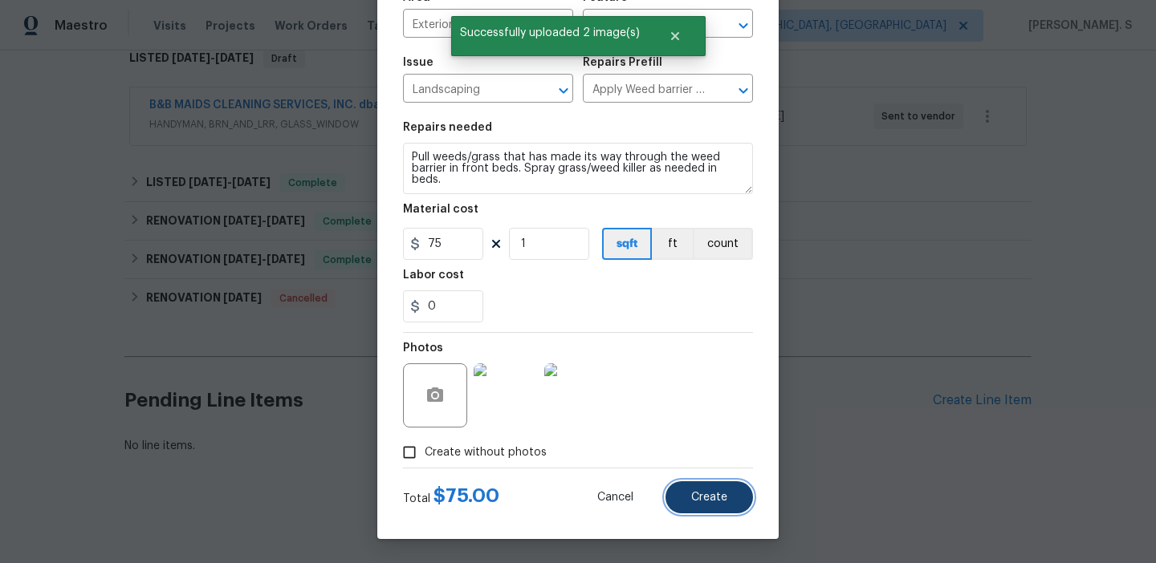
click at [714, 501] on span "Create" at bounding box center [709, 498] width 36 height 12
type input "0"
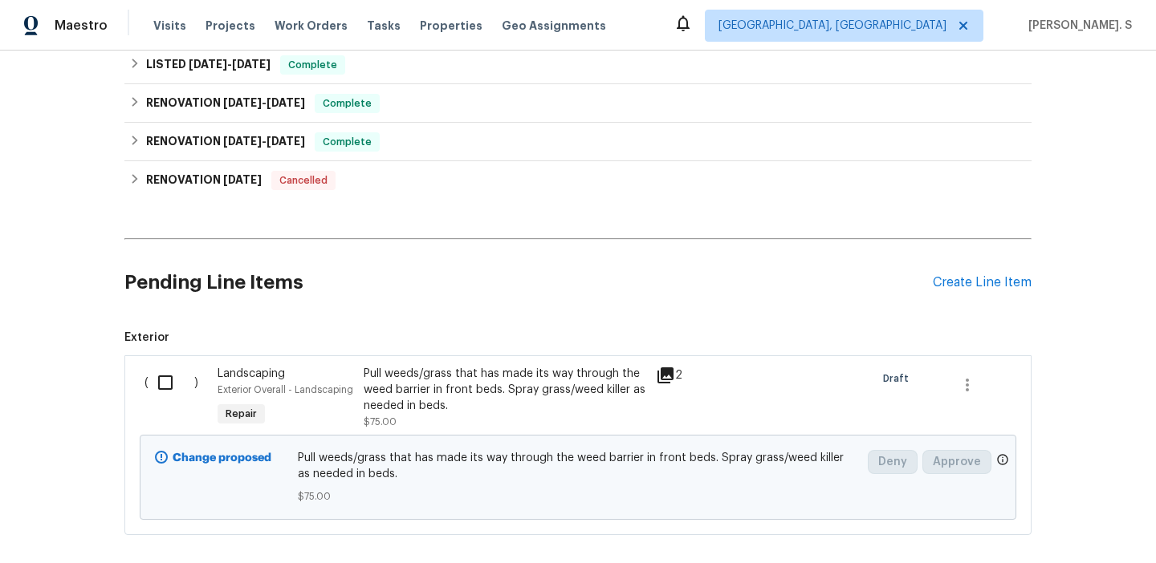
scroll to position [443, 0]
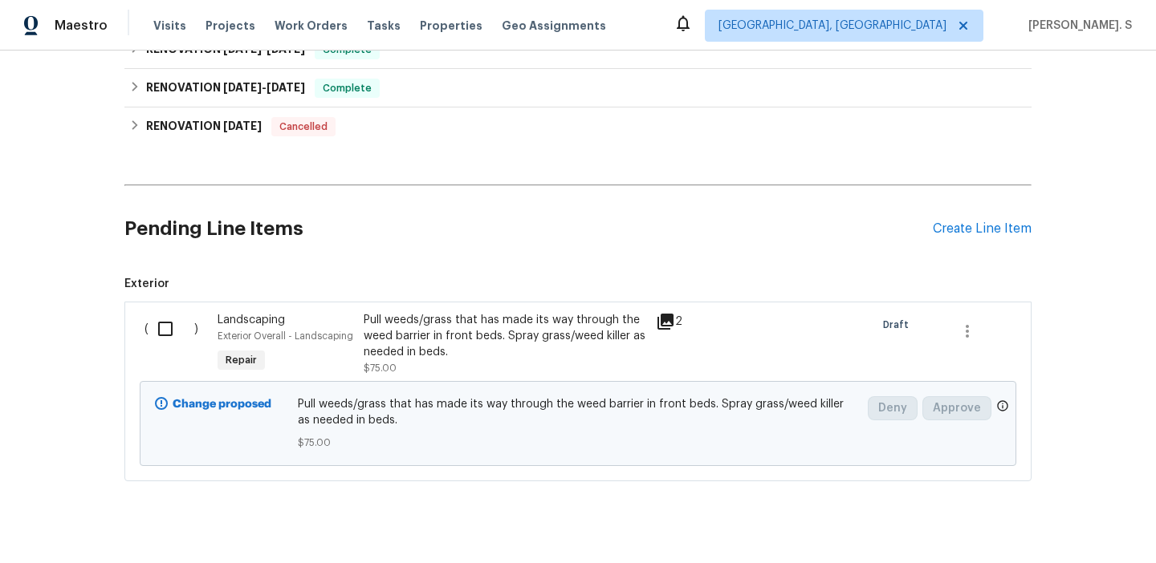
click at [177, 319] on input "checkbox" at bounding box center [171, 329] width 46 height 34
checkbox input "true"
click at [1055, 514] on span "Create Work Order" at bounding box center [1064, 524] width 107 height 20
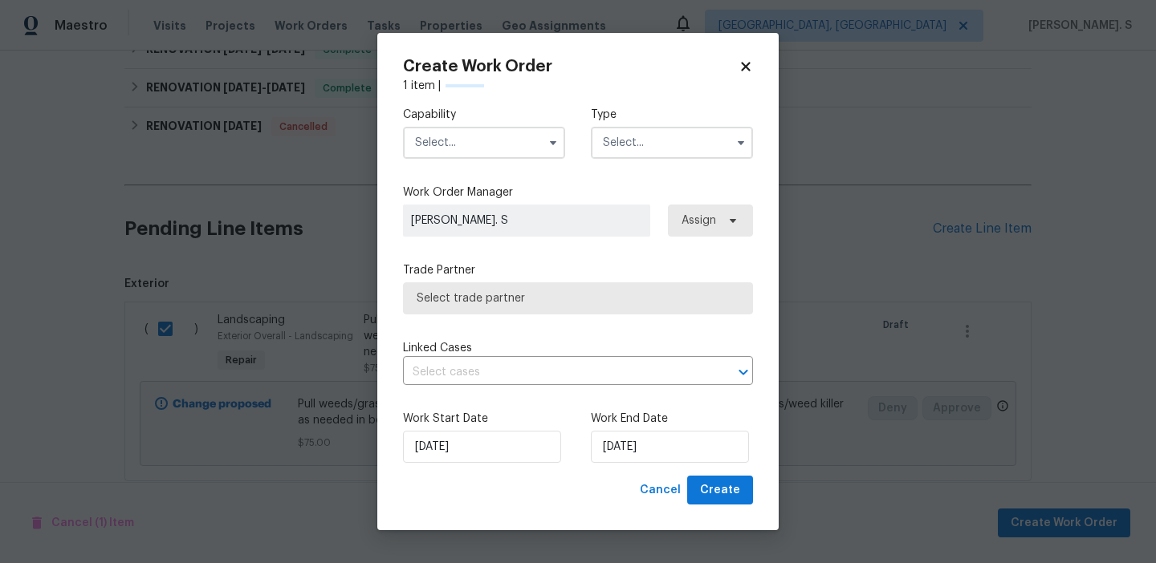
click at [518, 135] on input "text" at bounding box center [484, 143] width 162 height 32
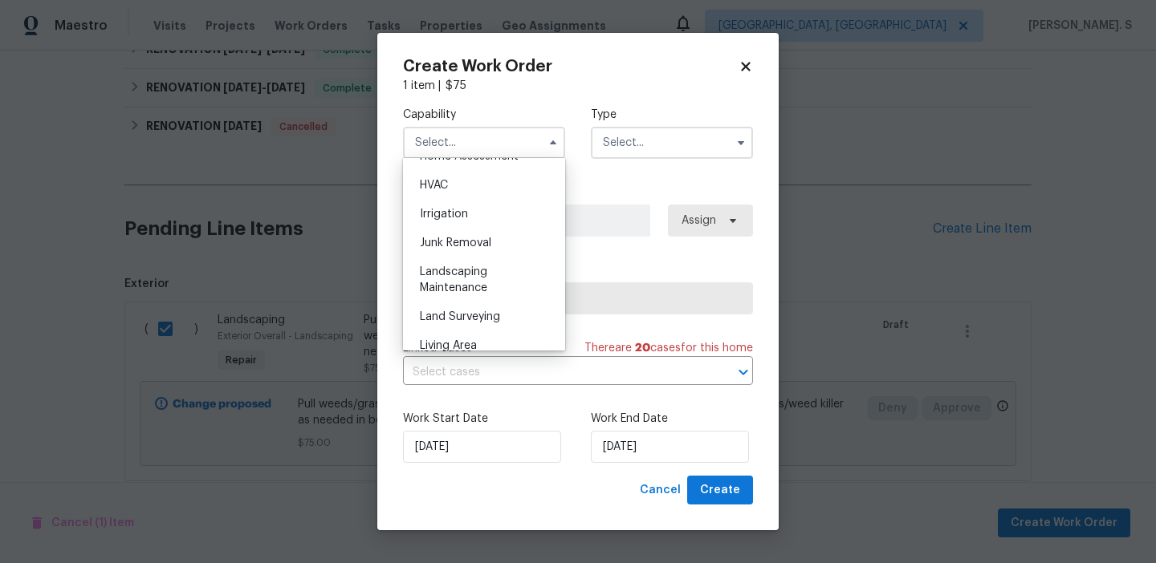
scroll to position [998, 0]
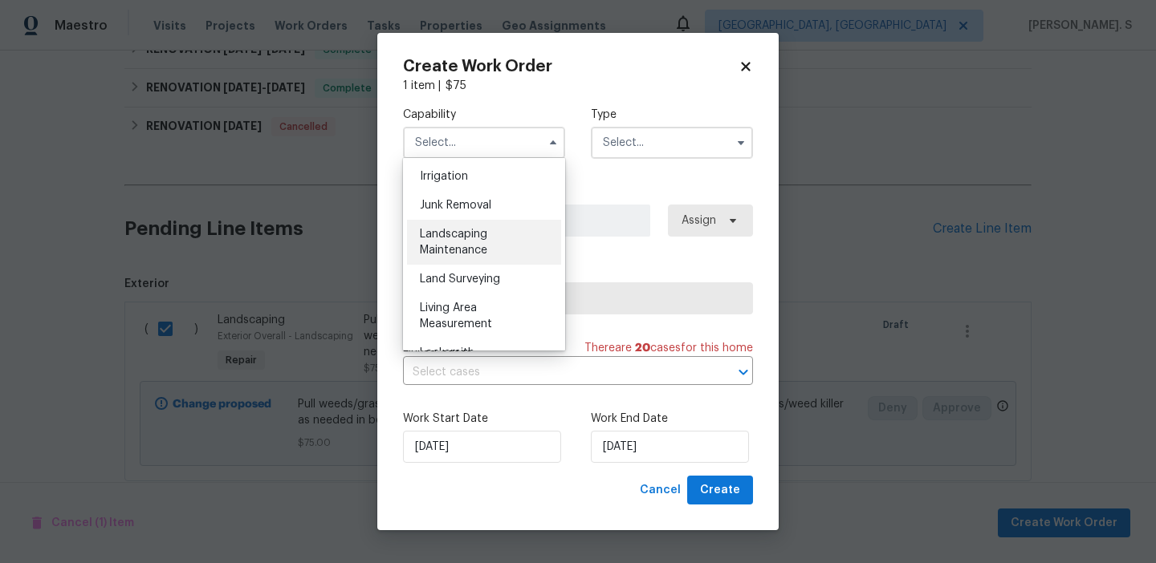
click at [494, 227] on div "Landscaping Maintenance" at bounding box center [484, 242] width 154 height 45
type input "Landscaping Maintenance"
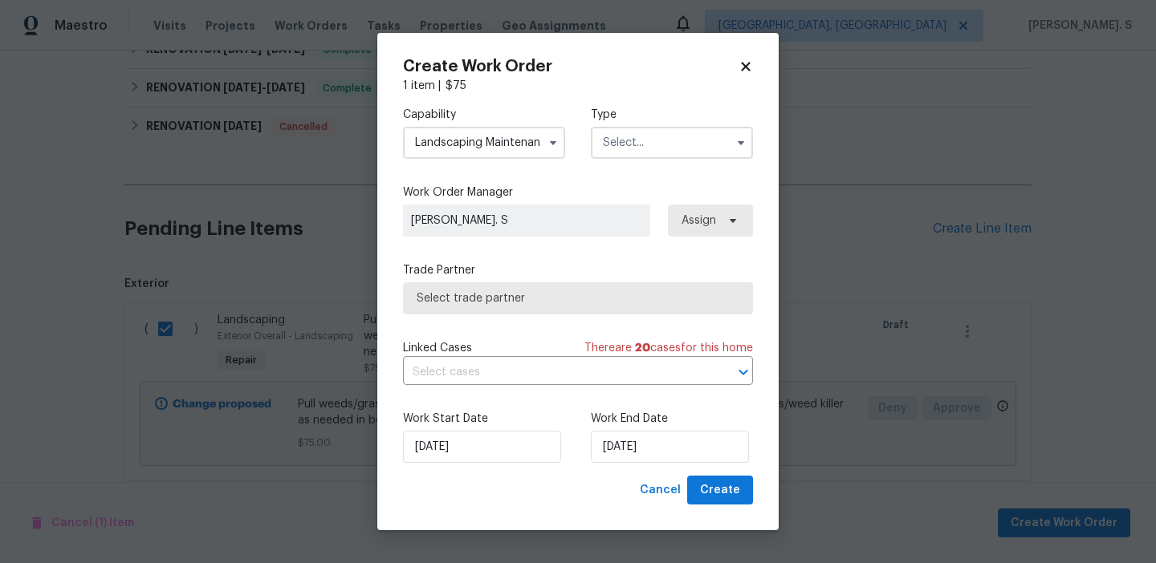
click at [665, 148] on input "text" at bounding box center [672, 143] width 162 height 32
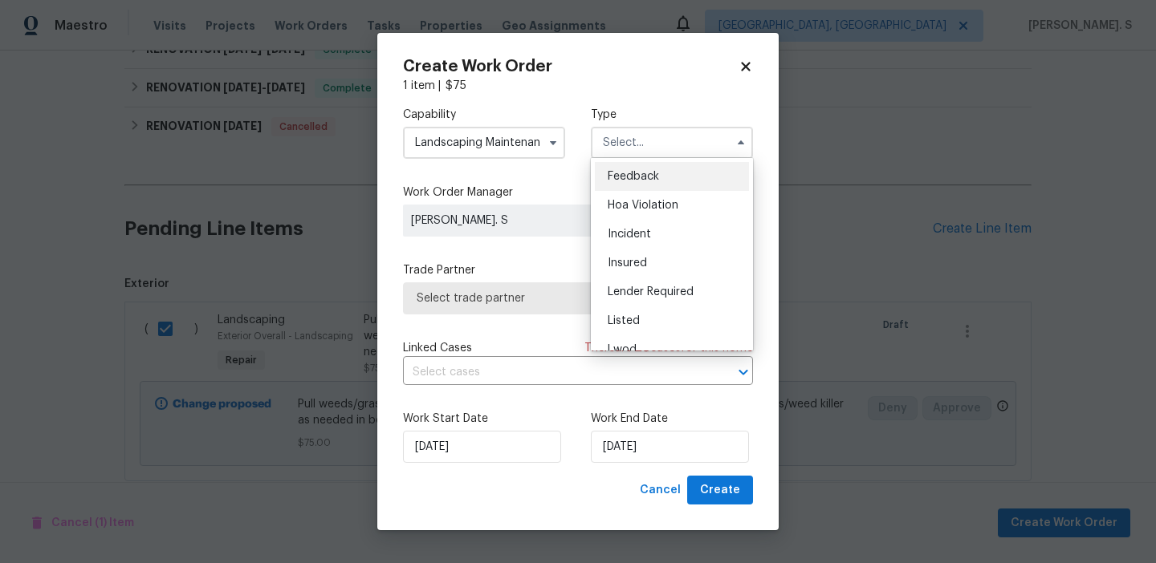
click at [659, 162] on div "Feedback" at bounding box center [672, 176] width 154 height 29
type input "Feedback"
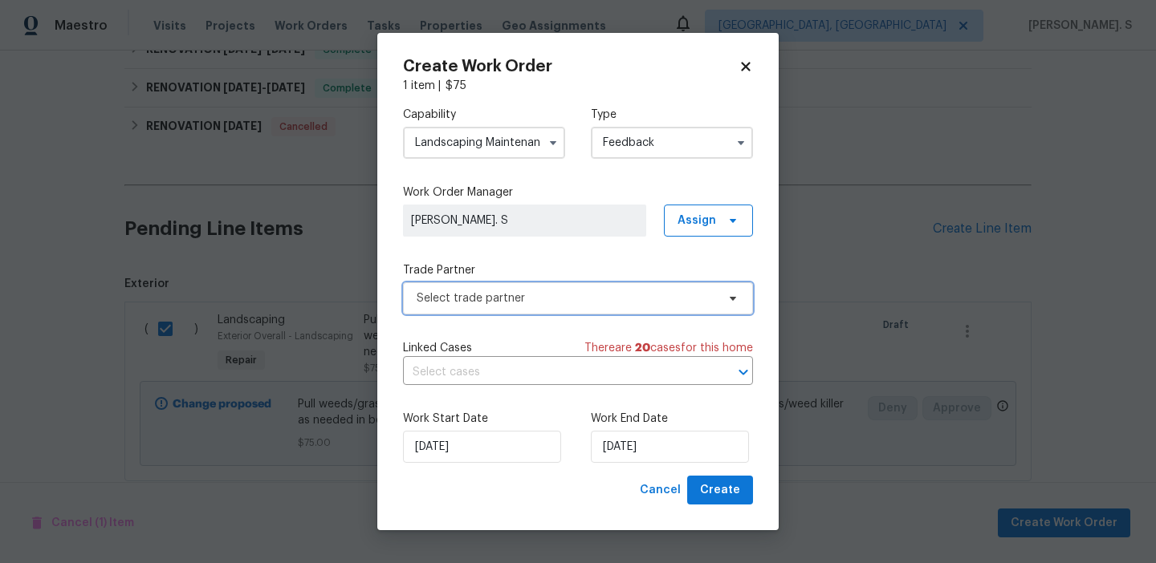
click at [623, 302] on span "Select trade partner" at bounding box center [566, 299] width 299 height 16
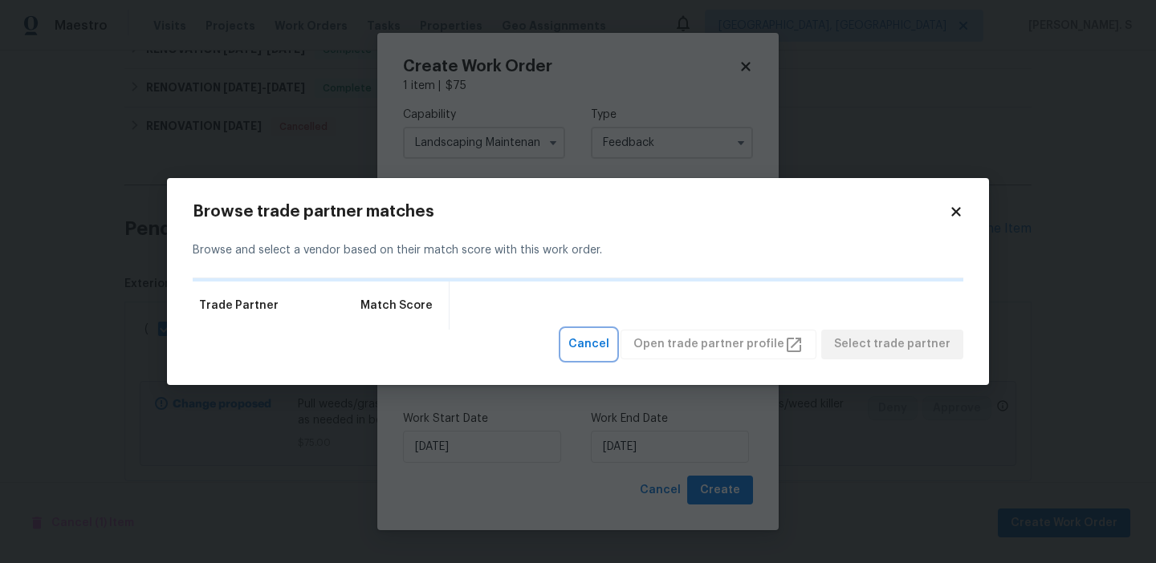
click at [600, 348] on span "Cancel" at bounding box center [588, 345] width 41 height 20
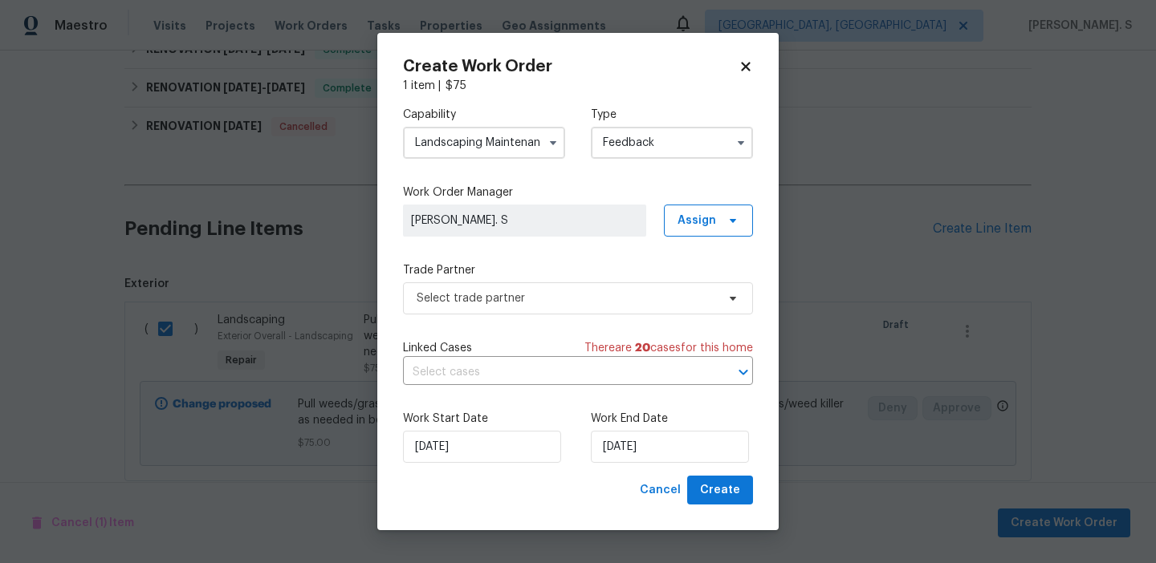
click at [586, 314] on div "Capability Landscaping Maintenance Type Feedback Work Order Manager Glory Joyce…" at bounding box center [578, 285] width 350 height 382
click at [579, 300] on span "Select trade partner" at bounding box center [566, 299] width 299 height 16
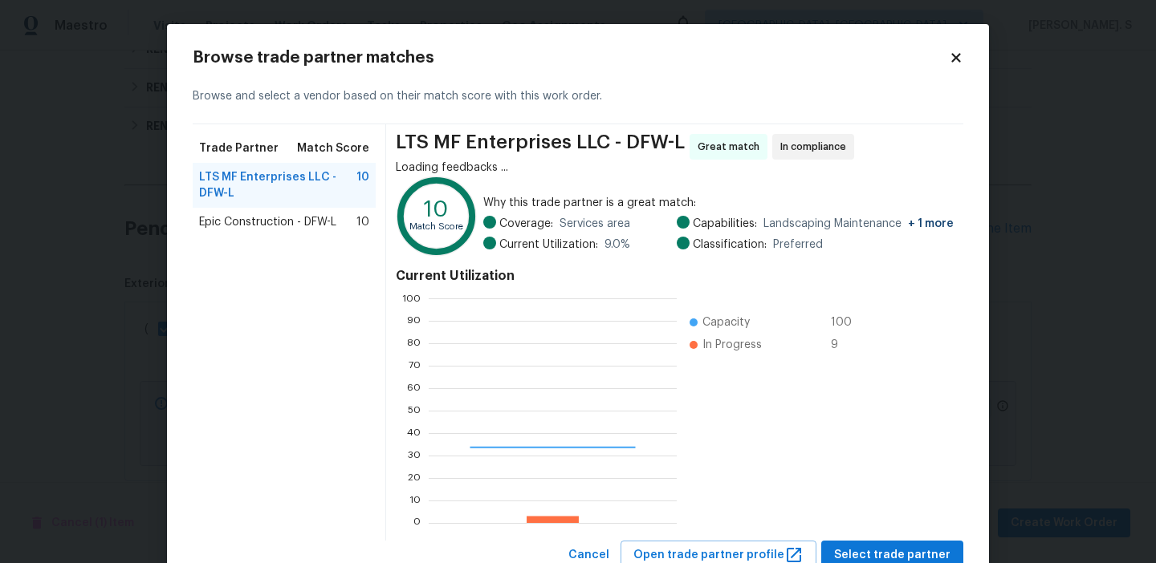
scroll to position [225, 247]
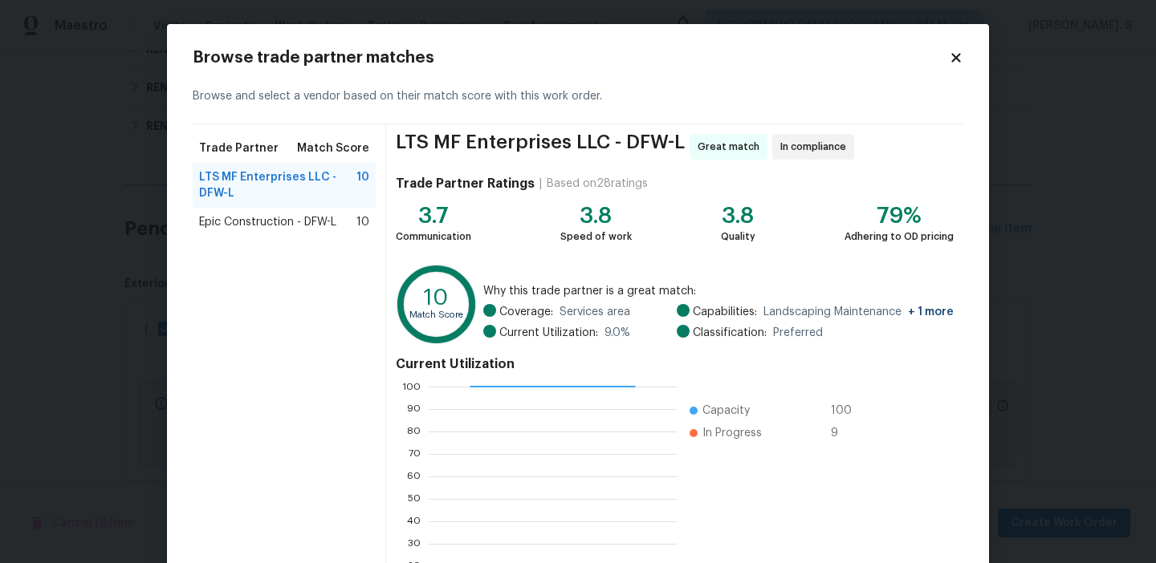
click at [332, 231] on div "Epic Construction - DFW-L 10" at bounding box center [284, 222] width 183 height 29
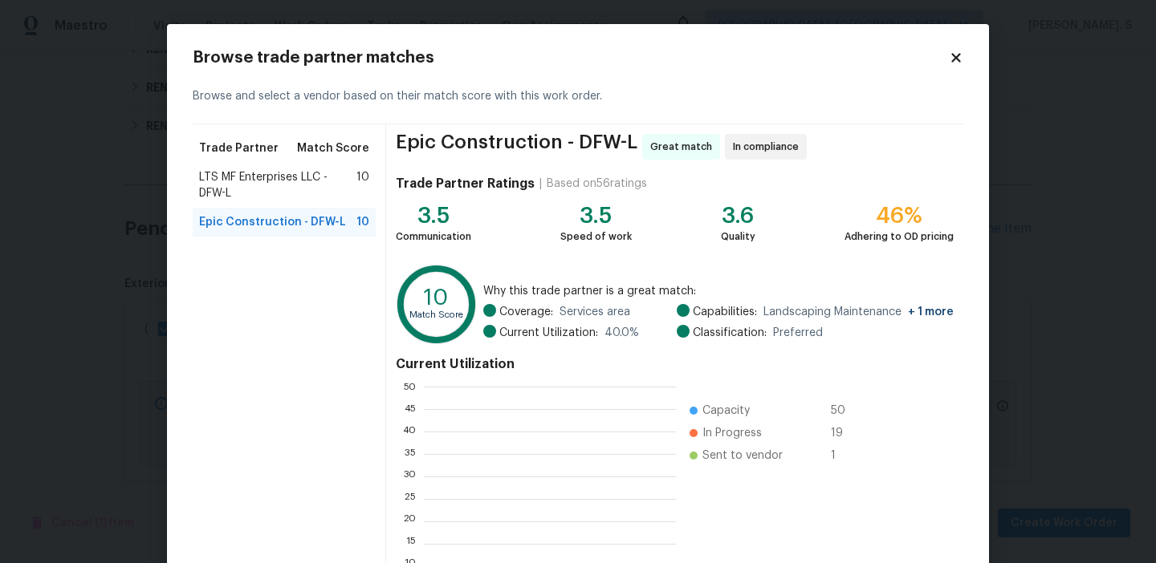
scroll to position [225, 252]
click at [327, 186] on span "LTS MF Enterprises LLC - DFW-L" at bounding box center [277, 185] width 157 height 32
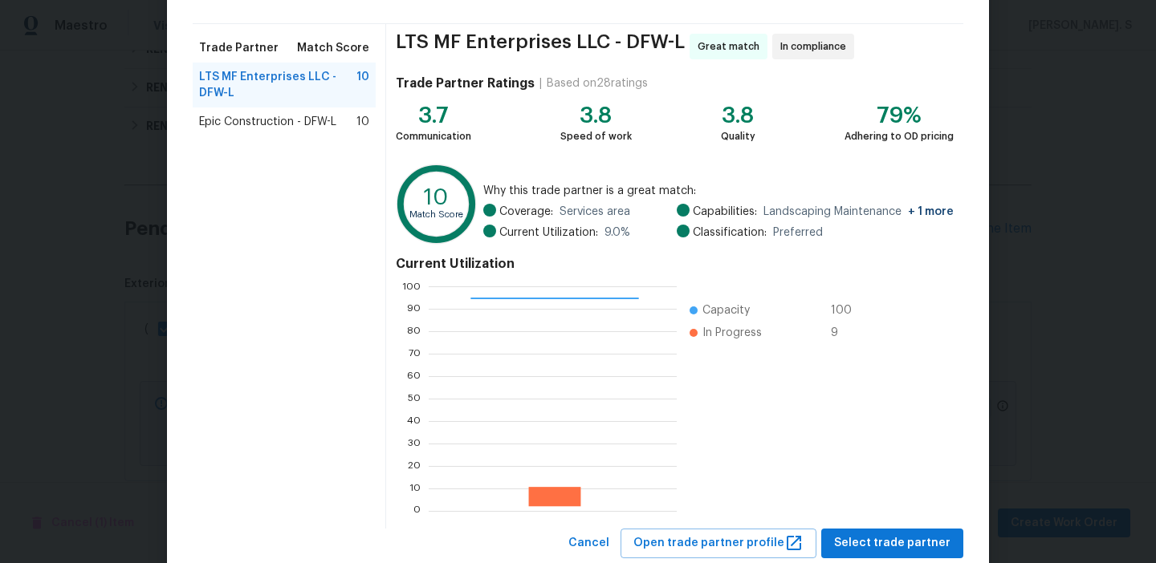
scroll to position [144, 0]
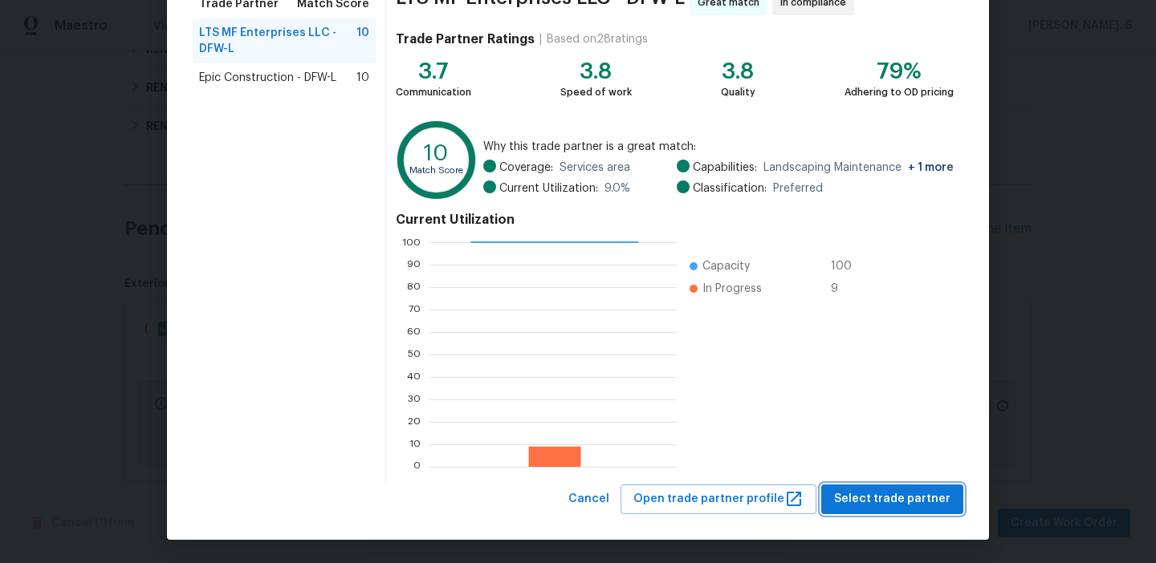
click at [881, 490] on span "Select trade partner" at bounding box center [892, 500] width 116 height 20
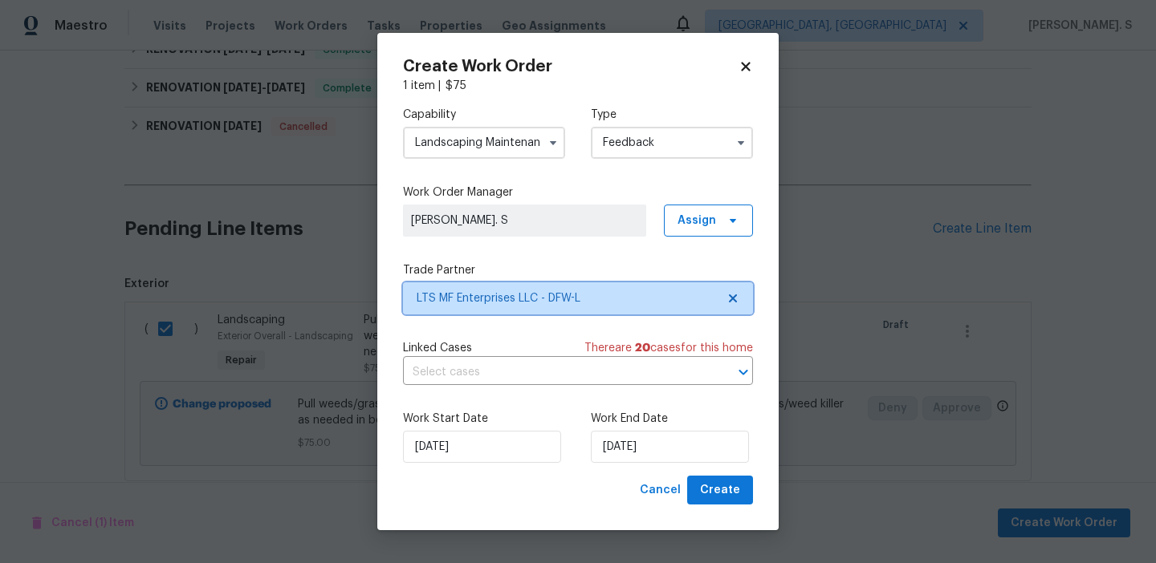
scroll to position [0, 0]
click at [572, 368] on input "text" at bounding box center [555, 372] width 305 height 25
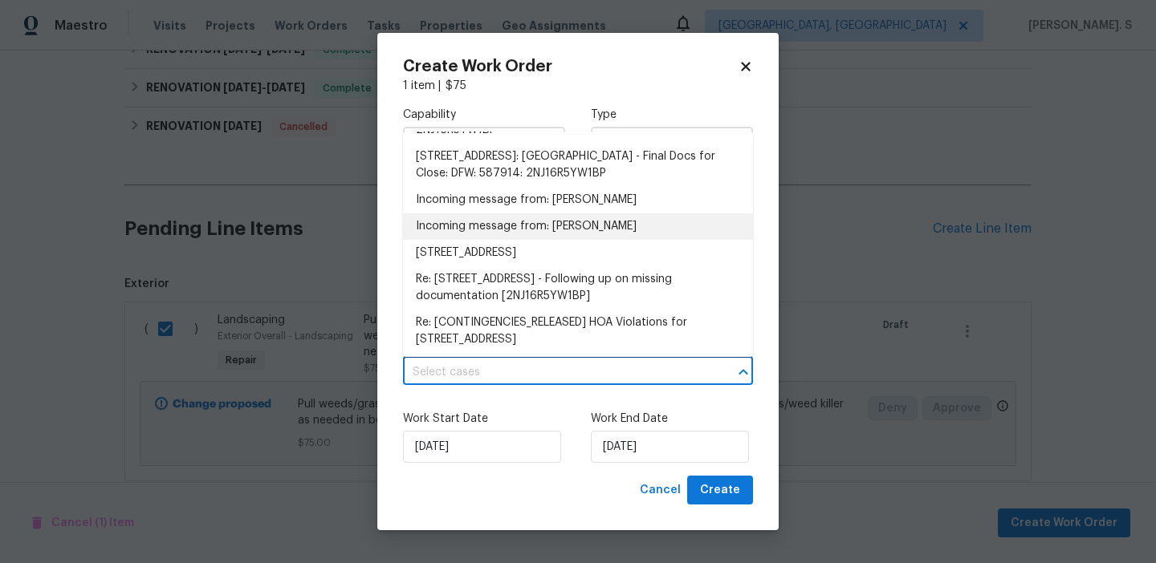
scroll to position [39, 0]
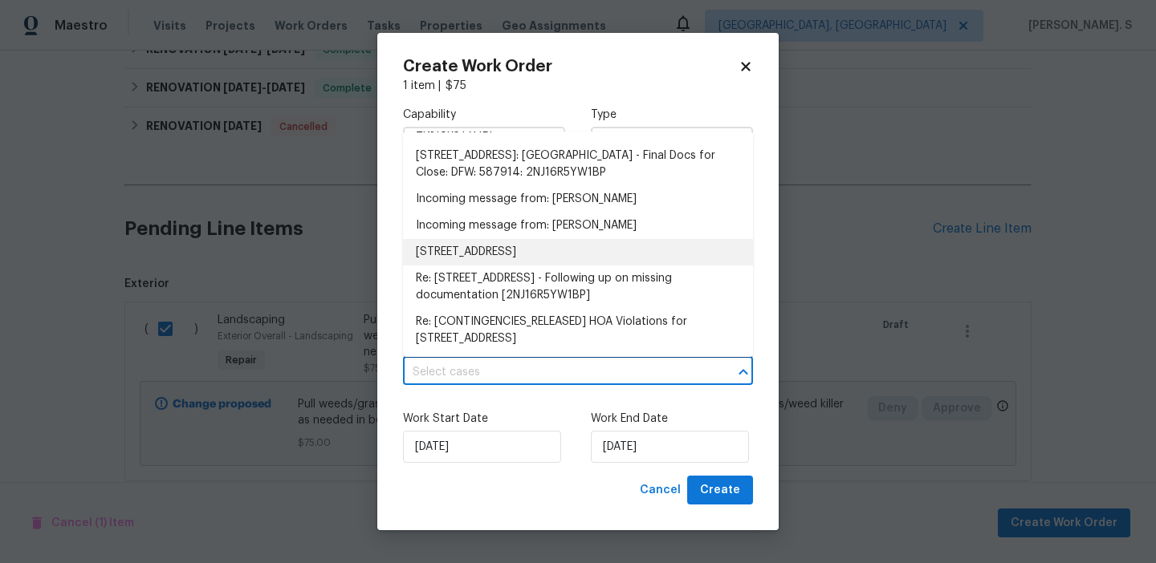
click at [555, 255] on li "4925 Prestwick Dr, Fort Worth, TX 76135" at bounding box center [578, 252] width 350 height 26
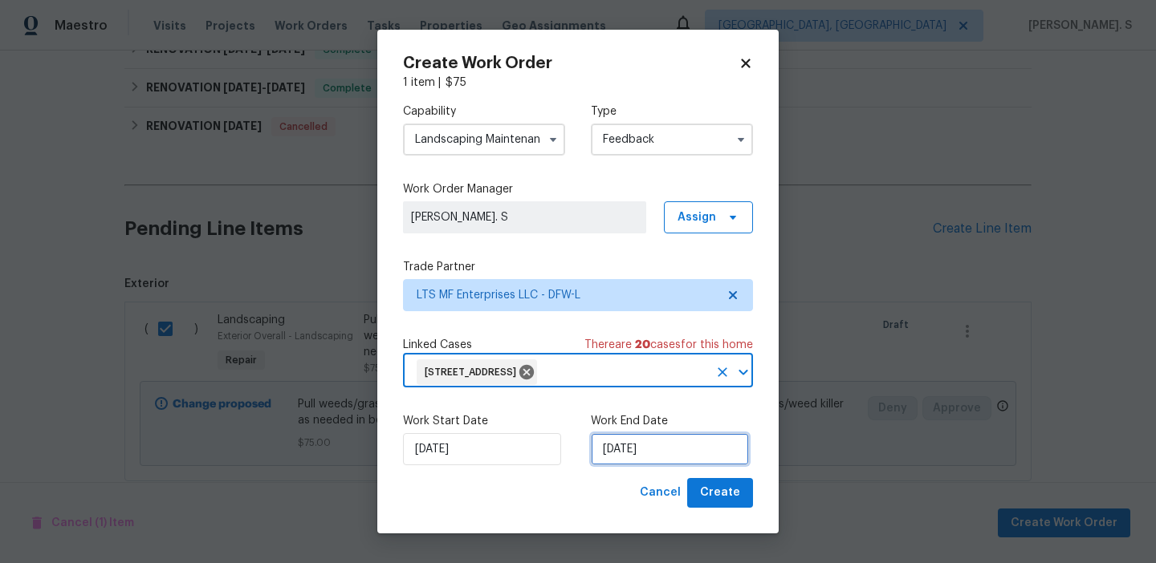
click at [653, 464] on input "9/9/2025" at bounding box center [670, 449] width 158 height 32
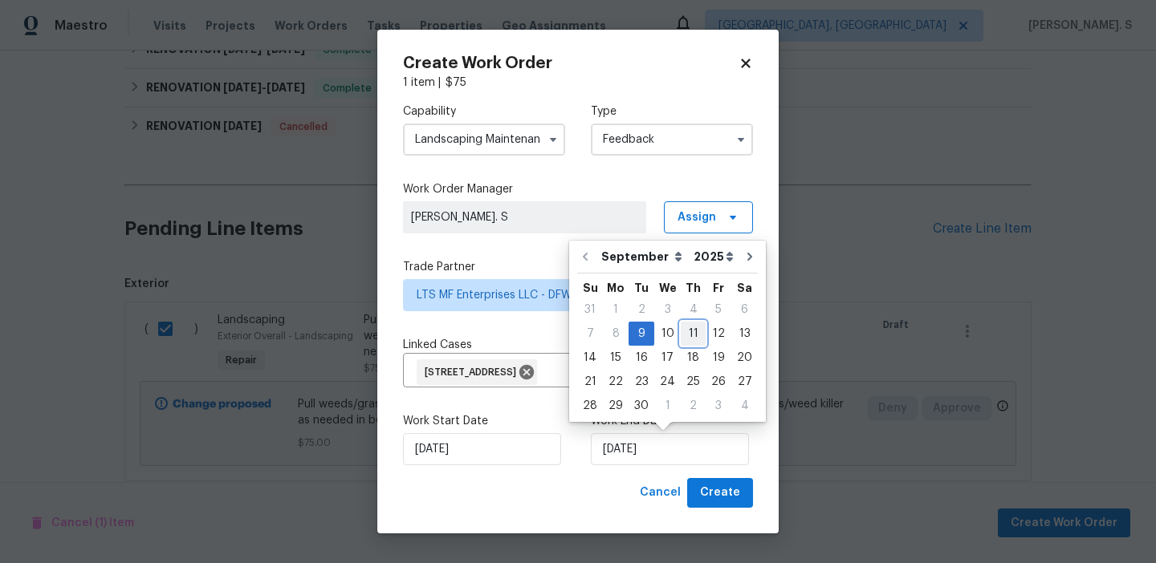
click at [685, 338] on div "11" at bounding box center [693, 334] width 25 height 22
type input "9/11/2025"
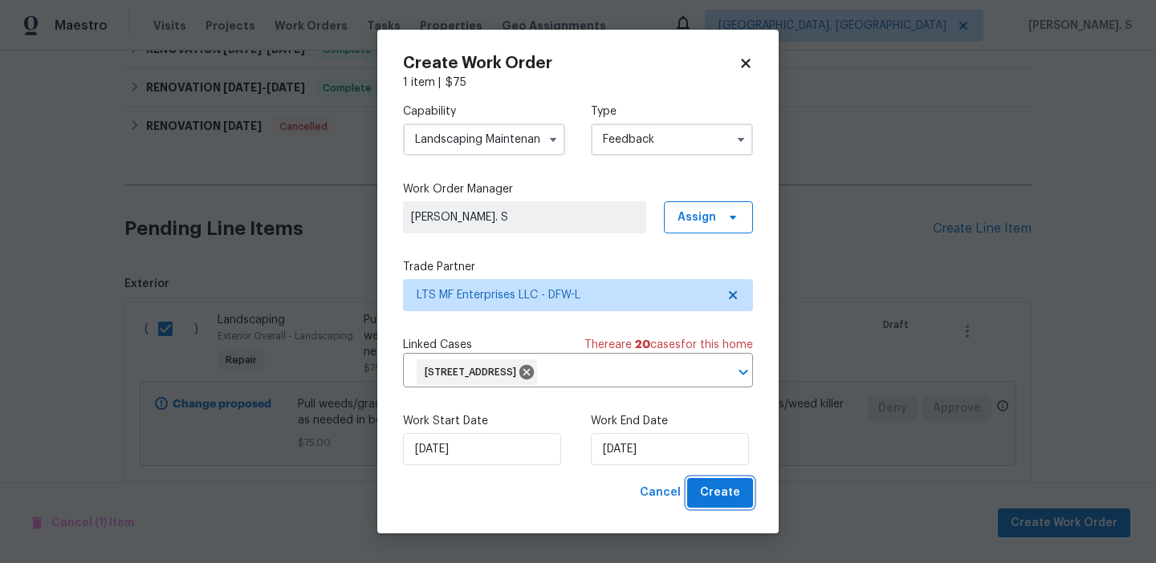
click at [696, 498] on button "Create" at bounding box center [720, 493] width 66 height 30
checkbox input "false"
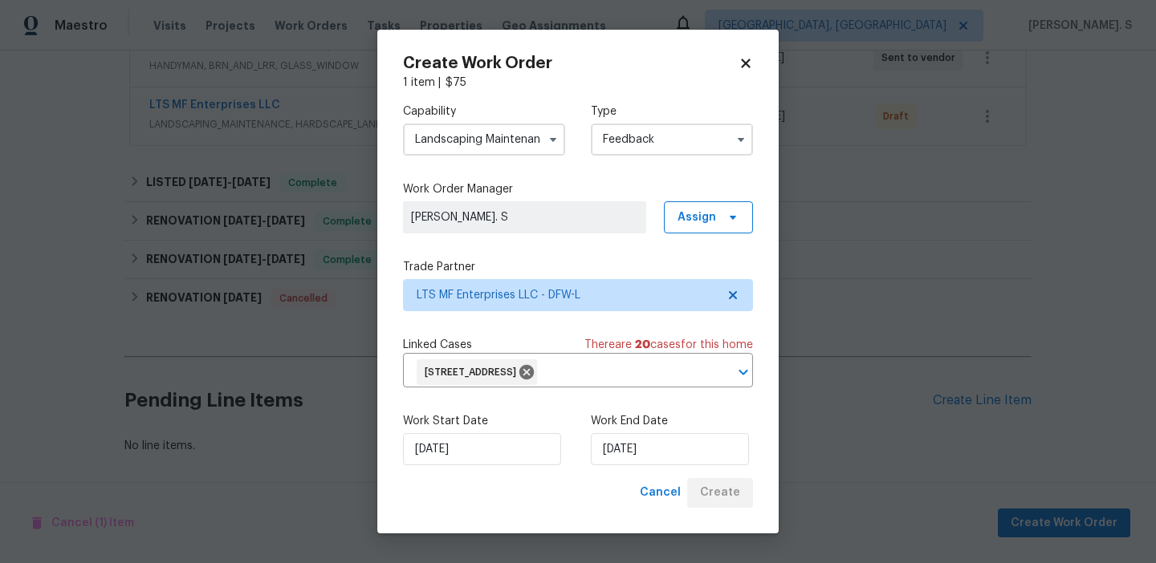
scroll to position [330, 0]
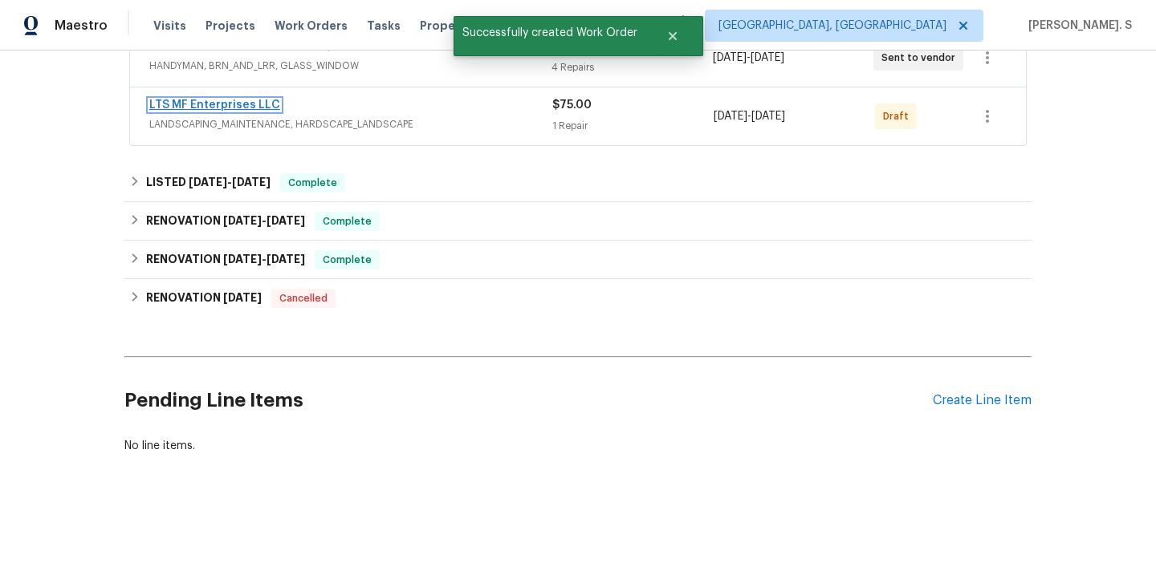
click at [250, 107] on link "LTS MF Enterprises LLC" at bounding box center [214, 105] width 131 height 11
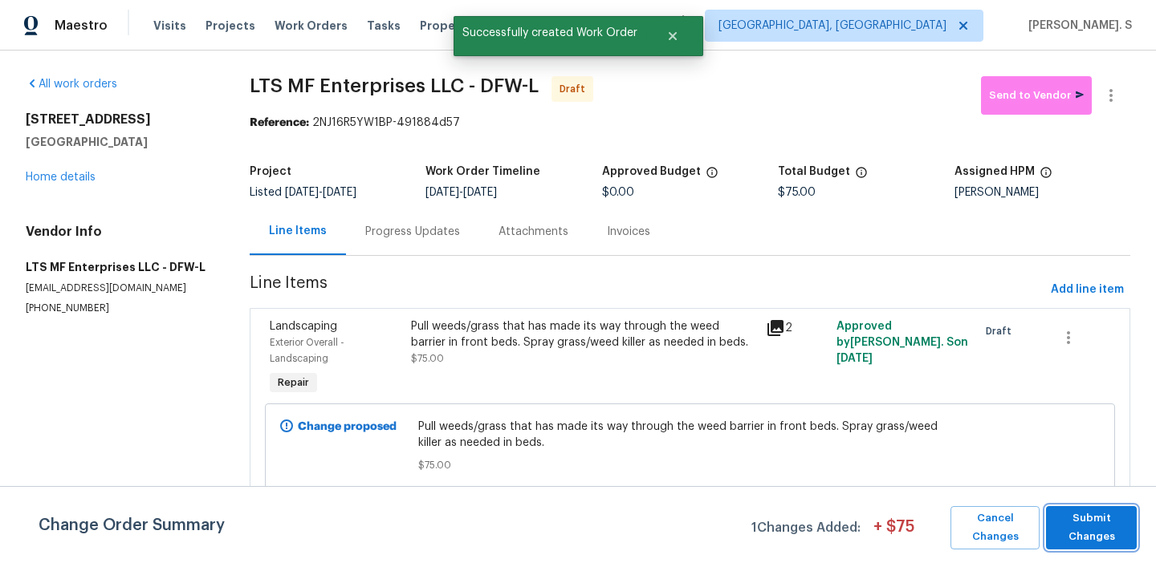
click at [1099, 542] on span "Submit Changes" at bounding box center [1091, 528] width 75 height 37
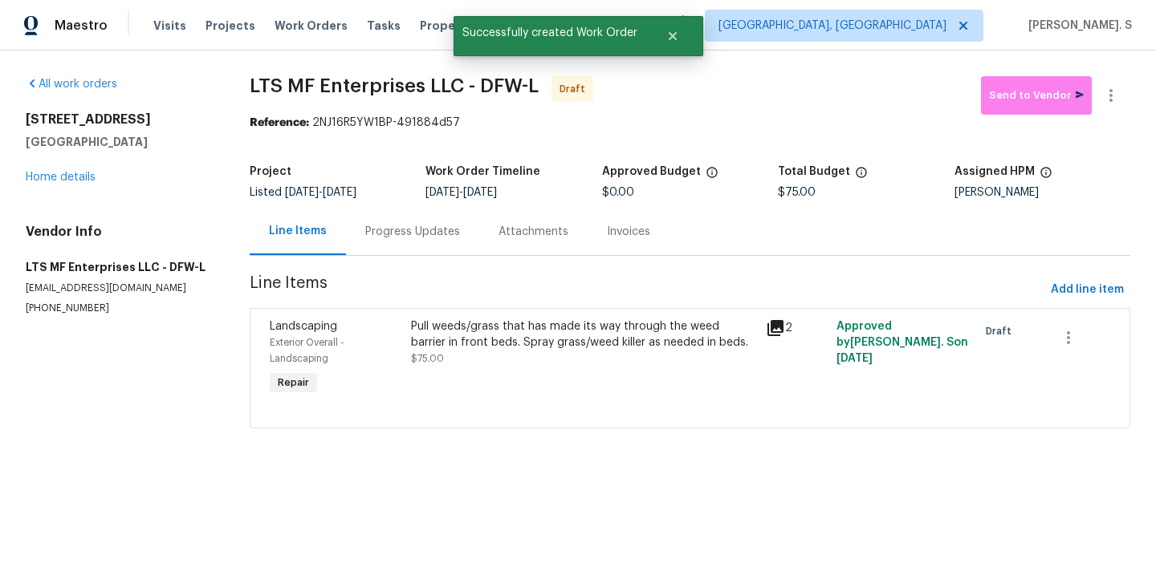
click at [421, 237] on div "Progress Updates" at bounding box center [412, 232] width 95 height 16
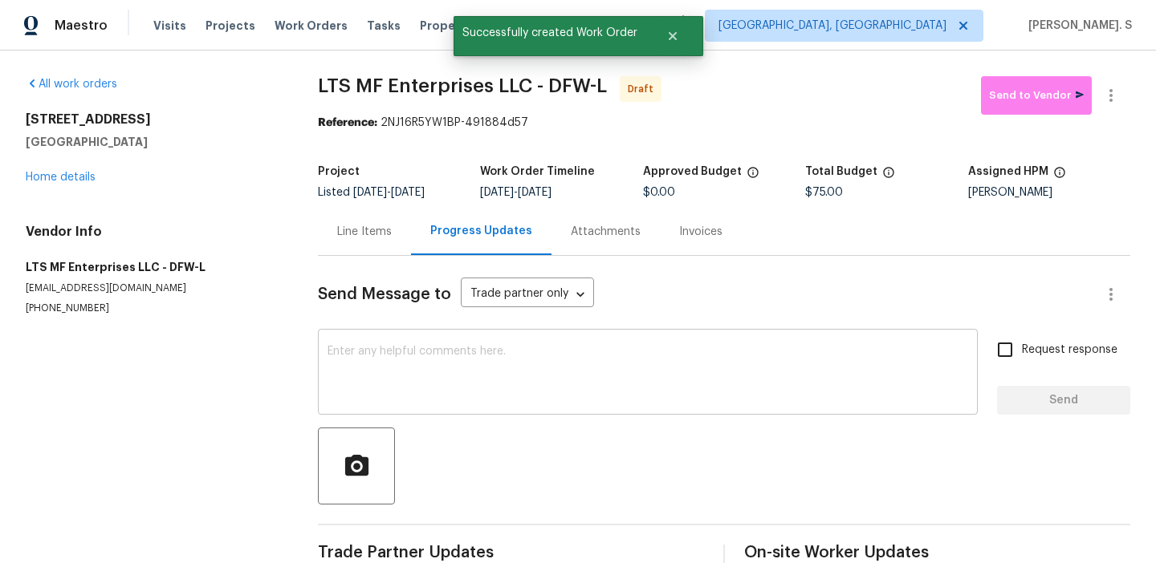
click at [433, 411] on div "x ​" at bounding box center [648, 374] width 660 height 82
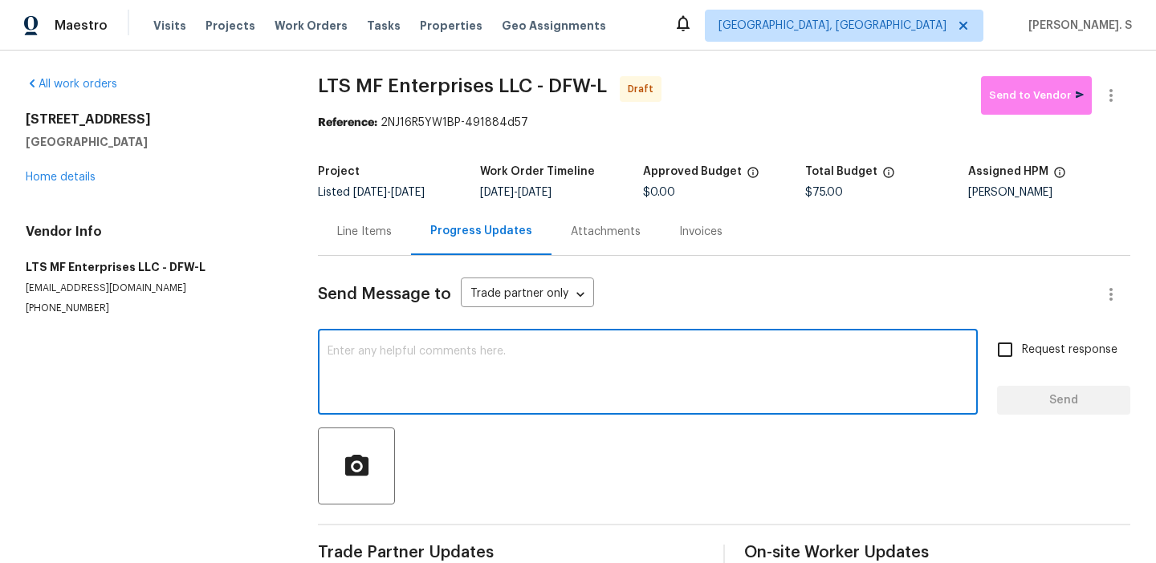
paste textarea "Hi this is Glory with Opendoor. I’m confirming you received the WO for the prop…"
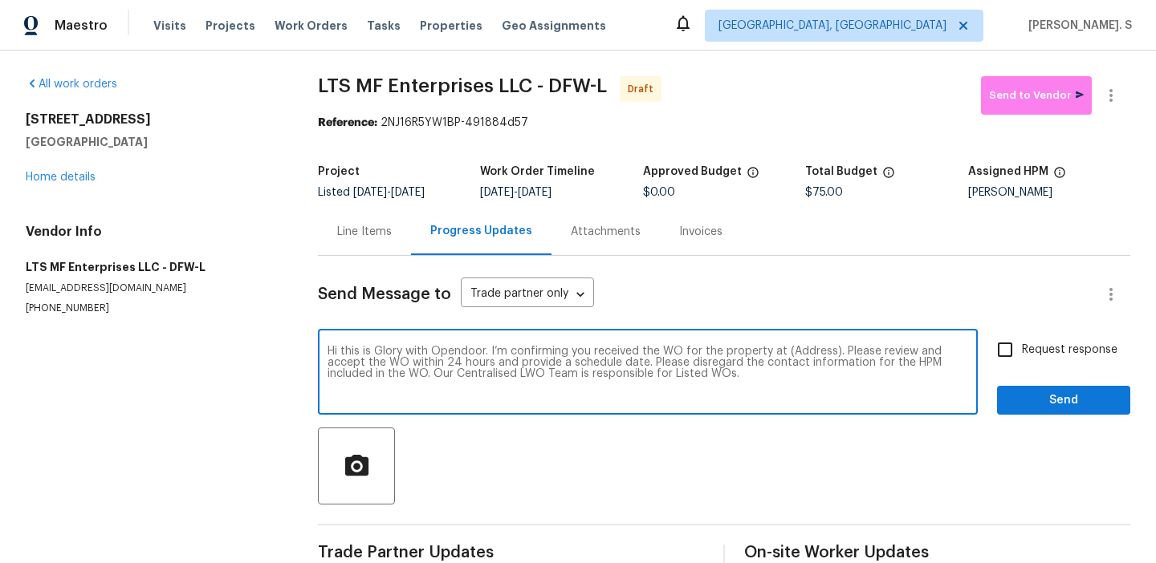
click at [807, 351] on textarea "Hi this is Glory with Opendoor. I’m confirming you received the WO for the prop…" at bounding box center [647, 374] width 640 height 56
paste textarea "4925 Prestwick Dr, Fort Worth, TX 76135"
type textarea "Hi this is Glory with Opendoor. I’m confirming you received the WO for the prop…"
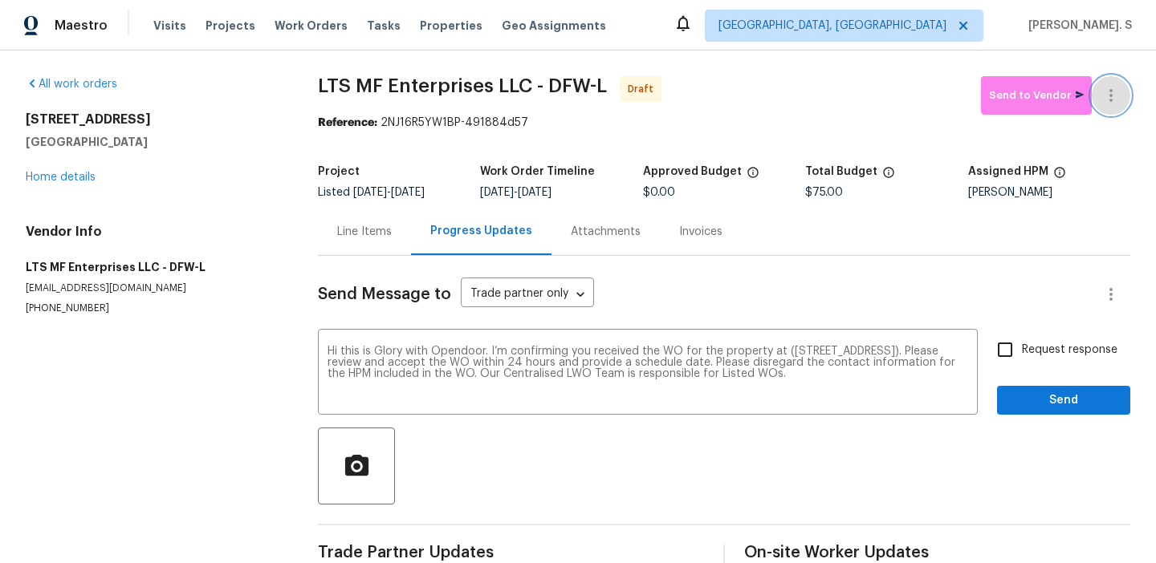
click at [1115, 89] on icon "button" at bounding box center [1110, 95] width 19 height 19
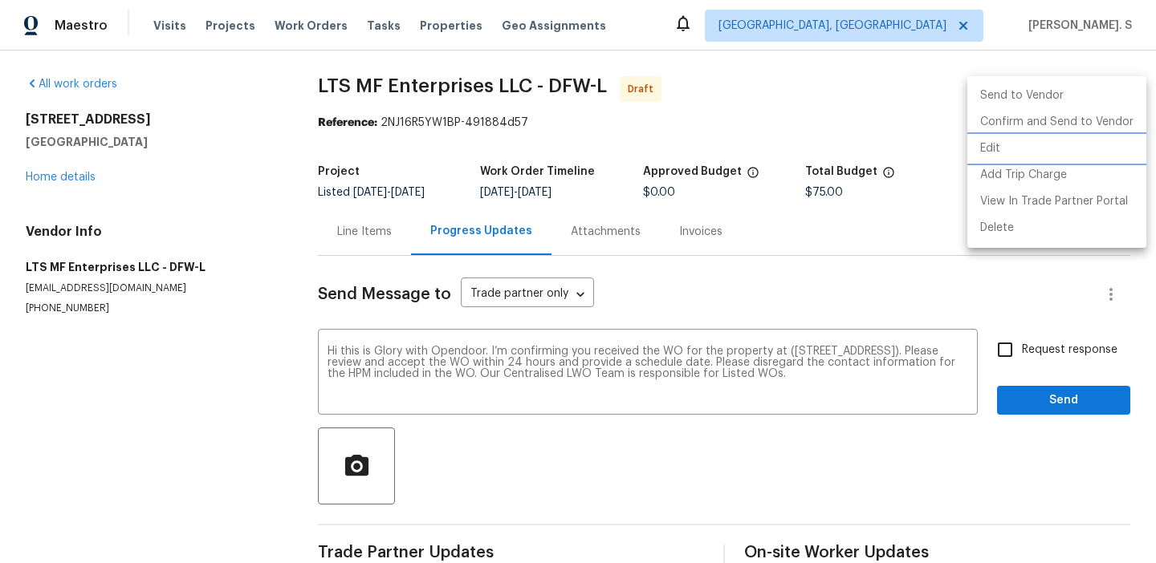
click at [984, 146] on li "Edit" at bounding box center [1056, 149] width 179 height 26
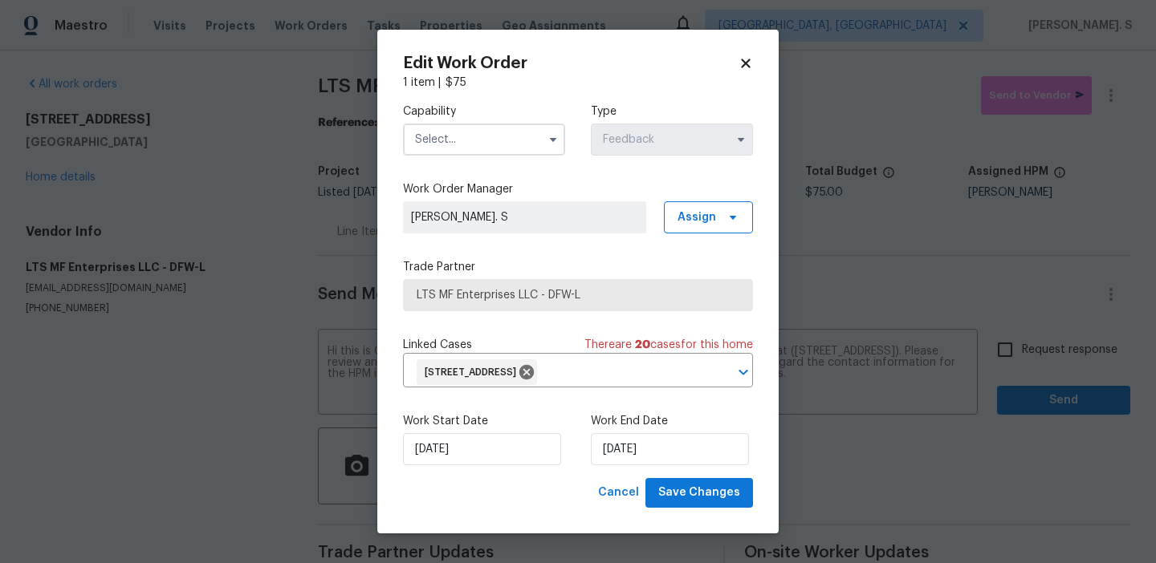
click at [498, 128] on input "text" at bounding box center [484, 140] width 162 height 32
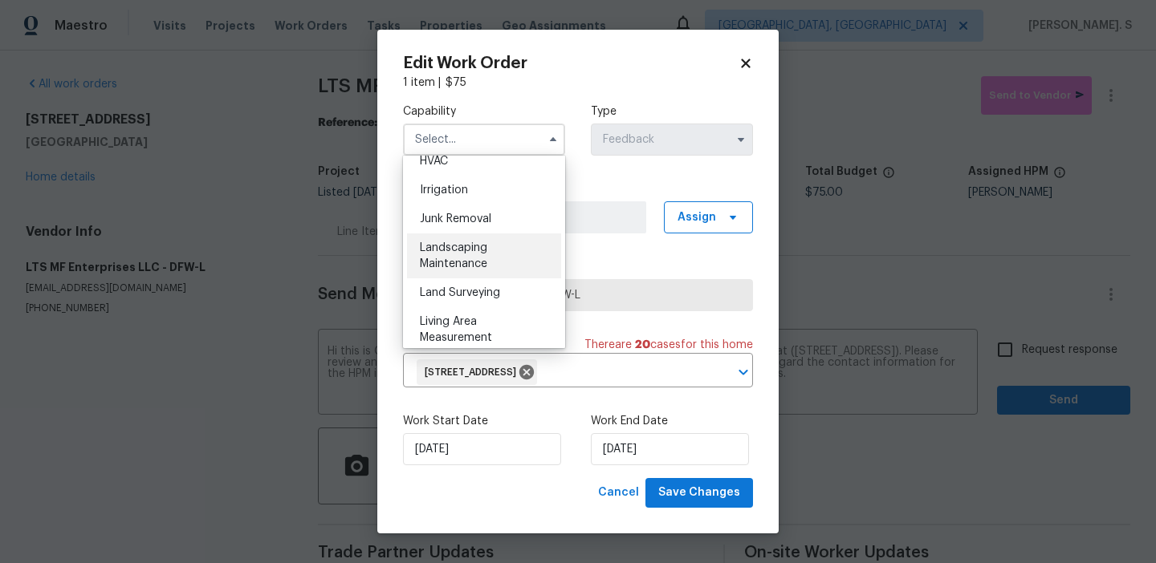
scroll to position [985, 0]
click at [491, 255] on div "Landscaping Maintenance" at bounding box center [484, 253] width 154 height 45
type input "Landscaping Maintenance"
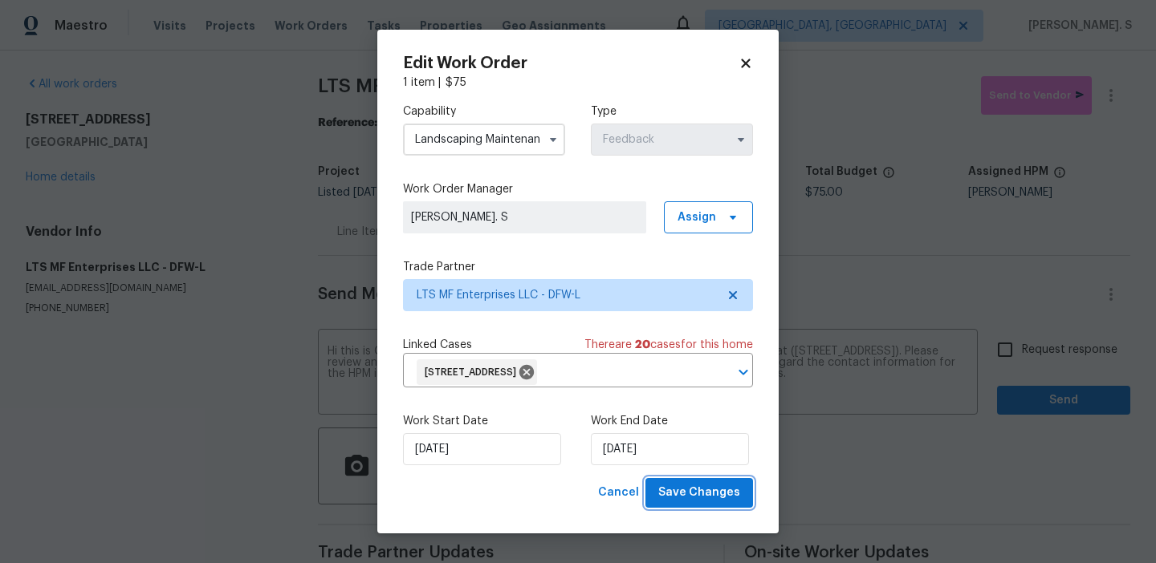
click at [715, 495] on span "Save Changes" at bounding box center [699, 493] width 82 height 20
click at [1016, 361] on input "Request response" at bounding box center [1005, 350] width 34 height 34
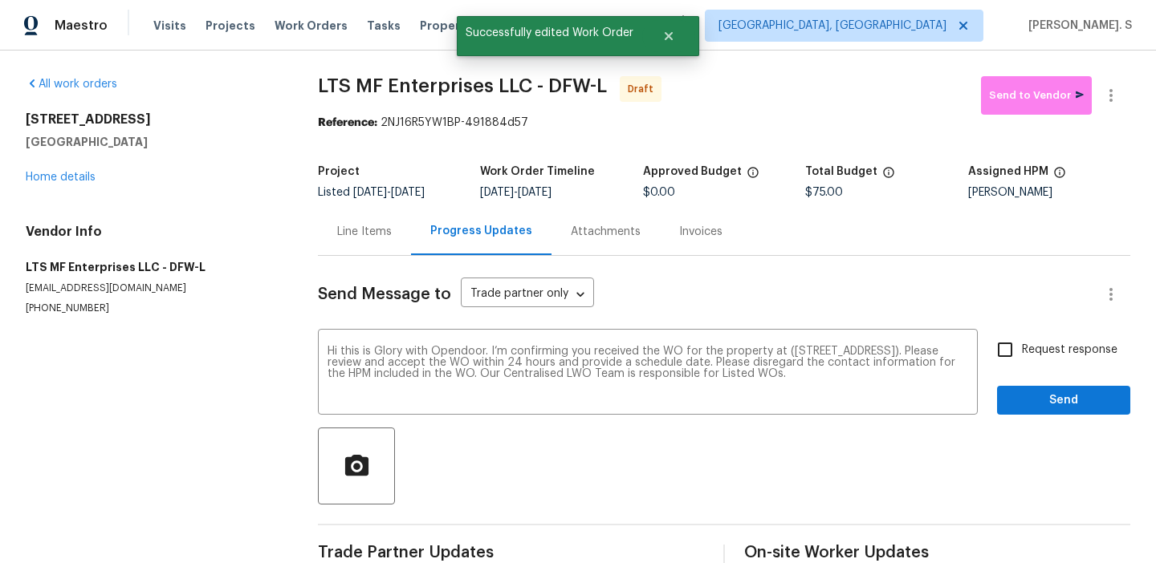
click at [1019, 360] on input "Request response" at bounding box center [1005, 350] width 34 height 34
checkbox input "true"
click at [1023, 403] on span "Send" at bounding box center [1064, 401] width 108 height 20
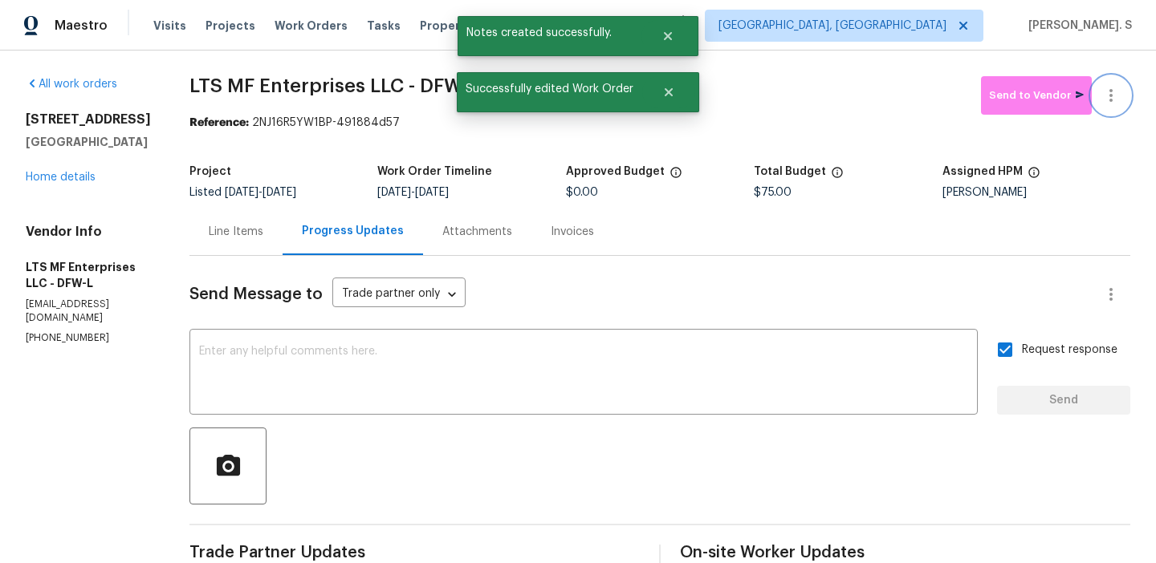
click at [1119, 101] on icon "button" at bounding box center [1110, 95] width 19 height 19
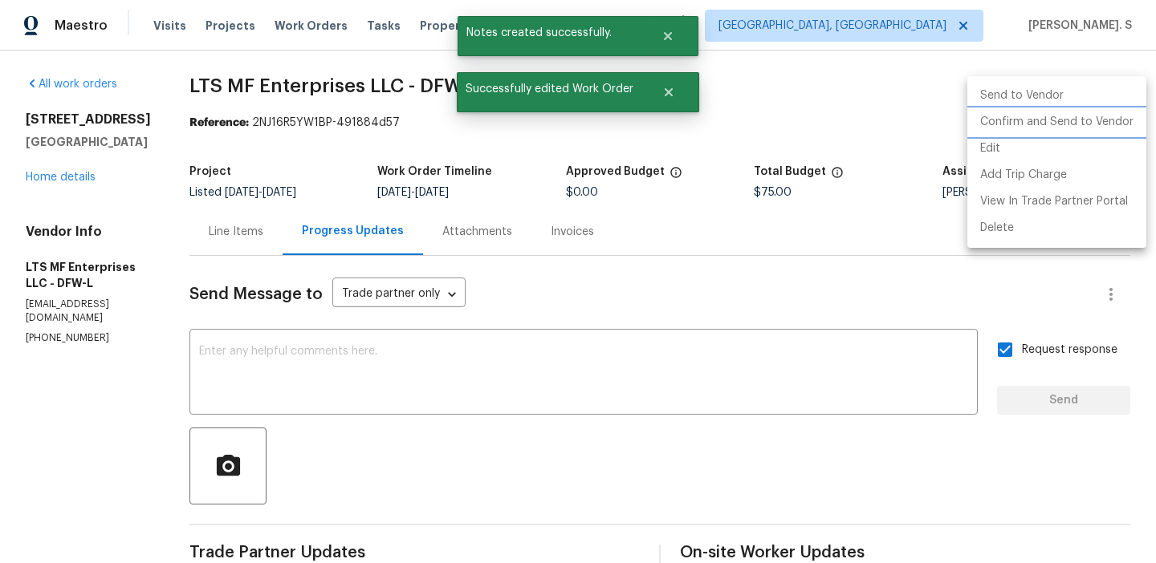
click at [1088, 118] on li "Confirm and Send to Vendor" at bounding box center [1056, 122] width 179 height 26
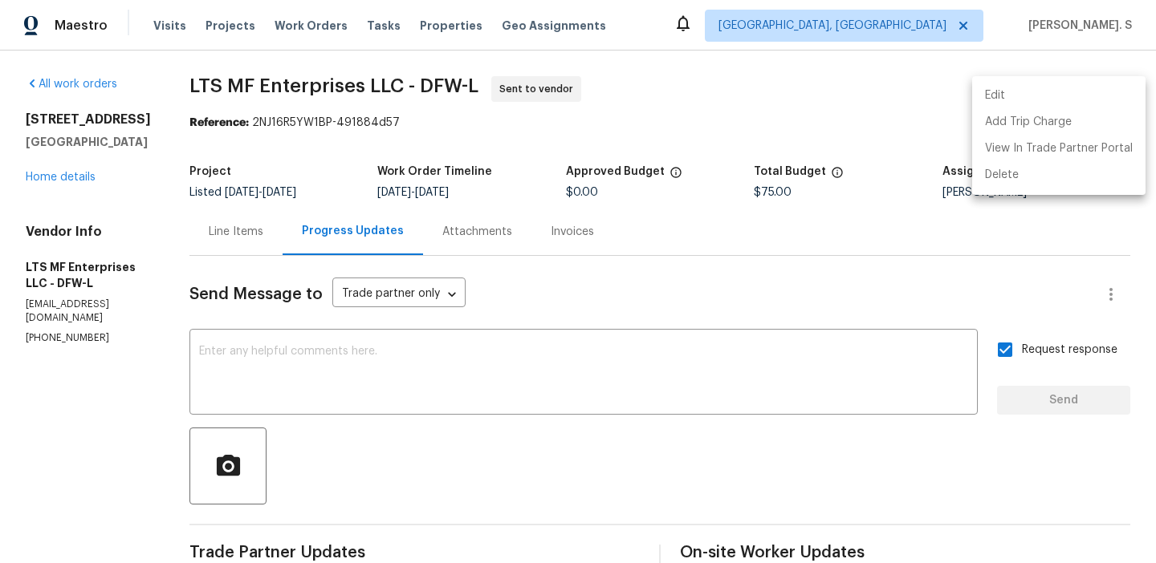
click at [485, 335] on div at bounding box center [578, 281] width 1156 height 563
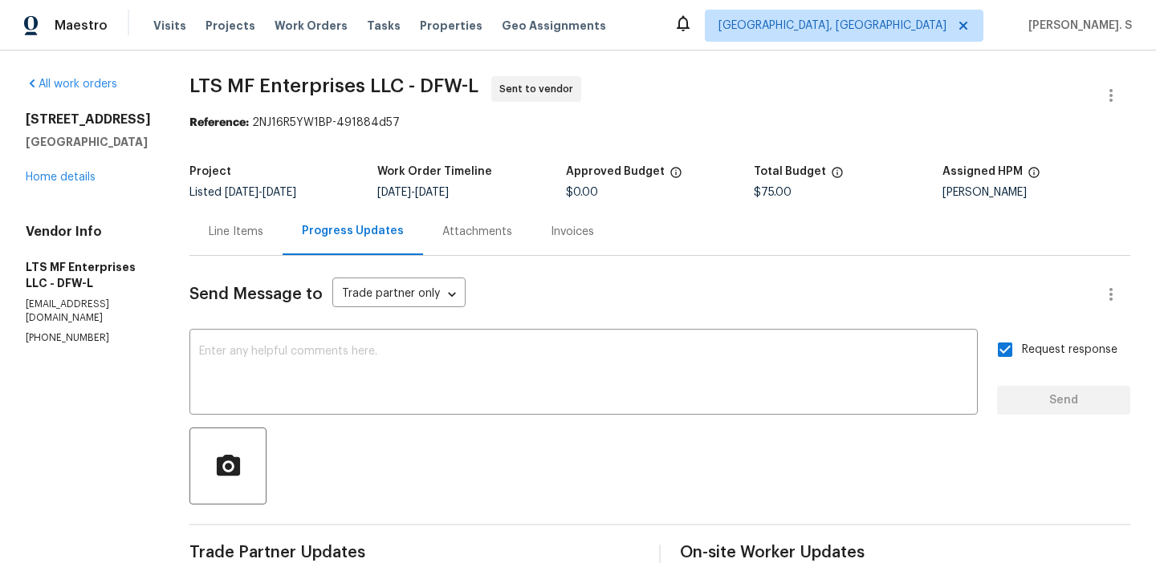
click at [453, 379] on textarea at bounding box center [583, 374] width 769 height 56
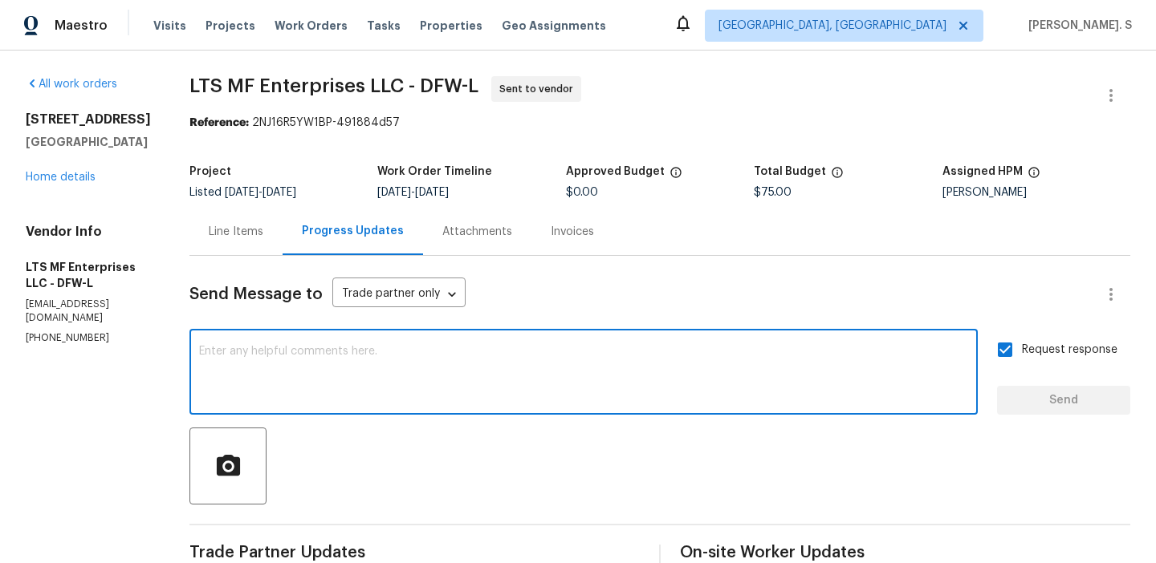
click at [453, 379] on textarea at bounding box center [583, 374] width 769 height 56
paste textarea "rders must include before-photos (both close-up and wide-angle) and a complete …"
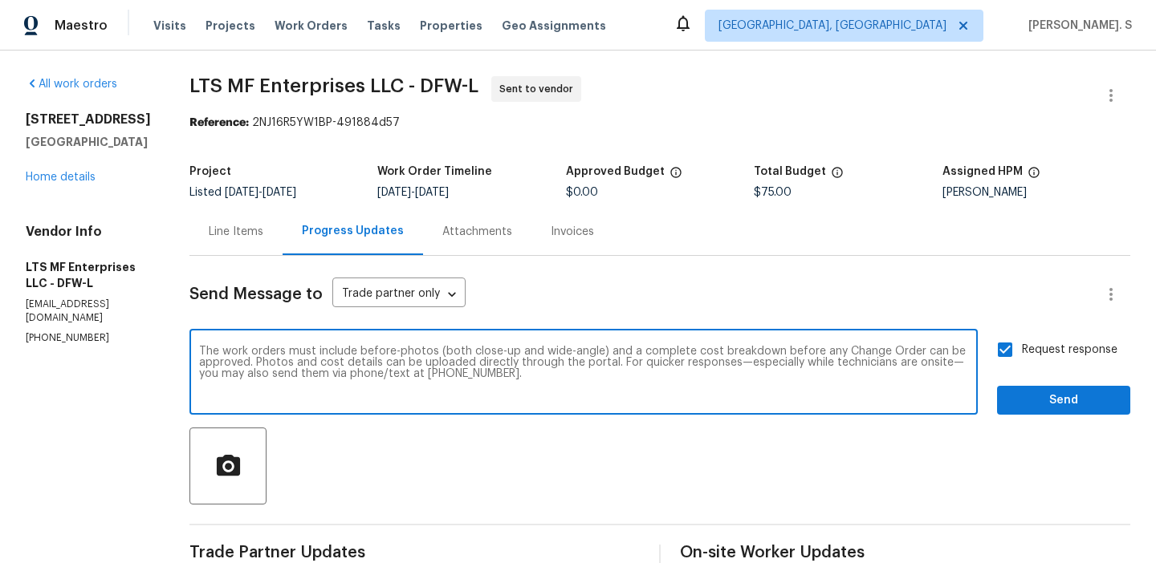
type textarea "The work orders must include before-photos (both close-up and wide-angle) and a…"
click at [1063, 415] on button "Send" at bounding box center [1063, 401] width 133 height 30
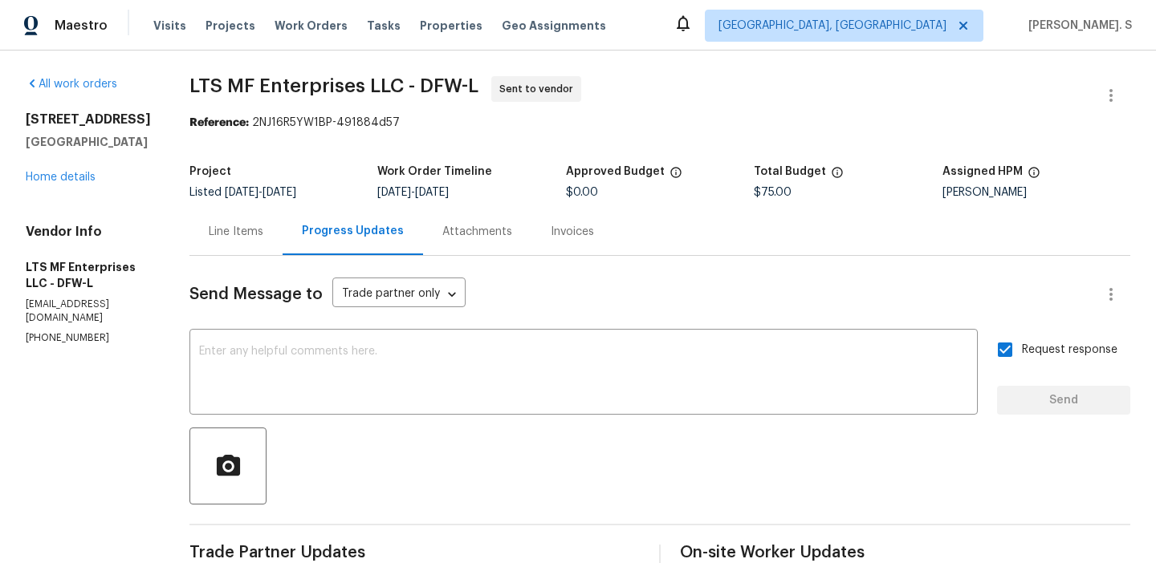
click at [395, 88] on span "LTS MF Enterprises LLC - DFW-L" at bounding box center [333, 85] width 289 height 19
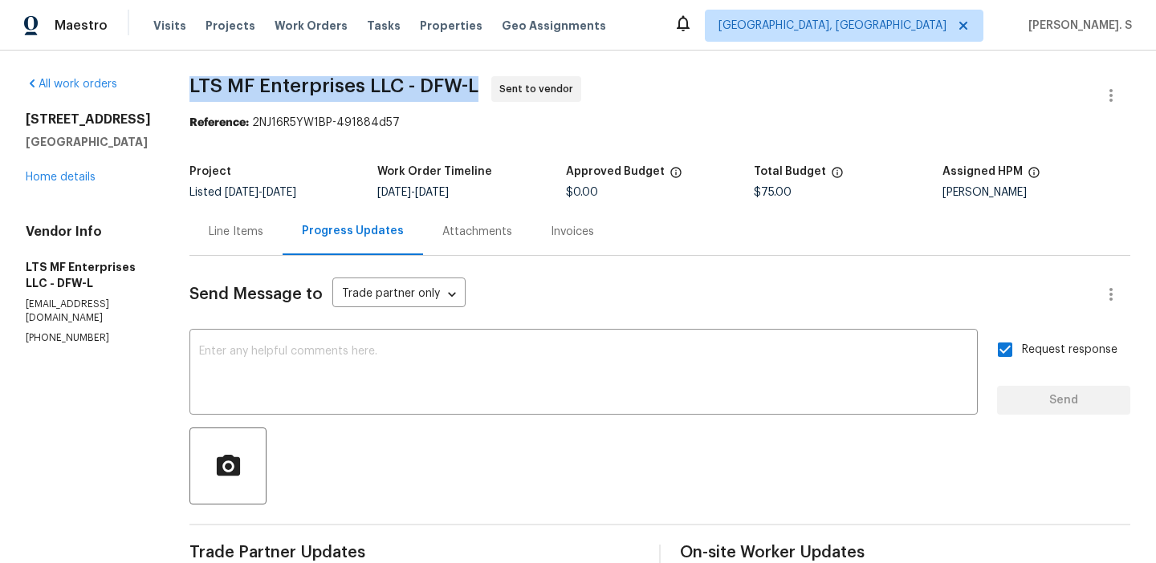
copy span "LTS MF Enterprises LLC - DFW-L"
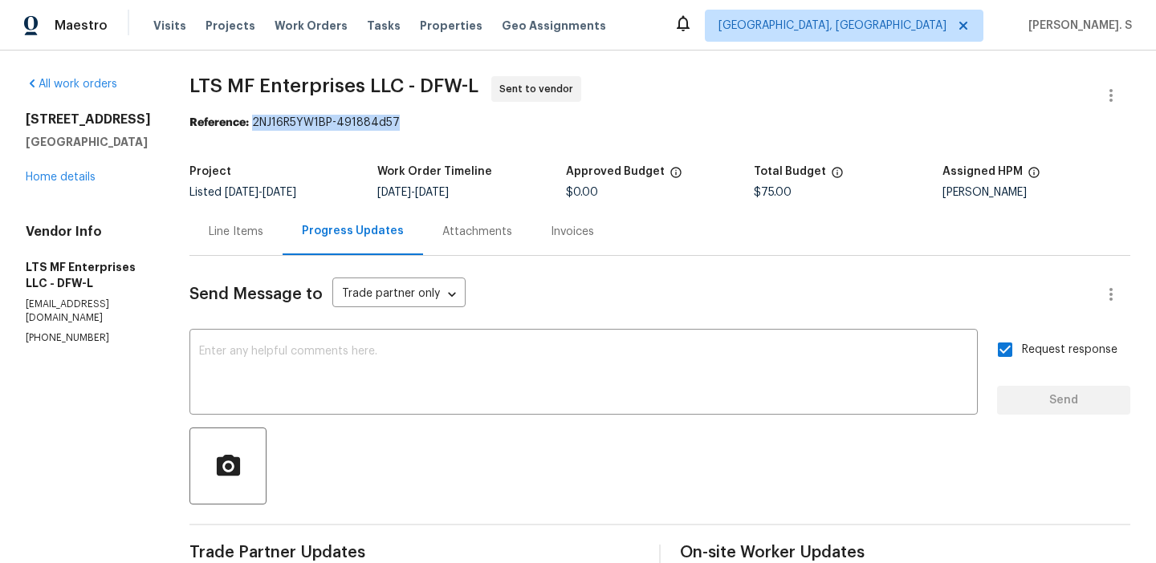
drag, startPoint x: 246, startPoint y: 124, endPoint x: 472, endPoint y: 124, distance: 226.3
click at [472, 124] on div "Reference: 2NJ16R5YW1BP-491884d57" at bounding box center [659, 123] width 941 height 16
copy div "2NJ16R5YW1BP-491884d57"
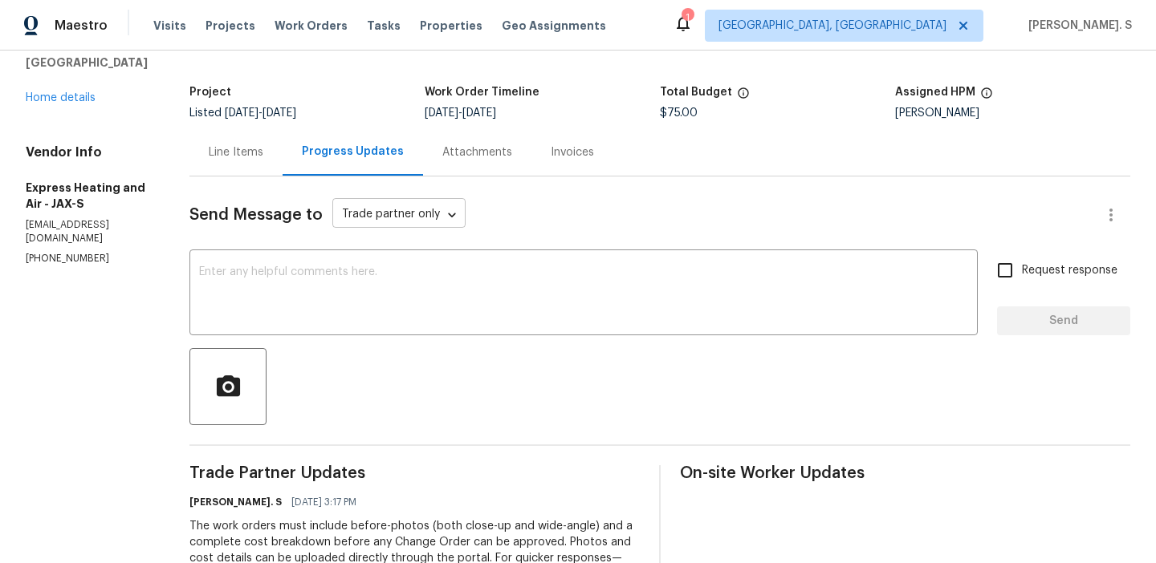
scroll to position [76, 0]
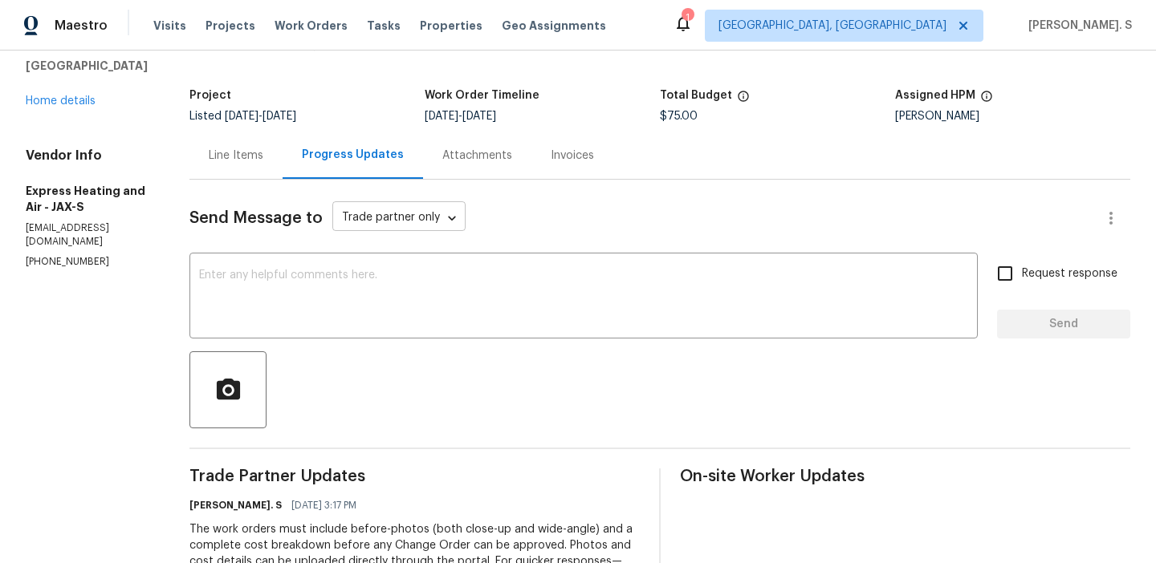
click at [391, 286] on textarea at bounding box center [583, 298] width 769 height 56
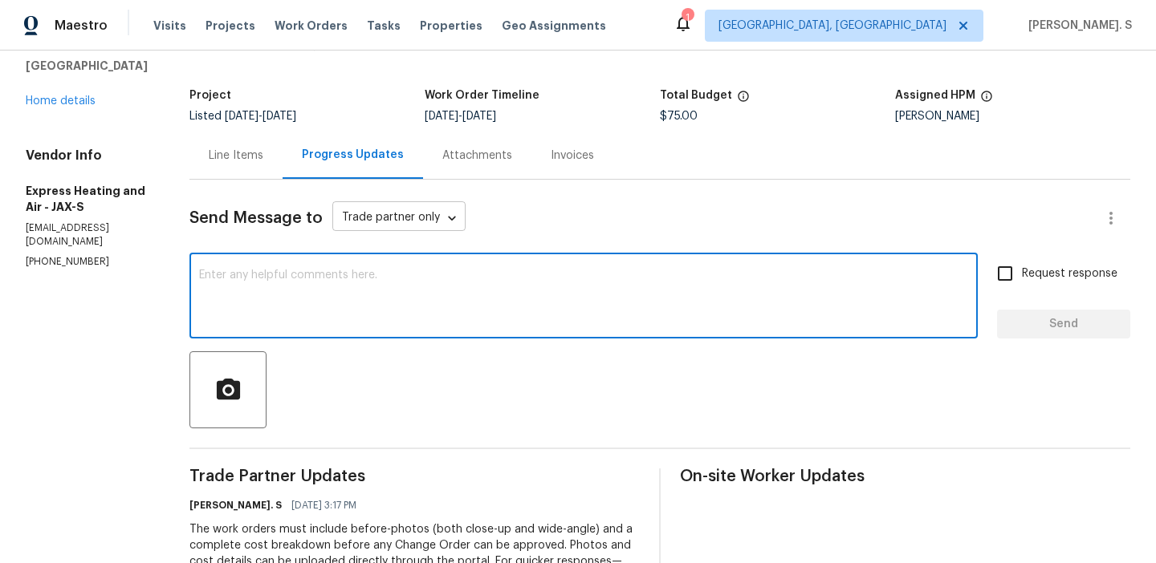
click at [391, 286] on textarea at bounding box center [583, 298] width 769 height 56
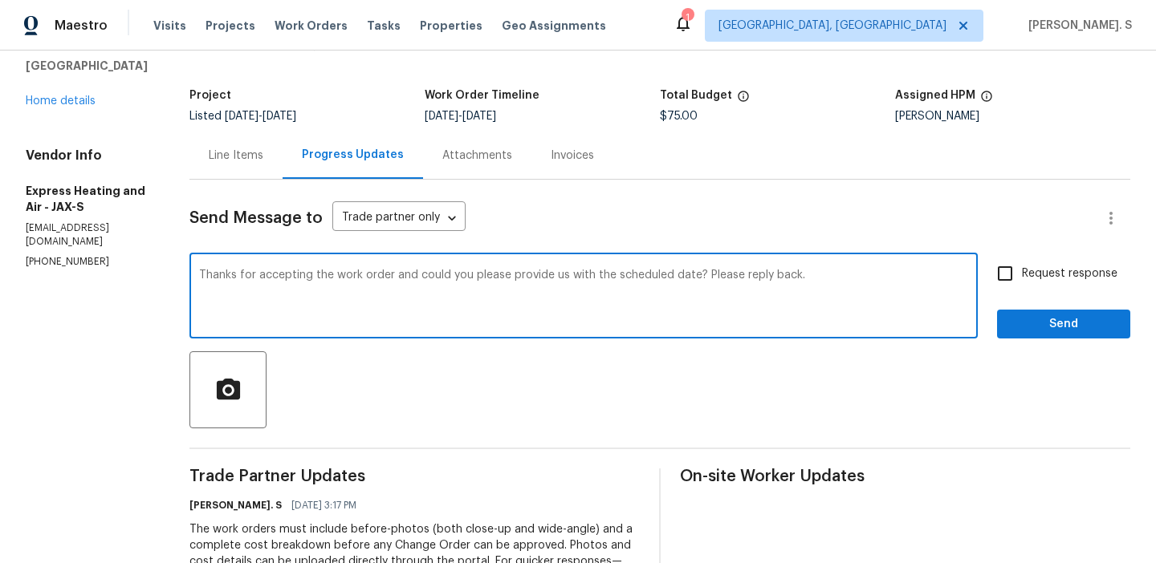
type textarea "Thanks for accepting the work order and could you please provide us with the sc…"
click at [1105, 278] on span "Request response" at bounding box center [1070, 274] width 96 height 17
click at [1022, 278] on input "Request response" at bounding box center [1005, 274] width 34 height 34
checkbox input "true"
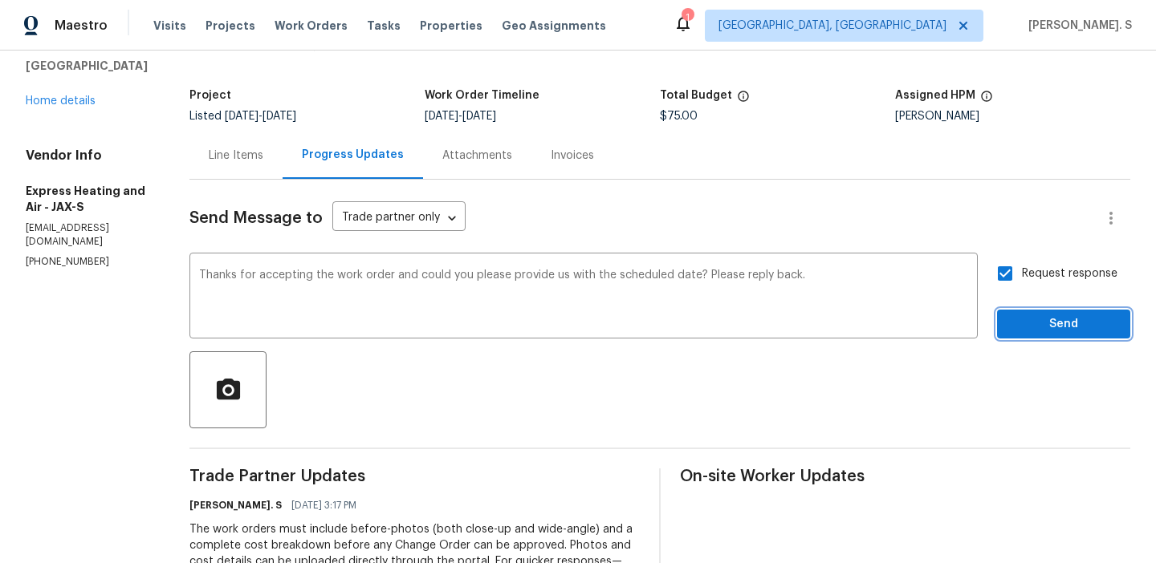
click at [1070, 310] on button "Send" at bounding box center [1063, 325] width 133 height 30
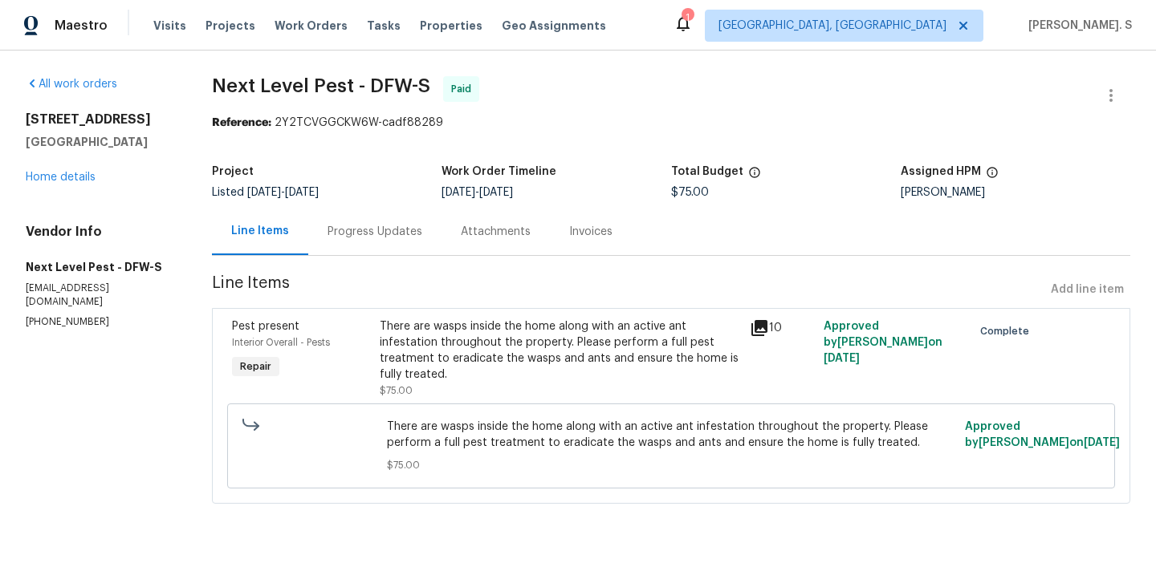
click at [372, 244] on div "Progress Updates" at bounding box center [374, 231] width 133 height 47
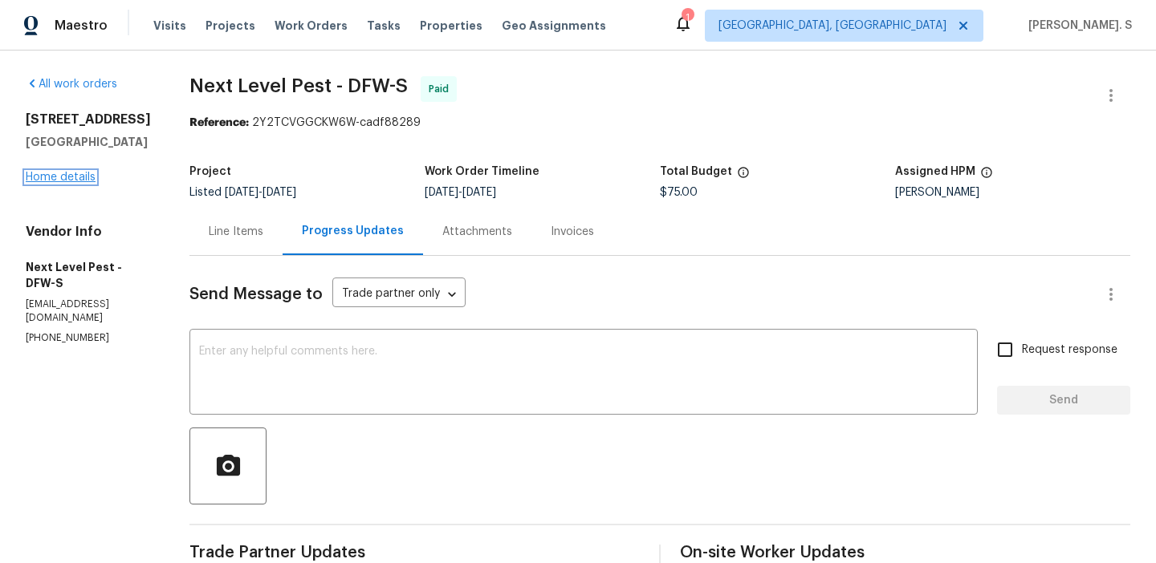
click at [62, 180] on link "Home details" at bounding box center [61, 177] width 70 height 11
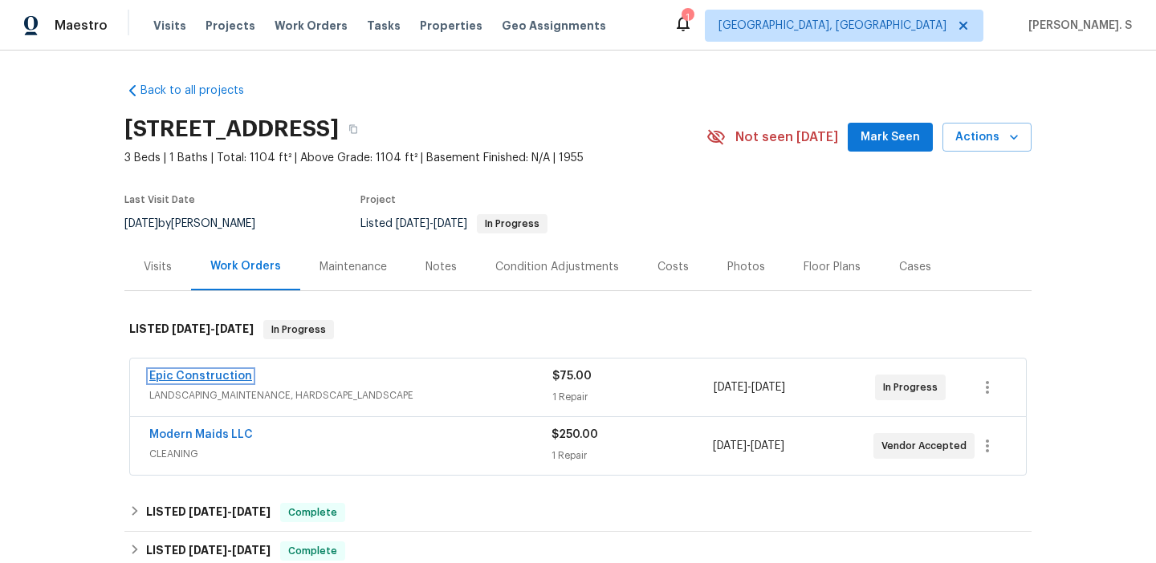
click at [223, 374] on link "Epic Construction" at bounding box center [200, 376] width 103 height 11
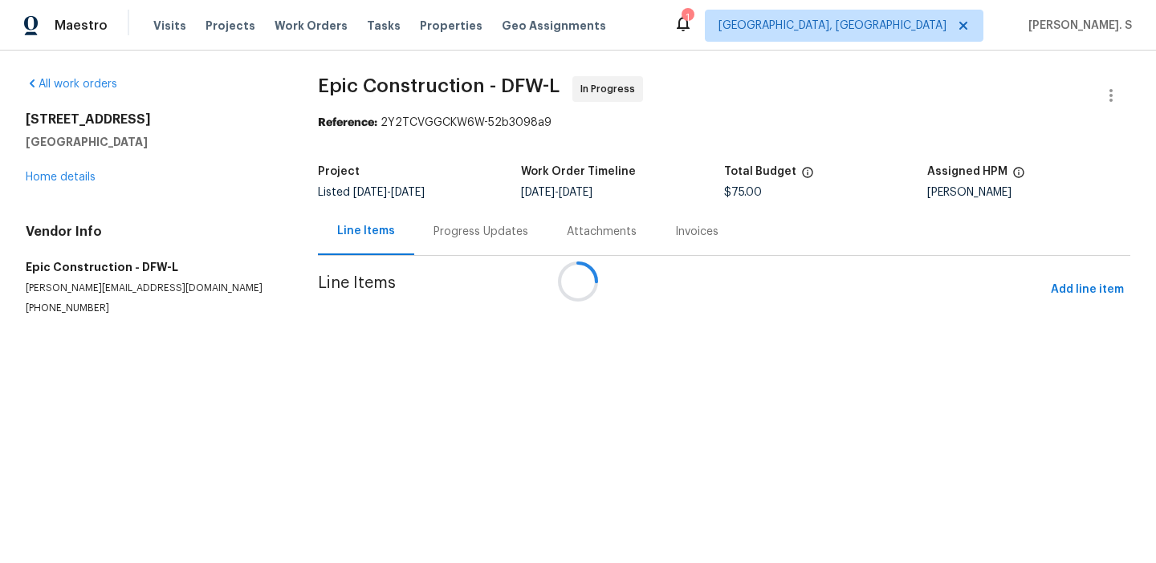
click at [456, 250] on div "Progress Updates" at bounding box center [480, 231] width 133 height 47
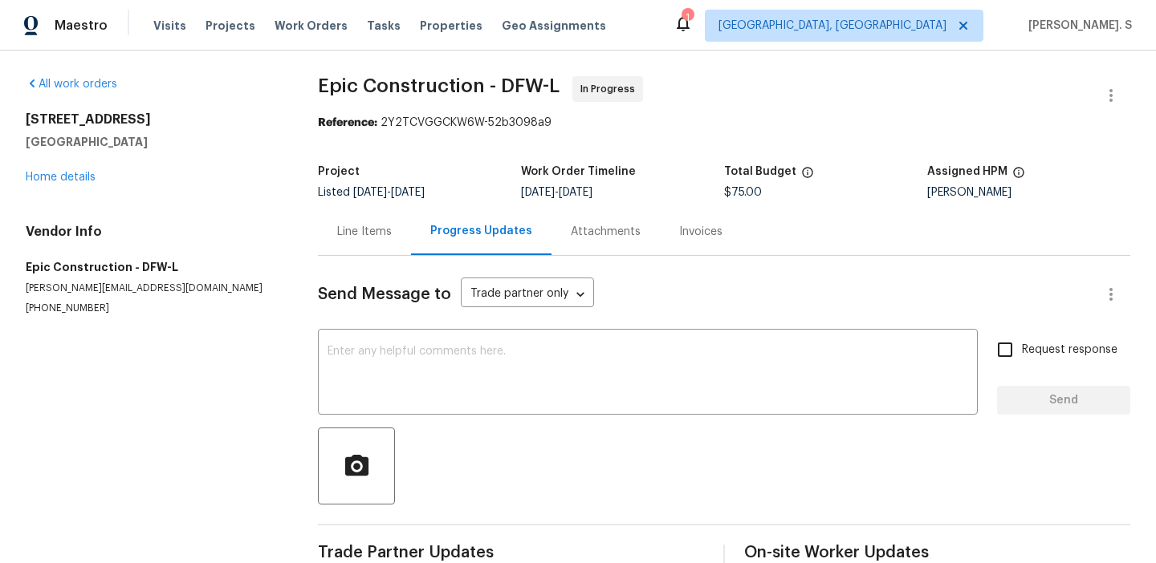
click at [456, 250] on div "Progress Updates" at bounding box center [481, 231] width 140 height 47
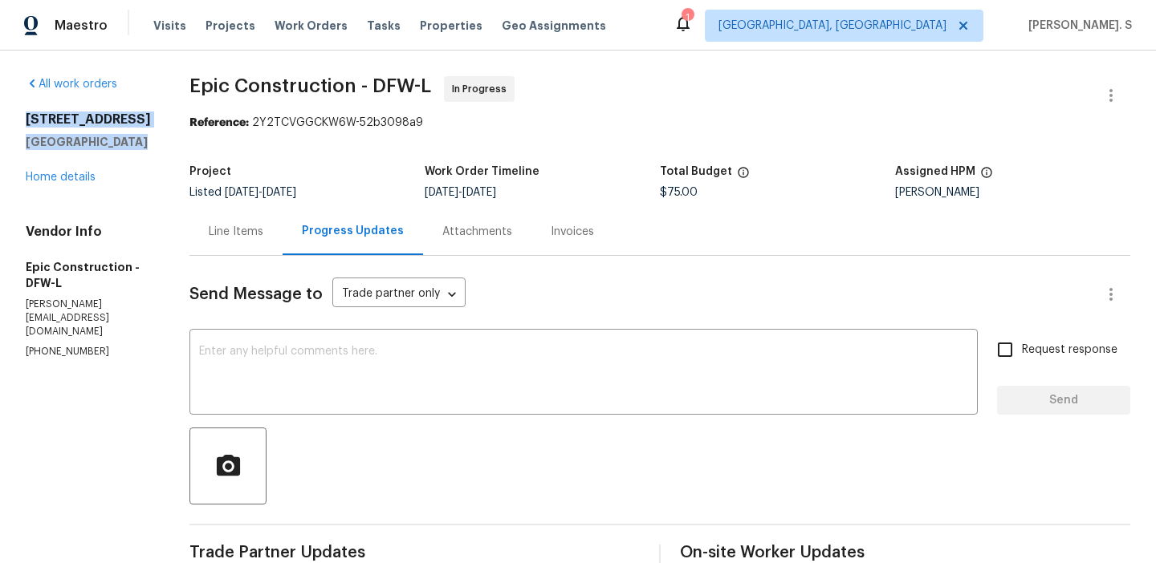
drag, startPoint x: 134, startPoint y: 140, endPoint x: 23, endPoint y: 119, distance: 112.7
copy div "1209 Sylvan Dr Garland, TX 75040"
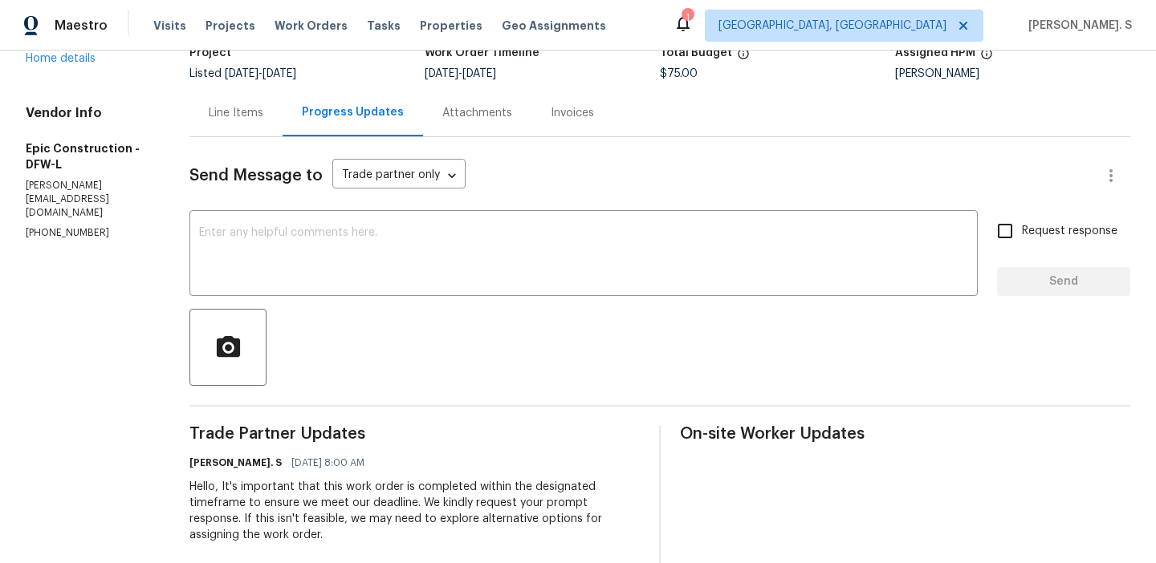
scroll to position [140, 0]
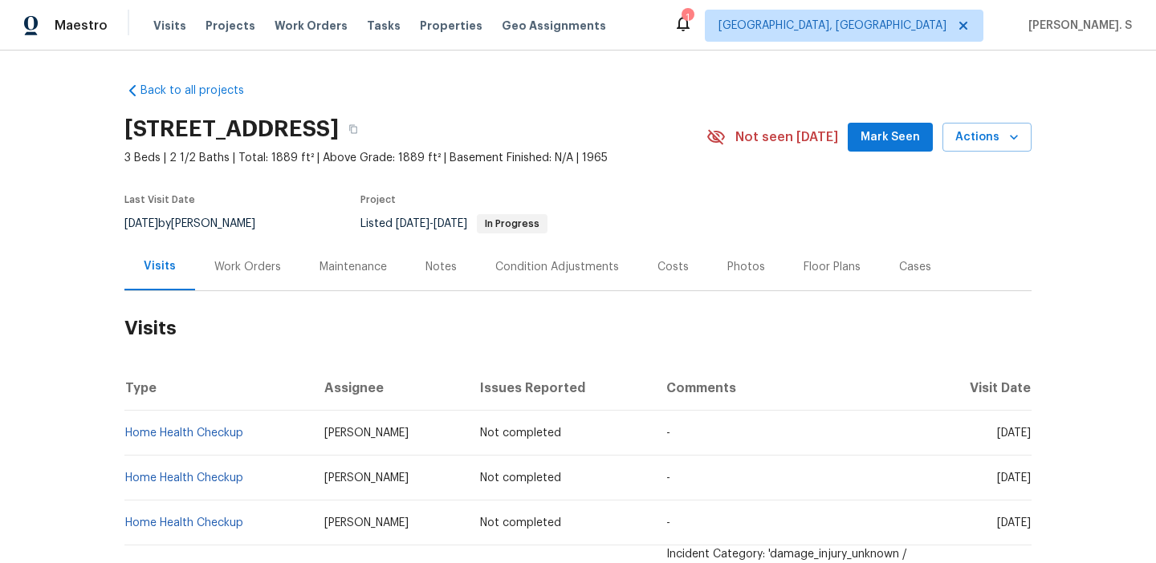
click at [258, 268] on div "Work Orders" at bounding box center [247, 267] width 67 height 16
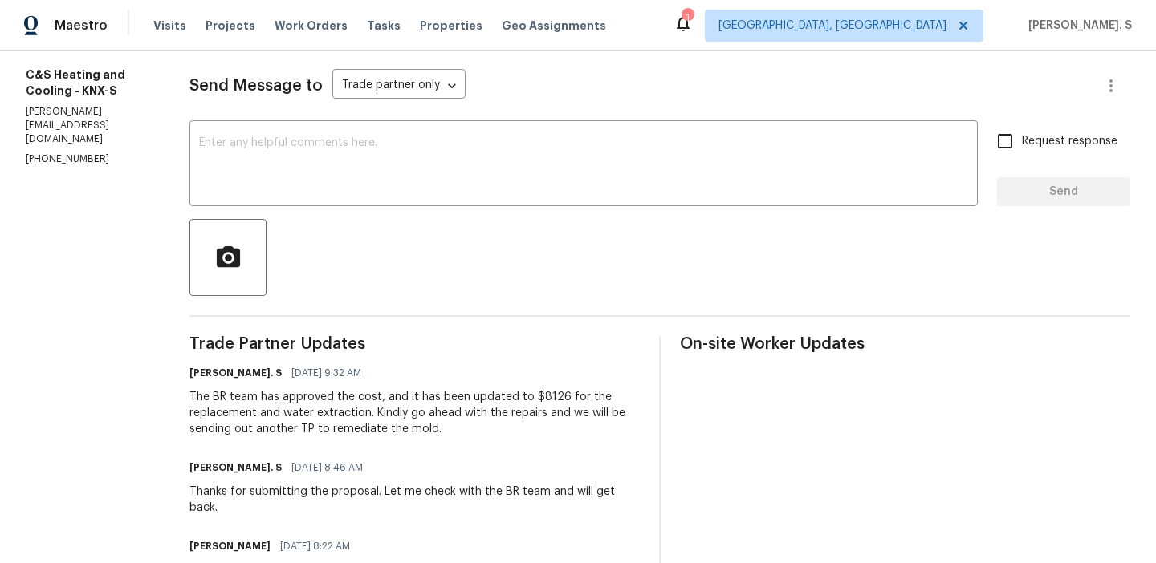
scroll to position [216, 0]
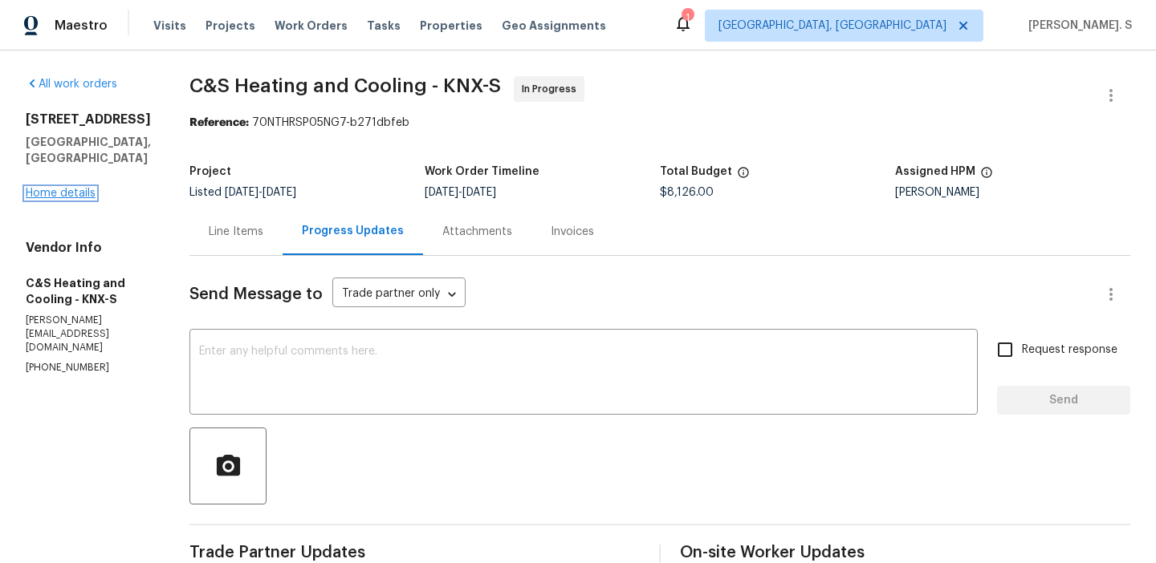
click at [69, 188] on link "Home details" at bounding box center [61, 193] width 70 height 11
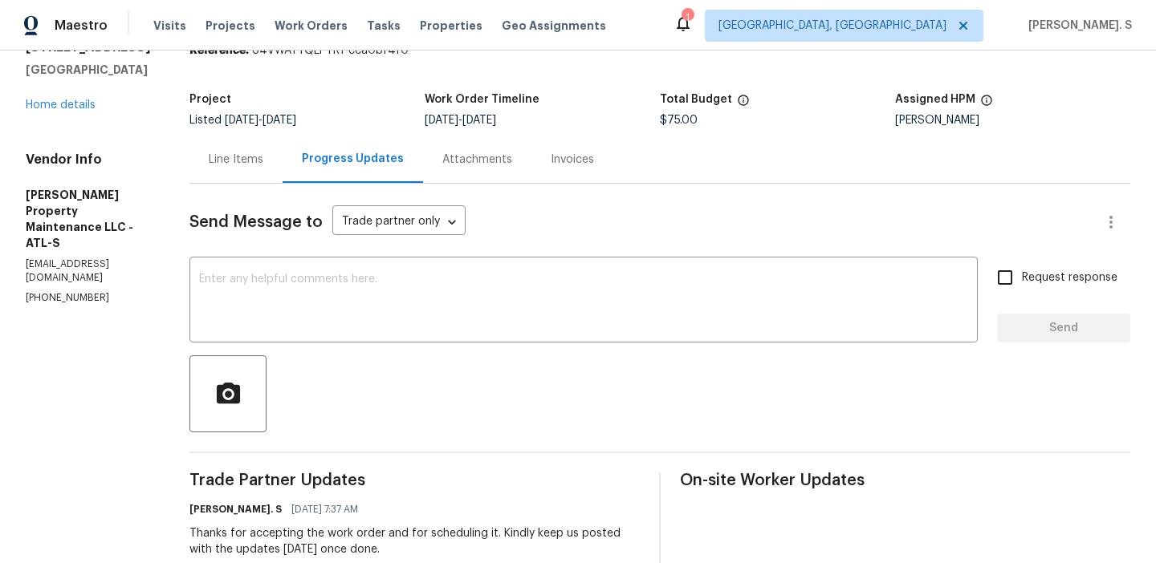
scroll to position [217, 0]
